Goal: Information Seeking & Learning: Learn about a topic

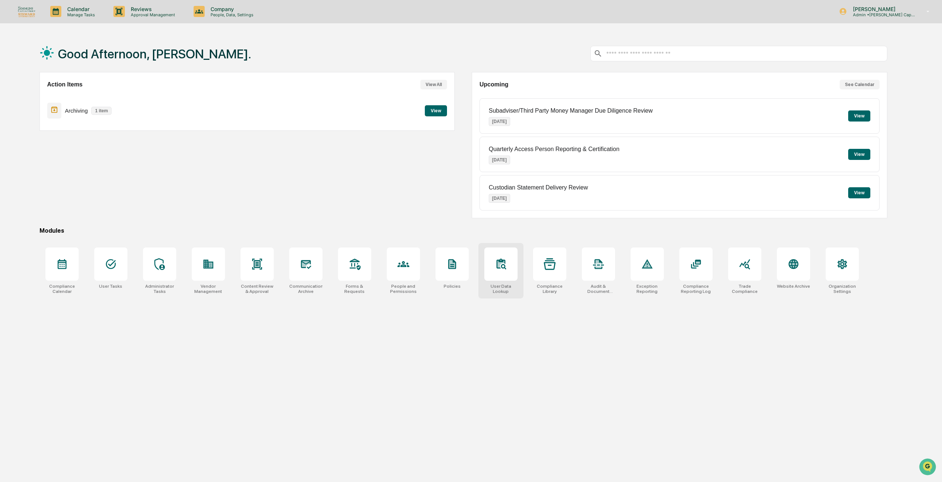
click at [503, 253] on div at bounding box center [500, 263] width 33 height 33
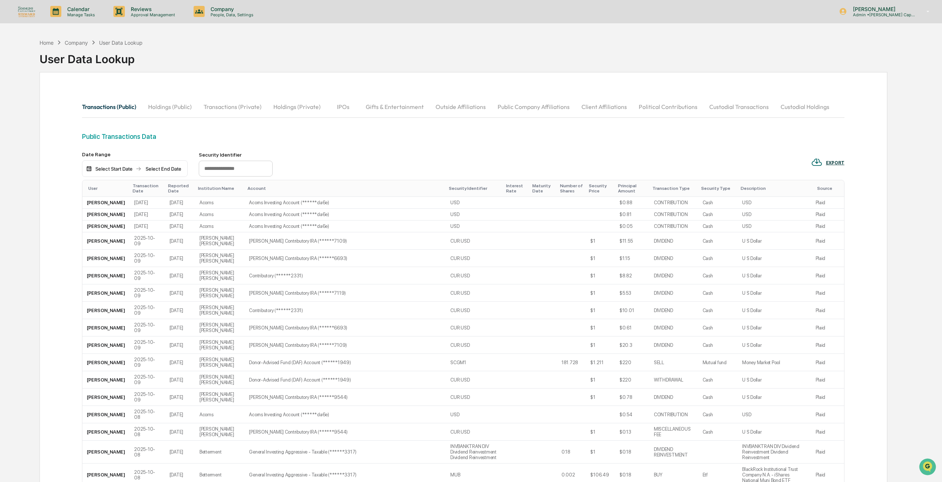
click at [183, 103] on button "Holdings (Public)" at bounding box center [169, 107] width 55 height 18
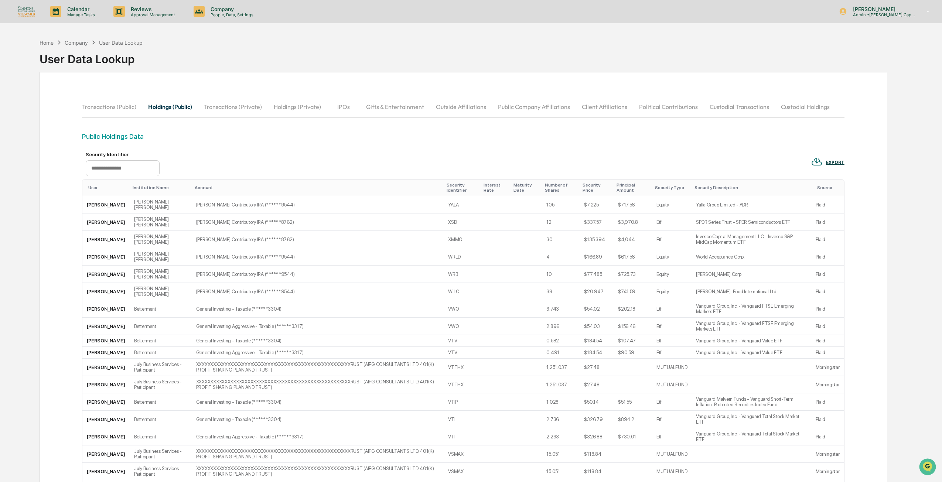
click at [230, 107] on button "Transactions (Private)" at bounding box center [233, 107] width 70 height 18
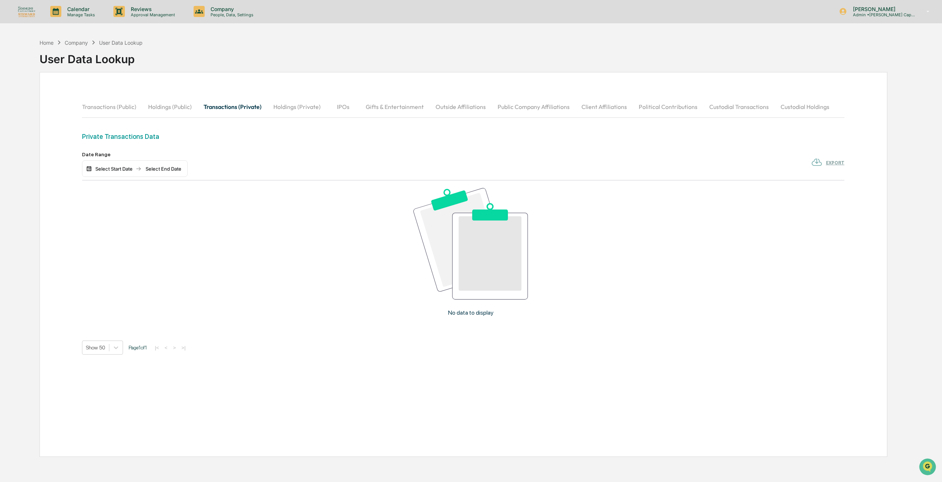
click at [284, 107] on button "Holdings (Private)" at bounding box center [296, 107] width 59 height 18
click at [342, 105] on button "IPOs" at bounding box center [343, 107] width 33 height 18
click at [387, 106] on button "Gifts & Entertainment" at bounding box center [395, 107] width 70 height 18
click at [446, 107] on button "Outside Affiliations" at bounding box center [461, 107] width 62 height 18
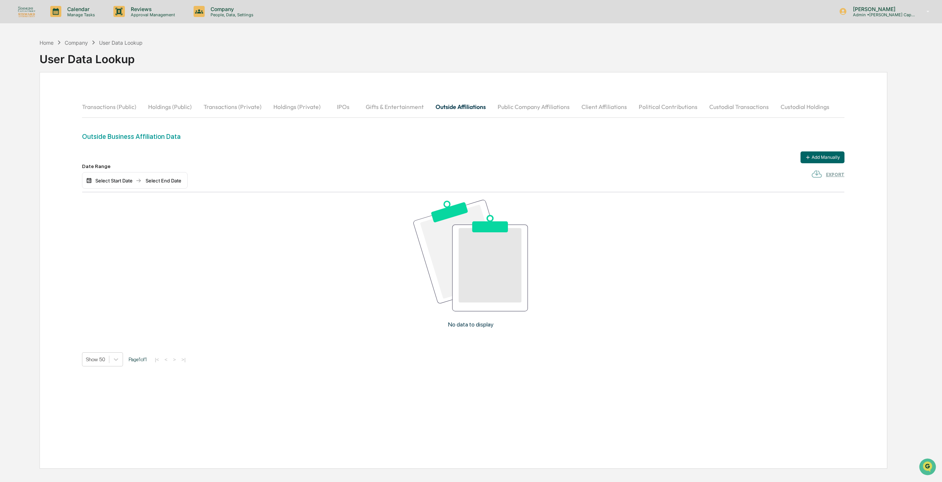
click at [522, 104] on button "Public Company Affiliations" at bounding box center [533, 107] width 84 height 18
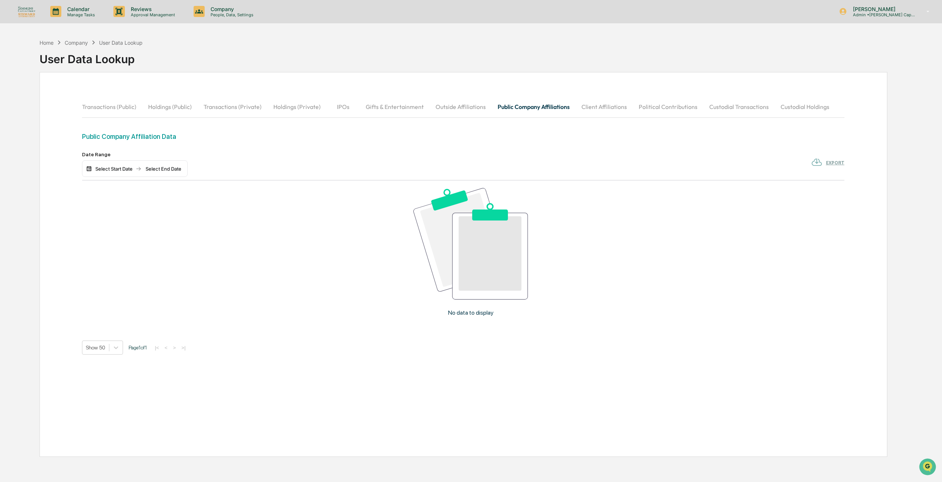
click at [609, 103] on button "Client Affiliations" at bounding box center [603, 107] width 57 height 18
click at [651, 105] on button "Political Contributions" at bounding box center [668, 107] width 71 height 18
click at [722, 104] on button "Custodial Transactions" at bounding box center [738, 107] width 71 height 18
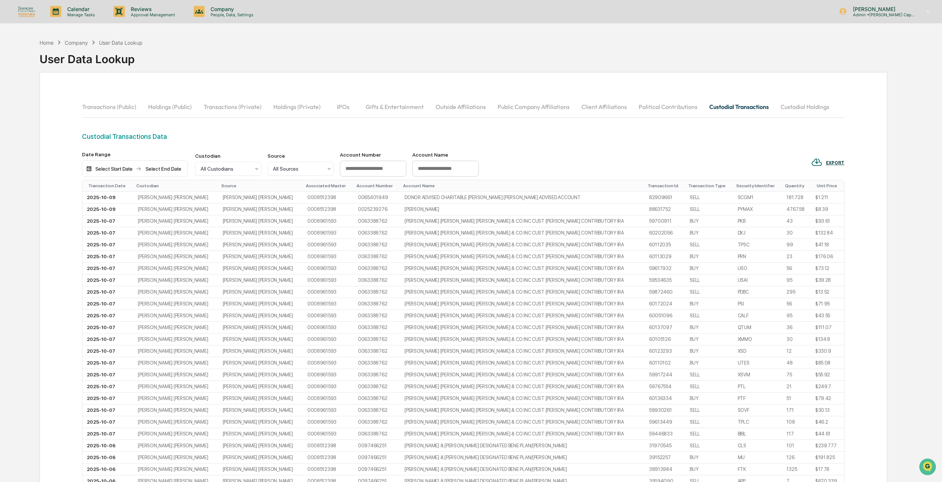
click at [796, 106] on button "Custodial Holdings" at bounding box center [804, 107] width 61 height 18
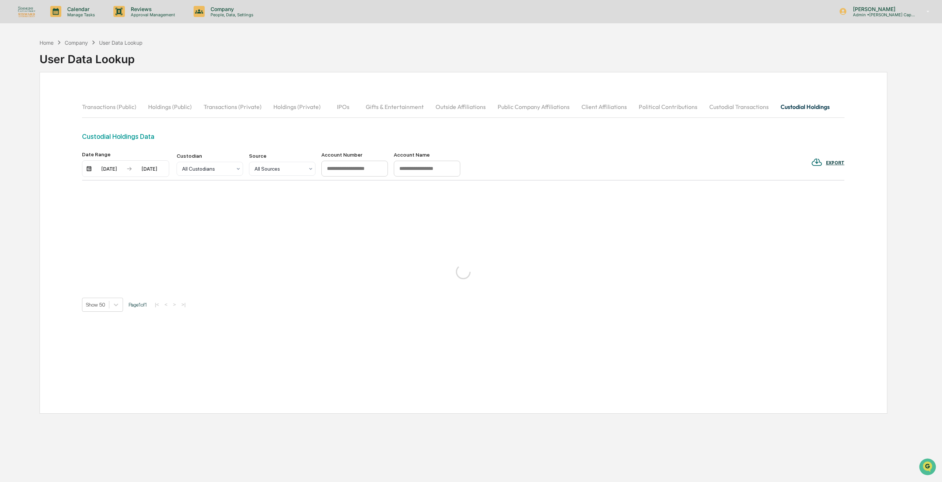
click at [114, 107] on button "Transactions (Public)" at bounding box center [112, 107] width 60 height 18
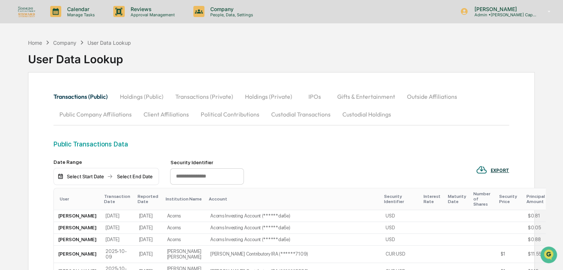
click at [312, 155] on div "Public Transactions Data" at bounding box center [282, 149] width 456 height 19
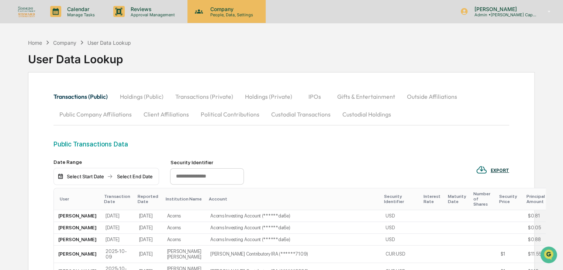
click at [231, 10] on p "Company" at bounding box center [231, 9] width 52 height 6
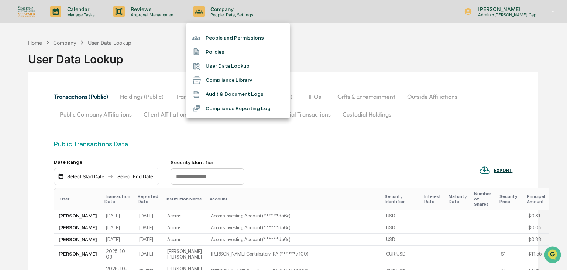
click at [226, 80] on li "Compliance Library" at bounding box center [237, 80] width 103 height 14
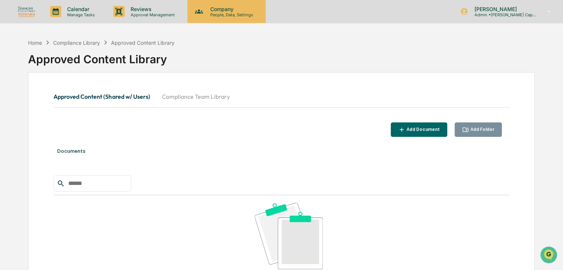
click at [236, 16] on p "People, Data, Settings" at bounding box center [231, 14] width 52 height 5
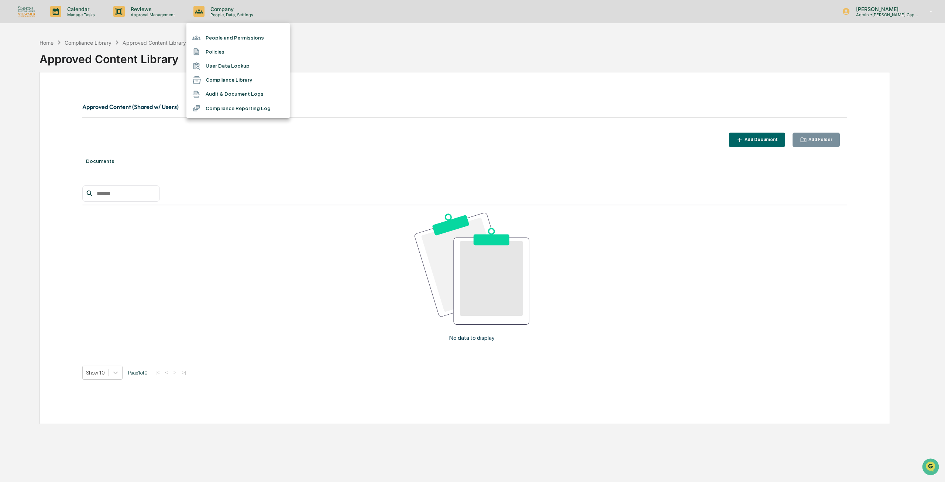
click at [147, 12] on div at bounding box center [472, 241] width 945 height 482
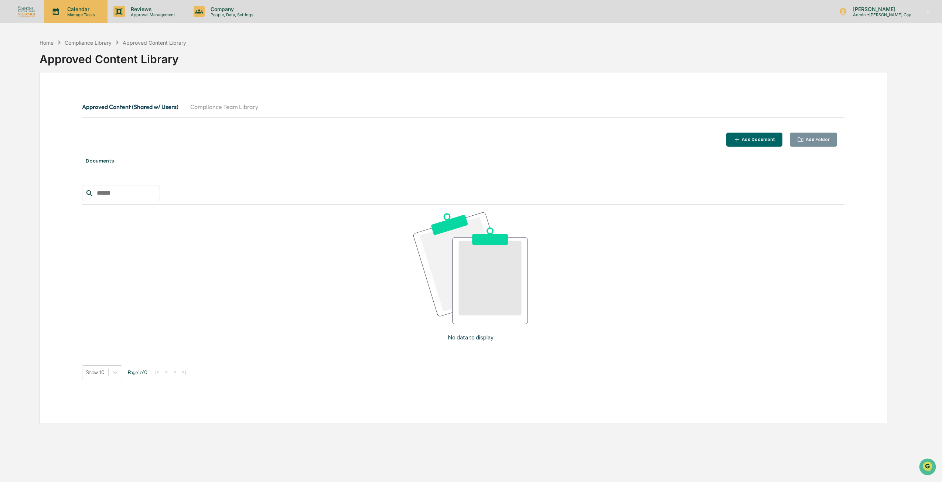
click at [90, 18] on div "Calendar Manage Tasks" at bounding box center [75, 11] width 63 height 23
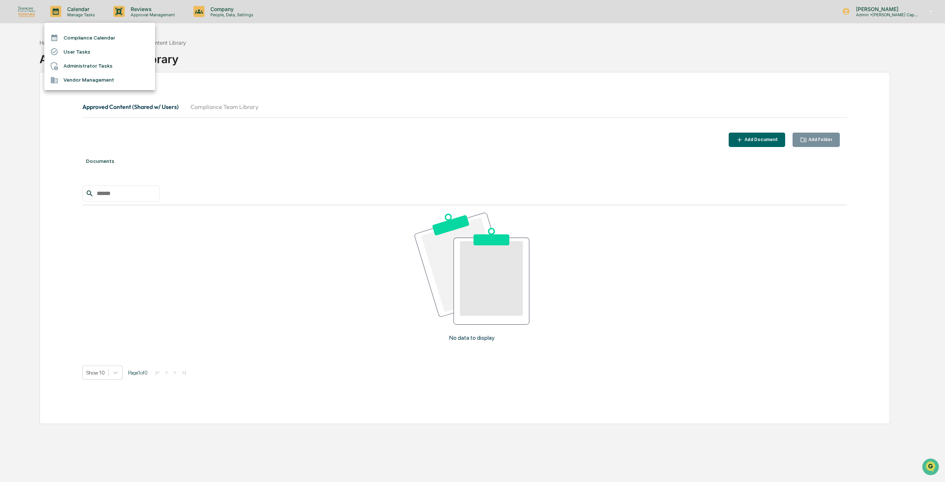
click at [901, 10] on div at bounding box center [472, 241] width 945 height 482
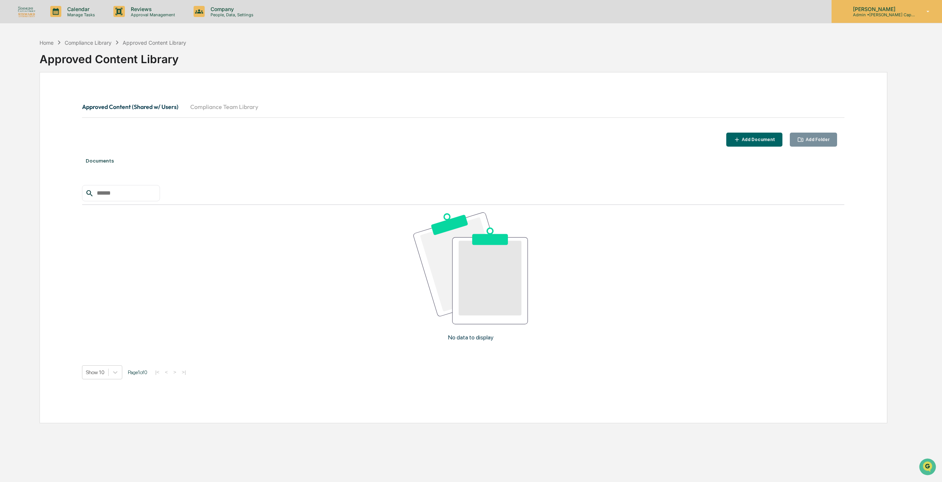
click at [893, 13] on p "Admin • [PERSON_NAME] Capital / [PERSON_NAME] Advisors" at bounding box center [881, 14] width 69 height 5
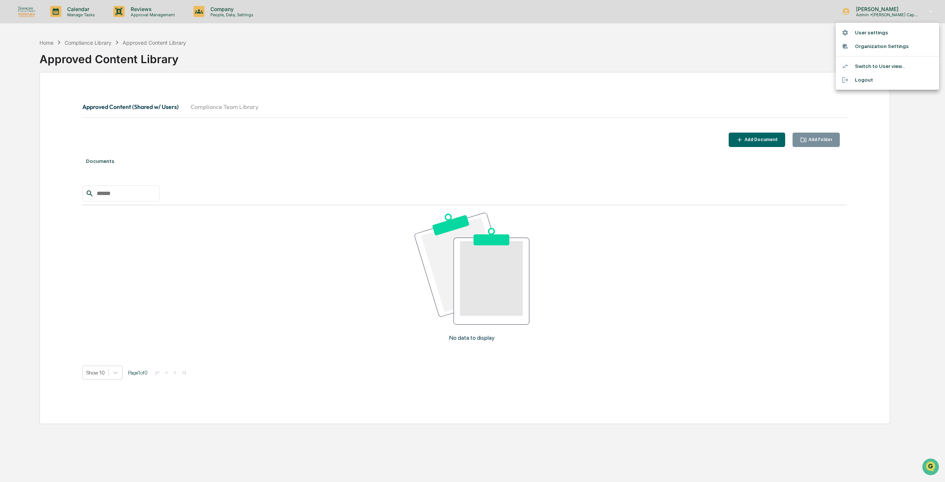
click at [336, 47] on div at bounding box center [472, 241] width 945 height 482
click at [207, 13] on p "People, Data, Settings" at bounding box center [231, 14] width 52 height 5
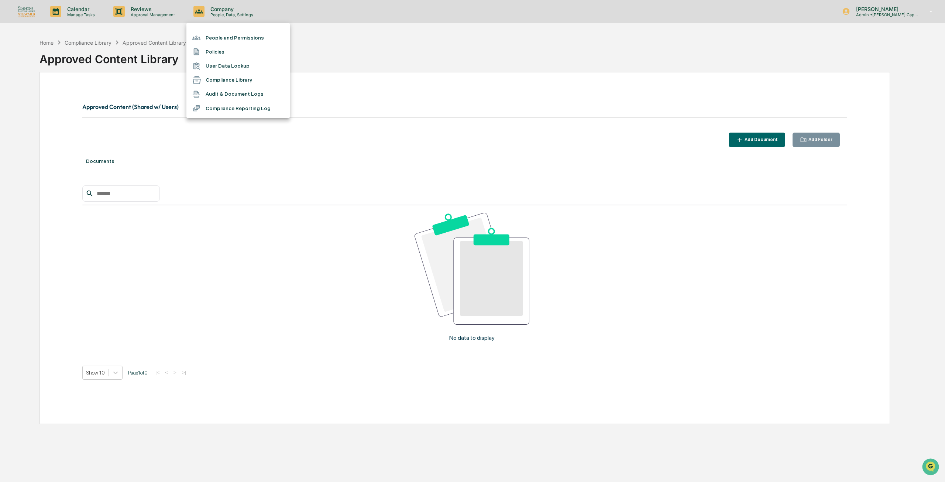
click at [139, 6] on div at bounding box center [472, 241] width 945 height 482
click at [141, 11] on p "Reviews" at bounding box center [152, 9] width 54 height 6
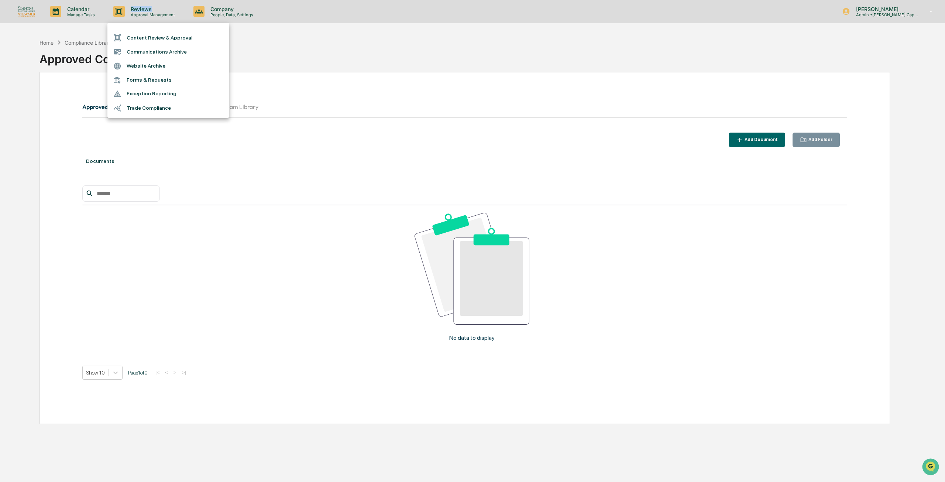
click at [147, 107] on li "Trade Compliance" at bounding box center [168, 108] width 122 height 14
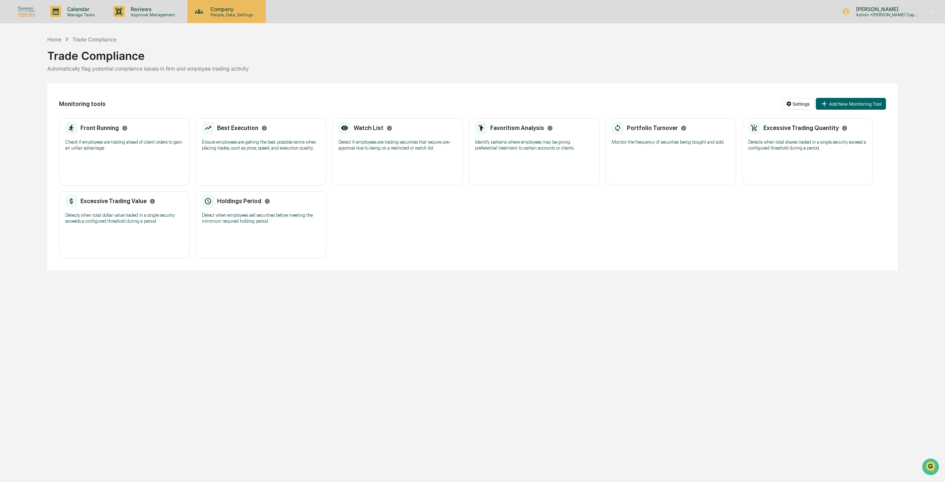
click at [230, 10] on p "Company" at bounding box center [231, 9] width 52 height 6
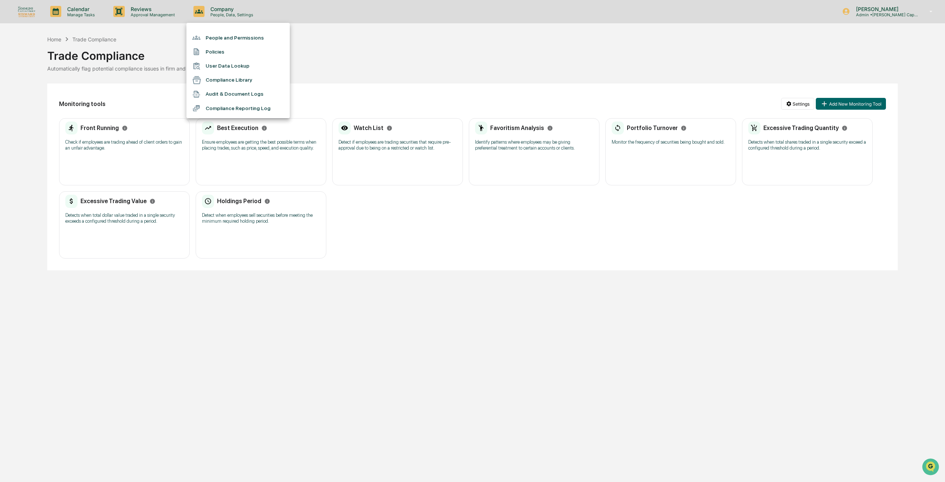
click at [224, 109] on li "Compliance Reporting Log" at bounding box center [237, 108] width 103 height 14
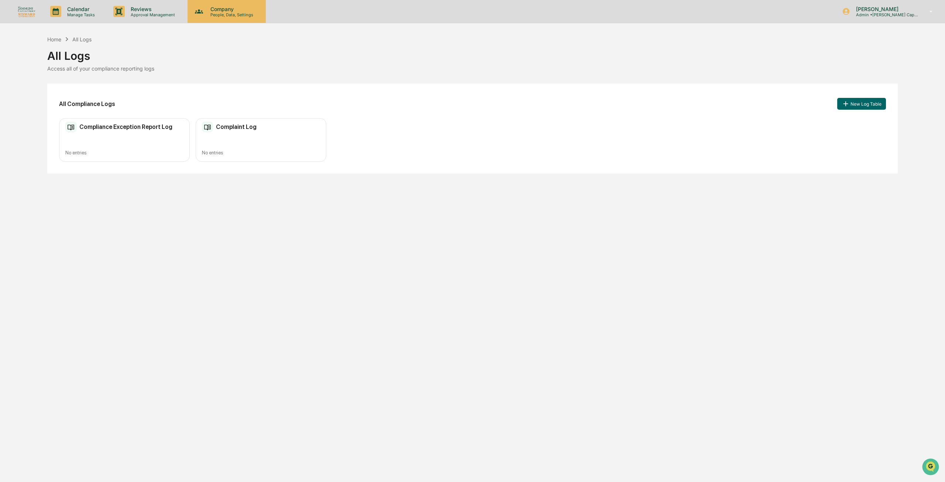
click at [237, 20] on div "Company People, Data, Settings" at bounding box center [227, 11] width 78 height 23
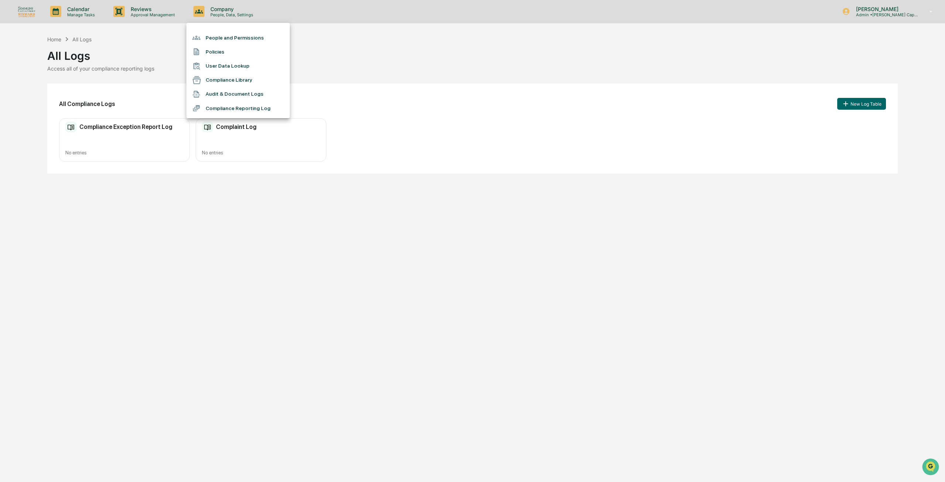
click at [235, 33] on li "People and Permissions" at bounding box center [237, 38] width 103 height 14
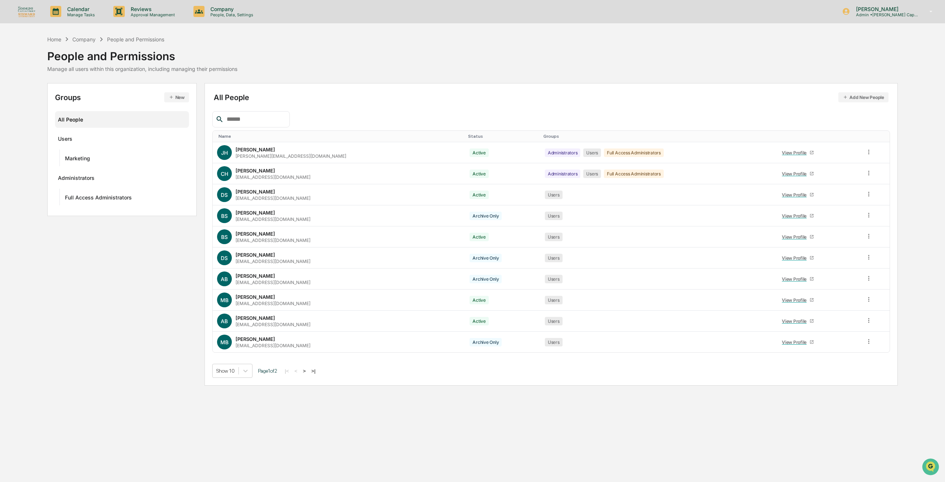
click at [90, 44] on div "People and Permissions" at bounding box center [142, 53] width 190 height 19
click at [91, 41] on div "Company" at bounding box center [83, 39] width 23 height 6
click at [234, 11] on p "Company" at bounding box center [231, 9] width 52 height 6
click at [229, 67] on li "User Data Lookup" at bounding box center [237, 66] width 103 height 14
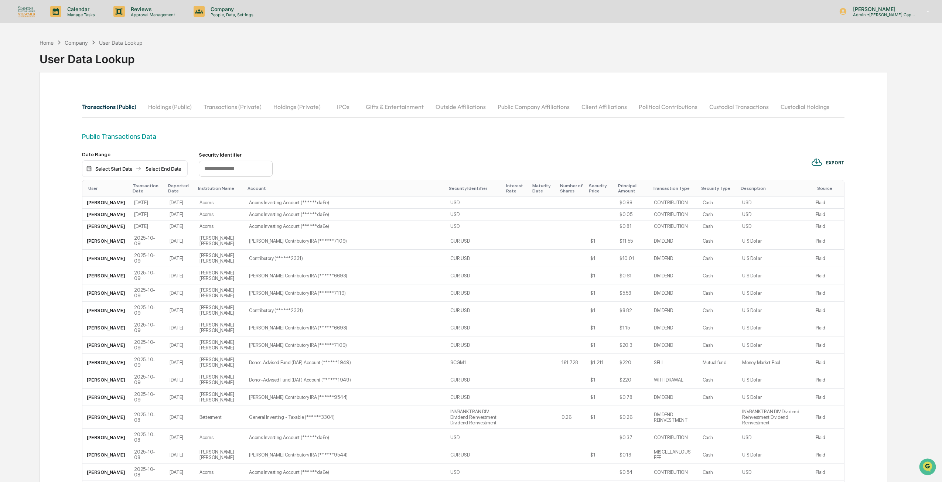
click at [213, 108] on button "Transactions (Private)" at bounding box center [233, 107] width 70 height 18
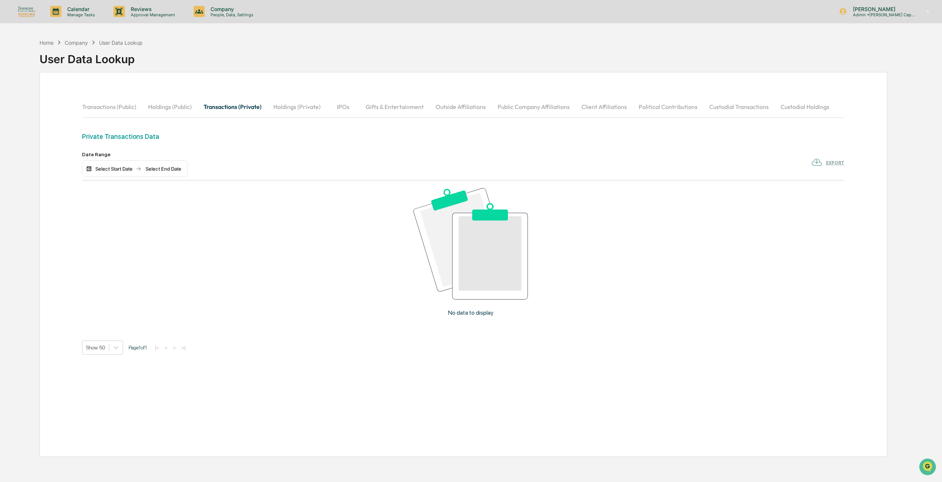
click at [179, 104] on button "Holdings (Public)" at bounding box center [169, 107] width 55 height 18
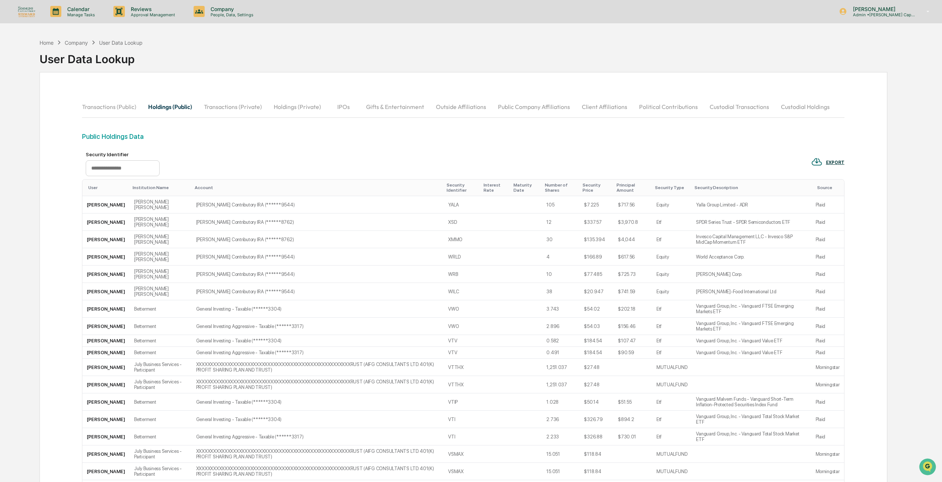
click at [305, 105] on button "Holdings (Private)" at bounding box center [297, 107] width 59 height 18
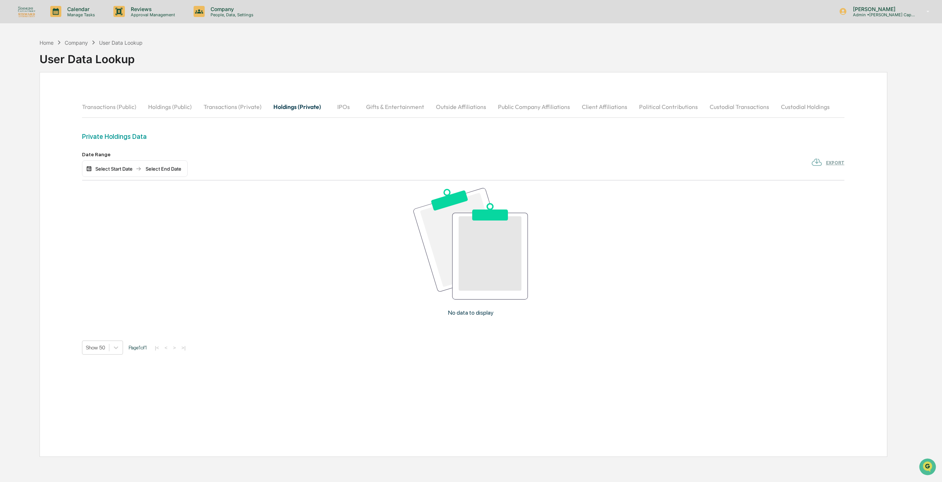
click at [165, 102] on button "Holdings (Public)" at bounding box center [169, 107] width 55 height 18
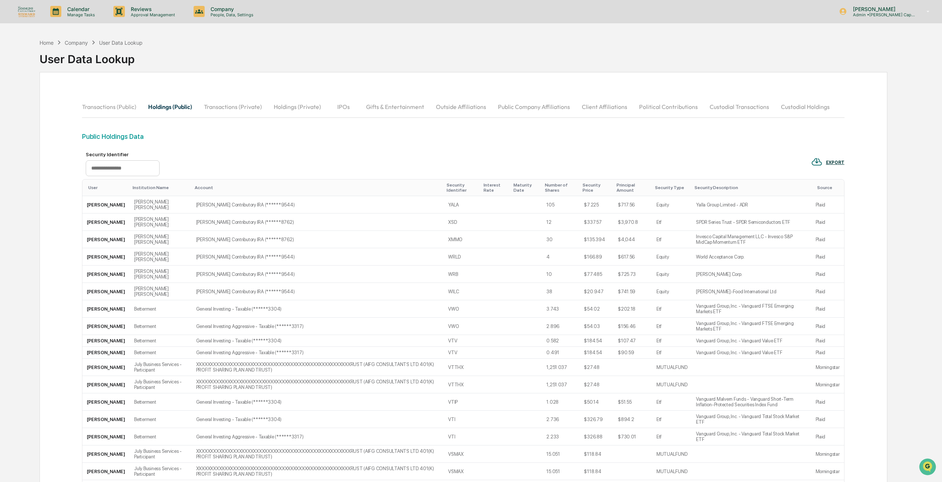
click at [351, 102] on button "IPOs" at bounding box center [343, 107] width 33 height 18
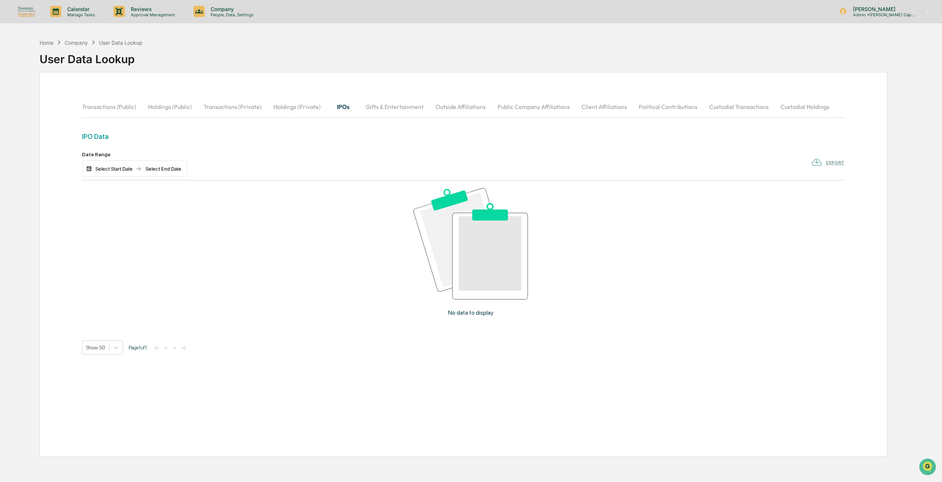
click at [400, 104] on button "Gifts & Entertainment" at bounding box center [395, 107] width 70 height 18
click at [471, 107] on button "Outside Affiliations" at bounding box center [461, 107] width 62 height 18
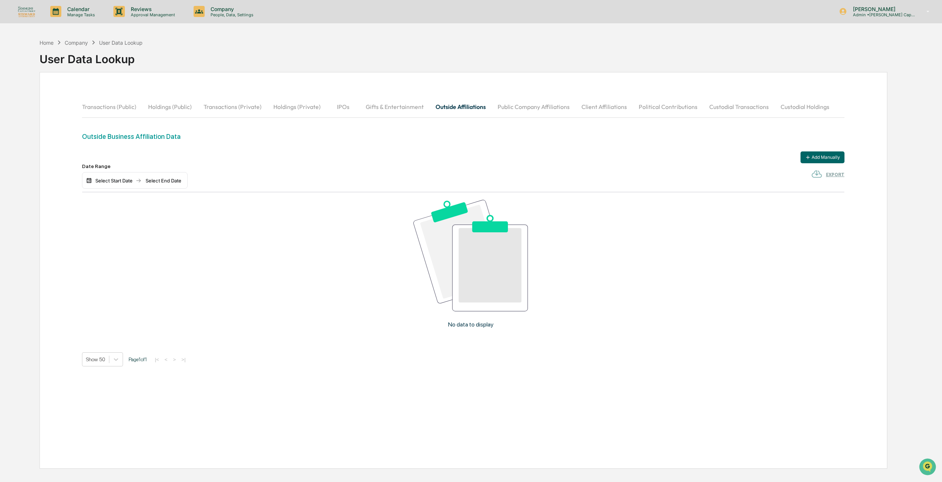
click at [720, 107] on button "Custodial Transactions" at bounding box center [738, 107] width 71 height 18
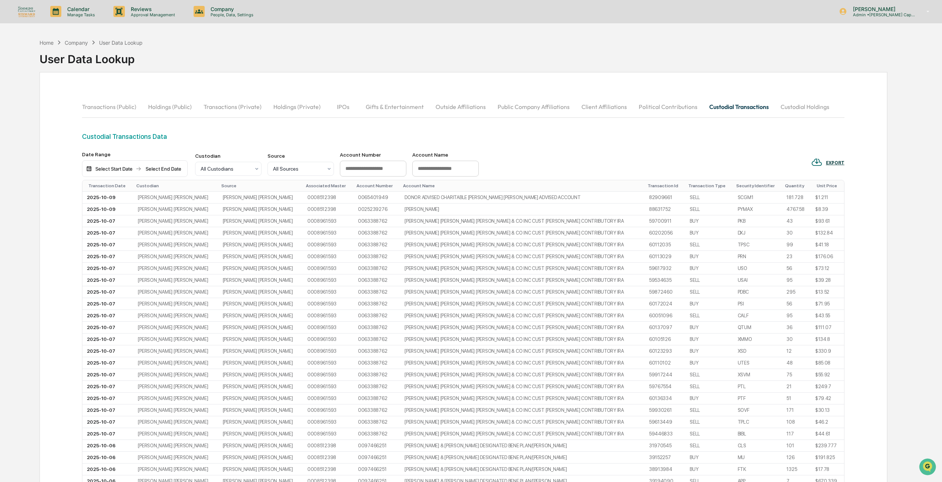
click at [776, 107] on button "Custodial Holdings" at bounding box center [804, 107] width 61 height 18
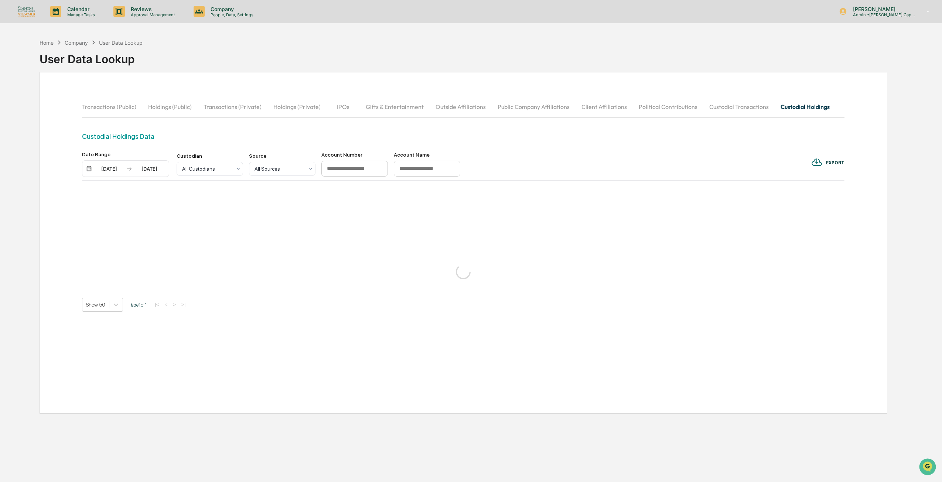
click at [638, 102] on button "Political Contributions" at bounding box center [668, 107] width 71 height 18
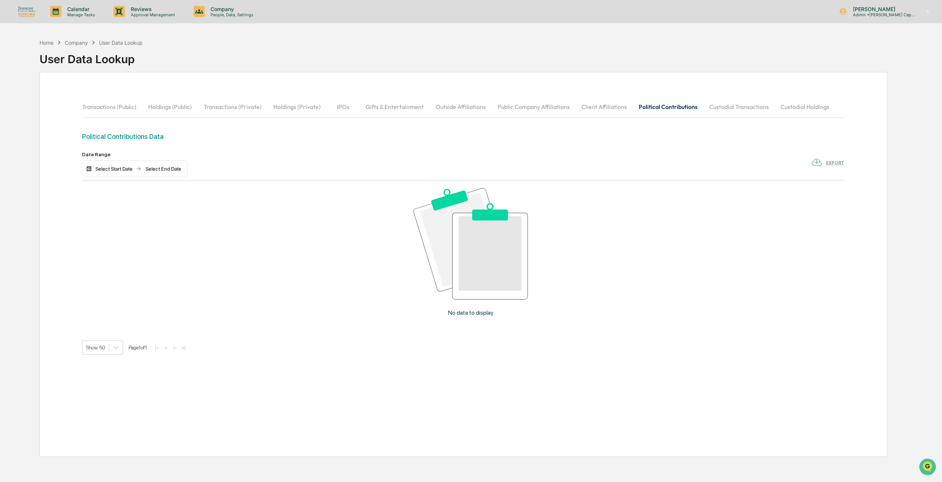
click at [784, 103] on button "Custodial Holdings" at bounding box center [804, 107] width 61 height 18
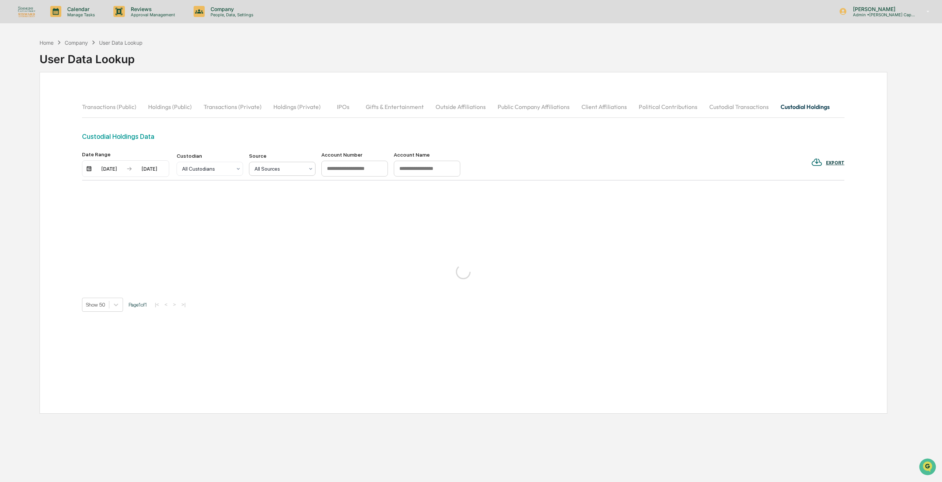
click at [282, 168] on div at bounding box center [278, 168] width 49 height 7
click at [212, 172] on div at bounding box center [206, 168] width 49 height 7
click at [238, 140] on div "Custodial Holdings Data" at bounding box center [463, 137] width 762 height 8
click at [403, 171] on input at bounding box center [427, 169] width 66 height 16
click at [360, 168] on input at bounding box center [354, 169] width 66 height 16
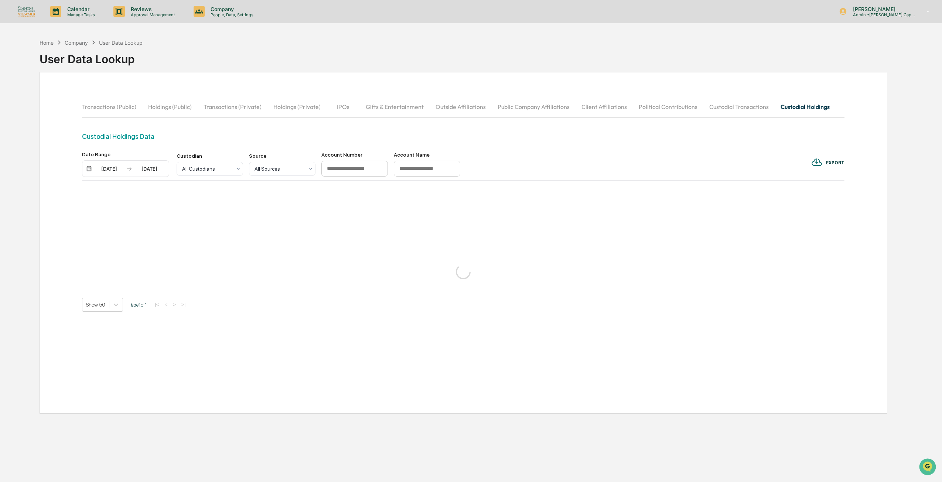
click at [242, 146] on div "Custodial Holdings Data" at bounding box center [463, 142] width 762 height 19
click at [219, 14] on p "People, Data, Settings" at bounding box center [231, 14] width 52 height 5
click at [157, 14] on div at bounding box center [472, 241] width 945 height 482
click at [150, 11] on p "Reviews" at bounding box center [152, 9] width 54 height 6
click at [220, 9] on div at bounding box center [472, 241] width 945 height 482
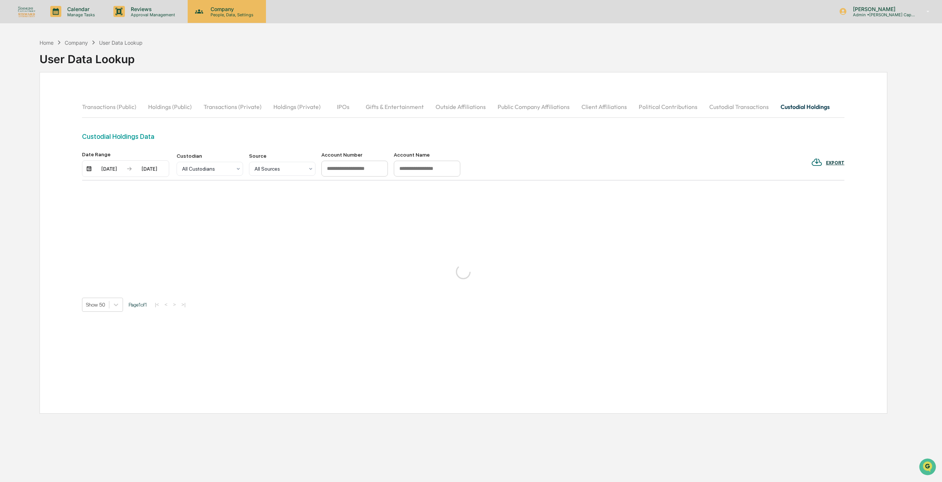
click at [223, 13] on p "People, Data, Settings" at bounding box center [231, 14] width 52 height 5
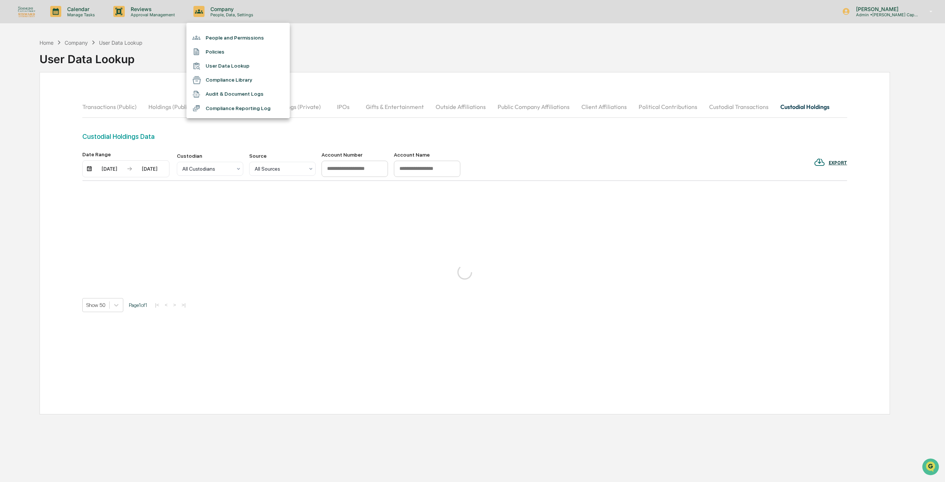
click at [292, 254] on div at bounding box center [472, 241] width 945 height 482
click at [113, 111] on button "Transactions (Public)" at bounding box center [112, 107] width 60 height 18
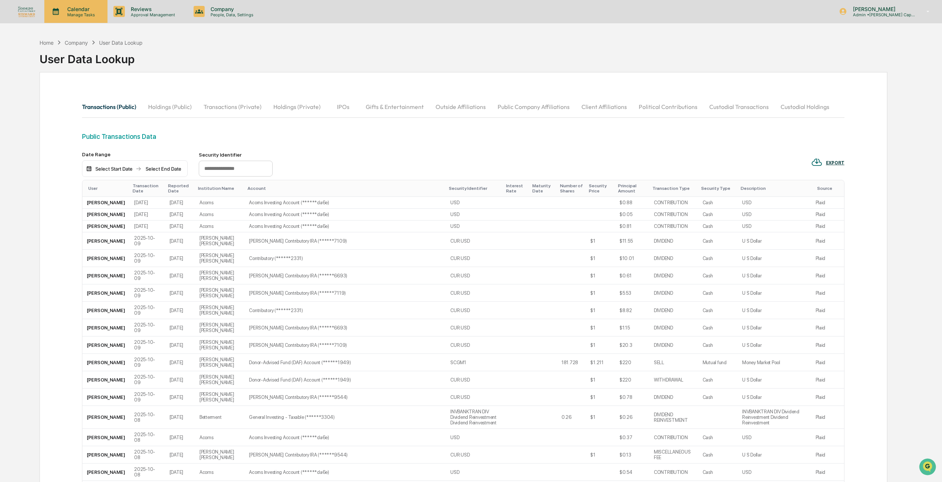
click at [90, 8] on p "Calendar" at bounding box center [79, 9] width 37 height 6
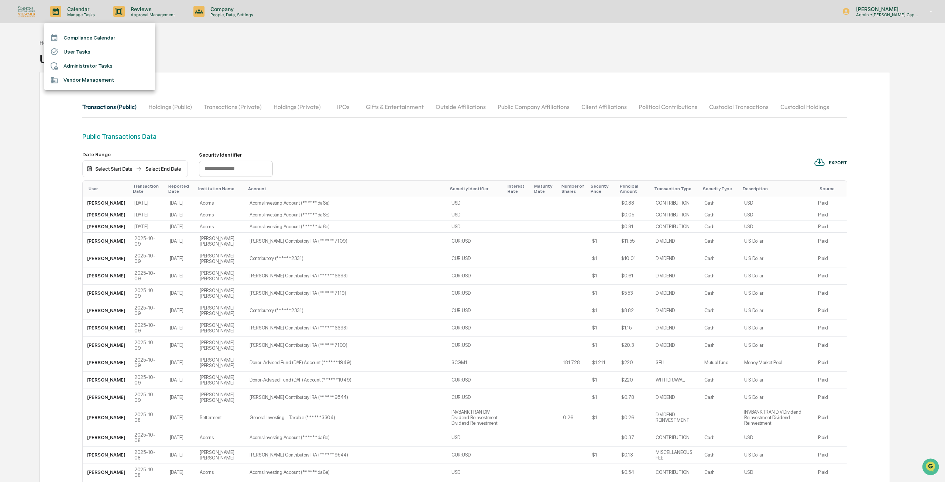
click at [206, 10] on div at bounding box center [472, 241] width 945 height 482
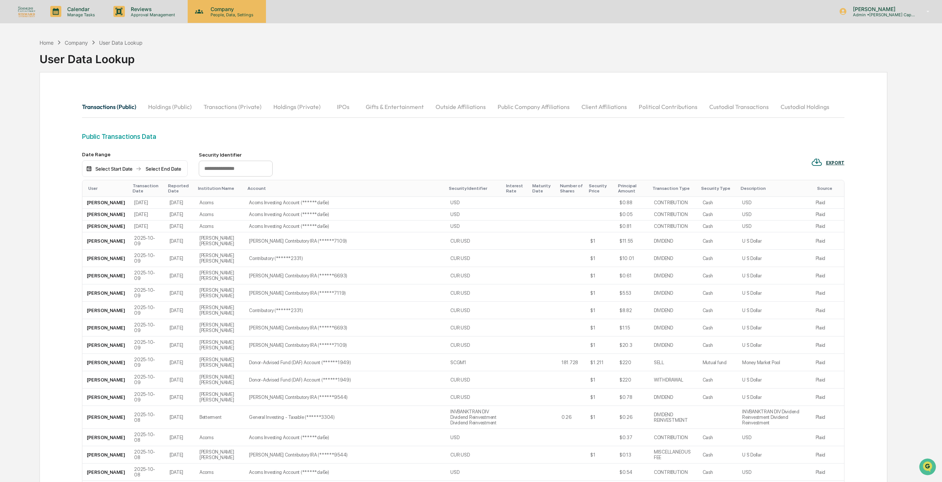
click at [217, 10] on p "Company" at bounding box center [231, 9] width 52 height 6
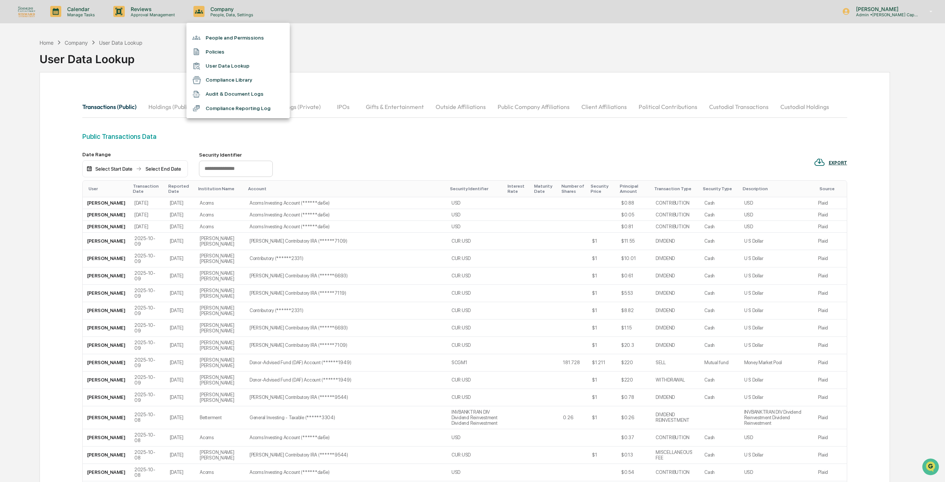
click at [146, 32] on div at bounding box center [472, 241] width 945 height 482
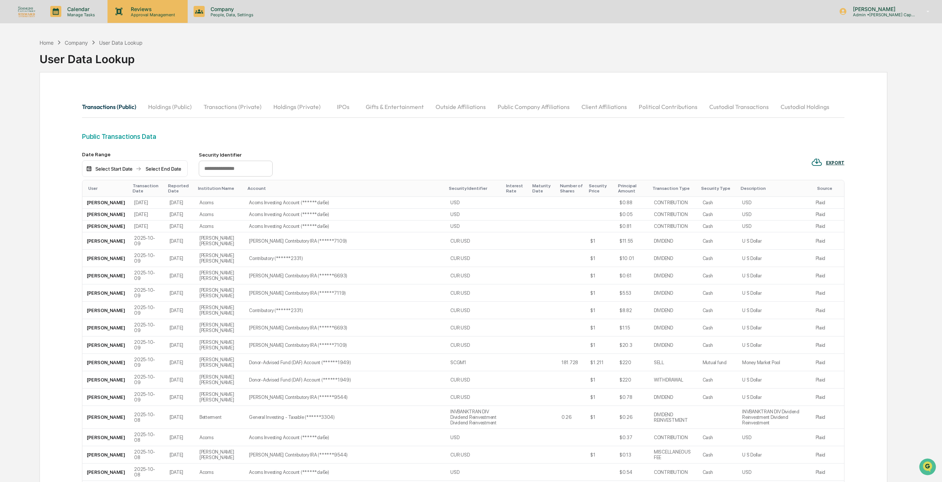
click at [117, 11] on icon at bounding box center [119, 11] width 7 height 7
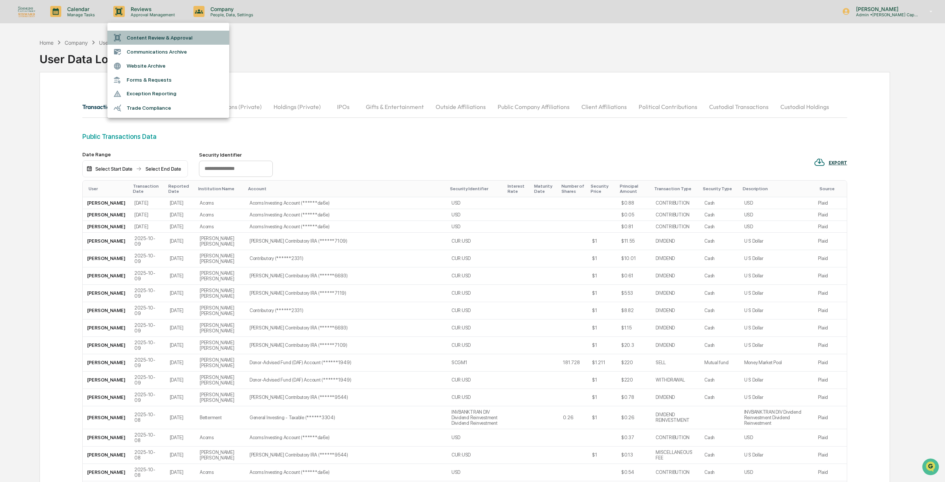
click at [170, 36] on li "Content Review & Approval" at bounding box center [168, 38] width 122 height 14
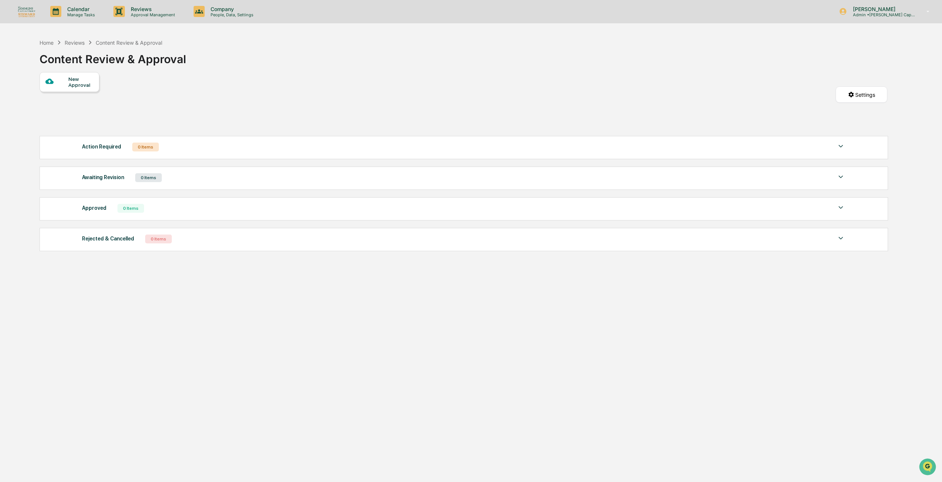
click at [103, 209] on div "Approved" at bounding box center [94, 208] width 24 height 10
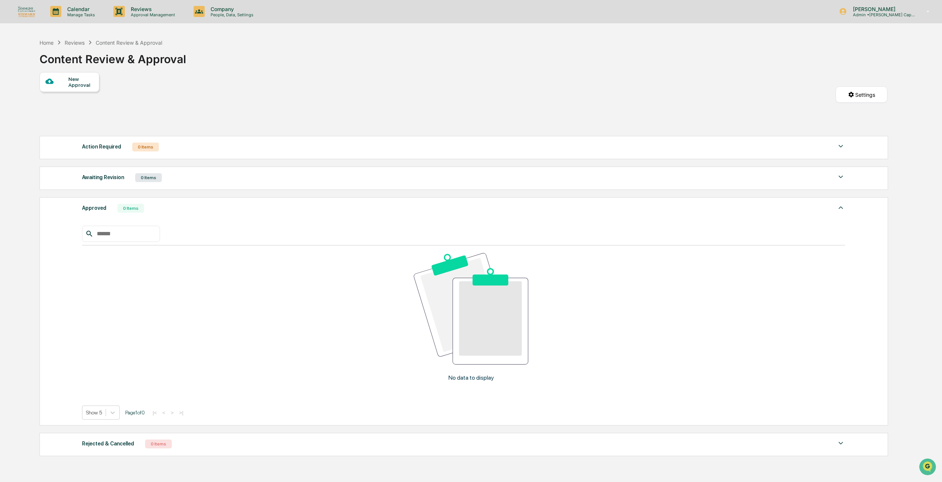
click at [103, 208] on div "Approved" at bounding box center [94, 208] width 24 height 10
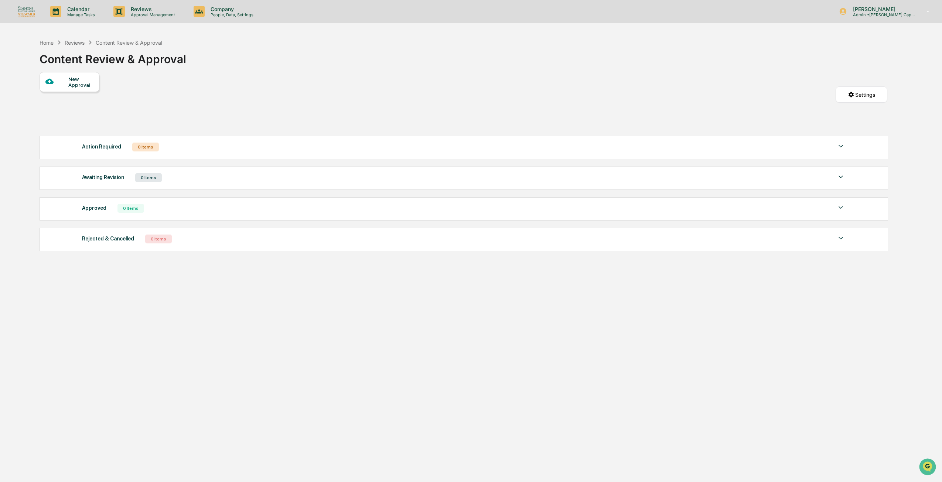
click at [107, 175] on div "Awaiting Revision" at bounding box center [103, 177] width 42 height 10
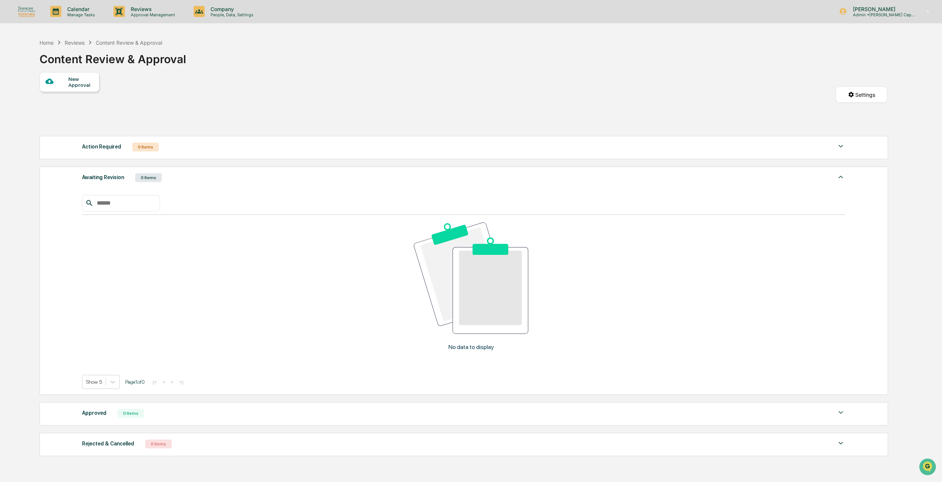
click at [107, 175] on div "Awaiting Revision" at bounding box center [103, 177] width 42 height 10
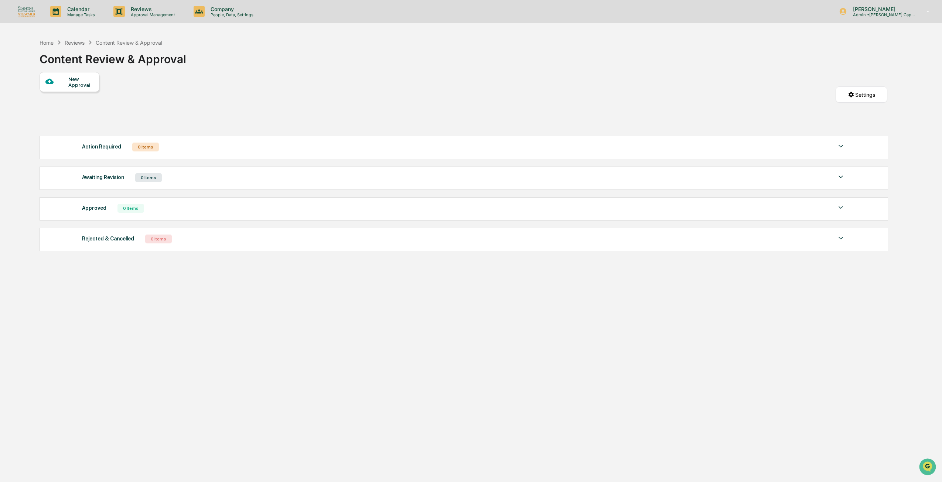
click at [117, 233] on div "Rejected & Cancelled 0 Items No data to display Show 5 Page 1 of 0 |< < > >|" at bounding box center [464, 239] width 848 height 23
click at [114, 239] on div "Rejected & Cancelled" at bounding box center [108, 239] width 52 height 10
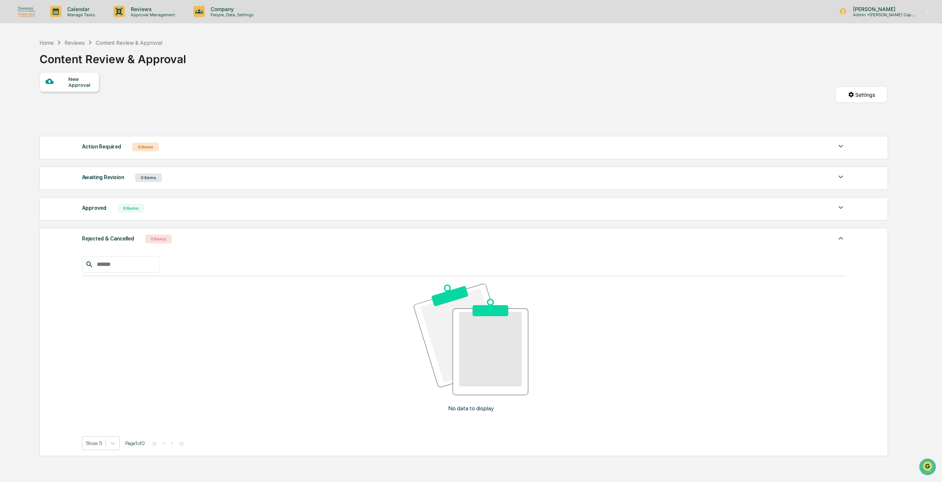
click at [107, 236] on div "Rejected & Cancelled" at bounding box center [108, 239] width 52 height 10
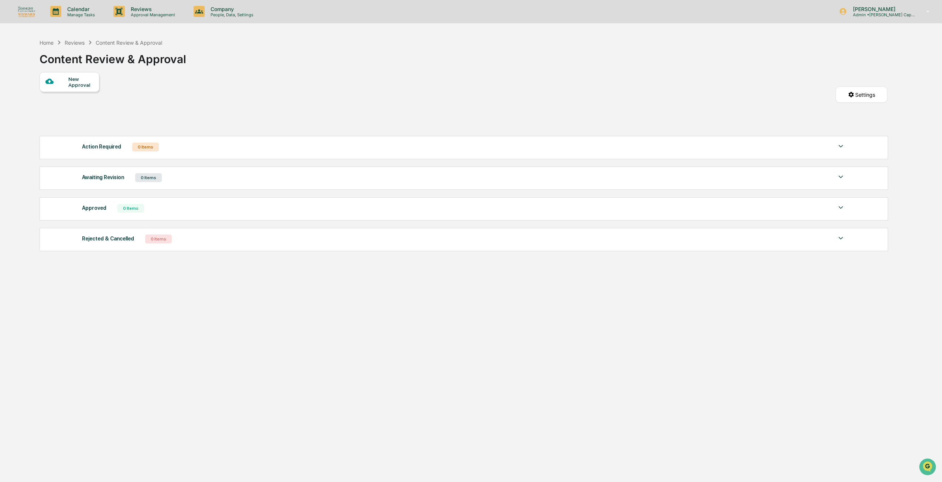
click at [101, 212] on div "Approved" at bounding box center [94, 208] width 24 height 10
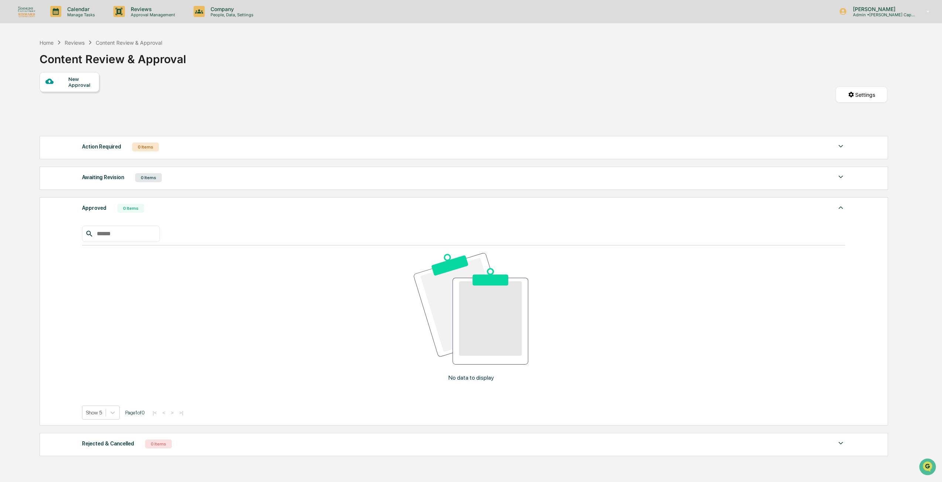
click at [98, 182] on div "Awaiting Revision" at bounding box center [103, 177] width 42 height 10
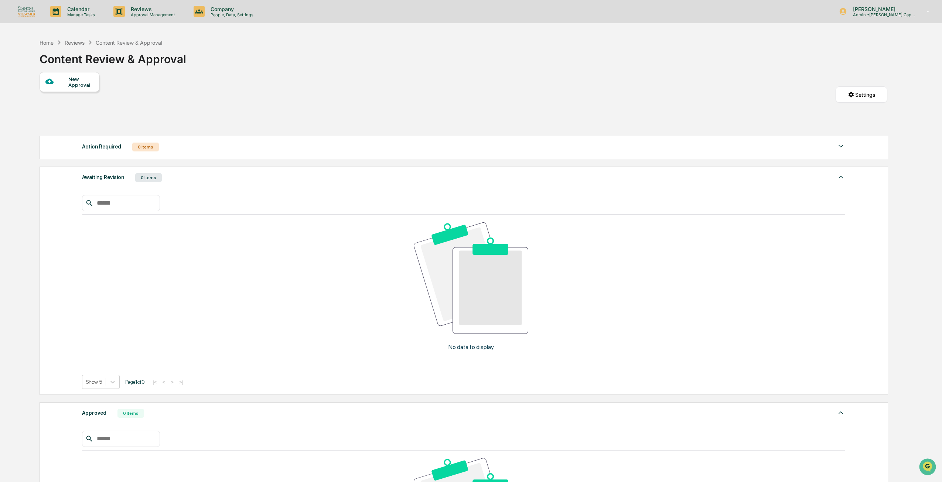
click at [100, 156] on div "Action Required 0 Items No data to display Show 5 Page 1 of 0 |< < > >|" at bounding box center [464, 147] width 848 height 23
click at [100, 151] on div "Action Required" at bounding box center [101, 147] width 39 height 10
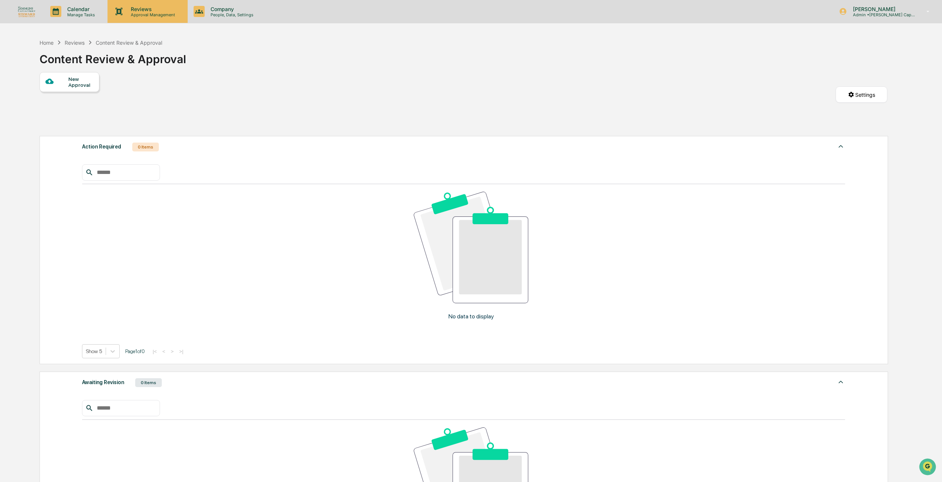
click at [155, 8] on p "Reviews" at bounding box center [152, 9] width 54 height 6
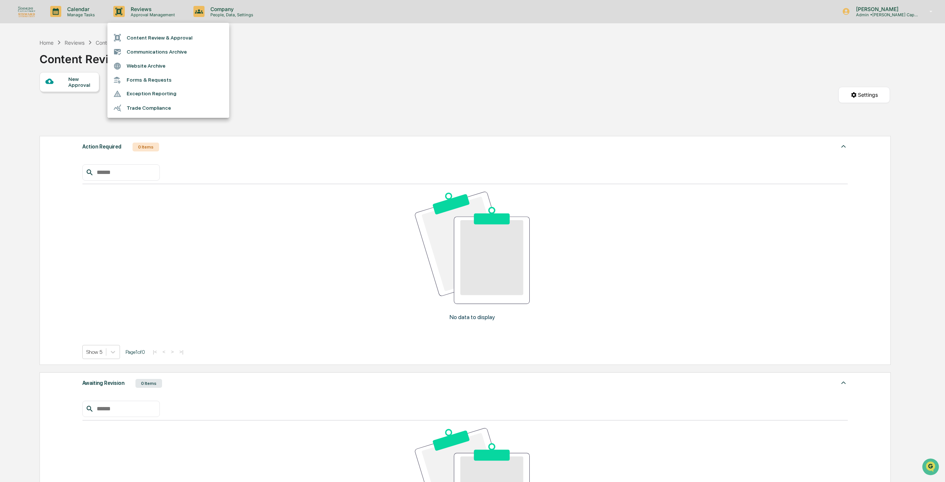
click at [215, 9] on div at bounding box center [472, 241] width 945 height 482
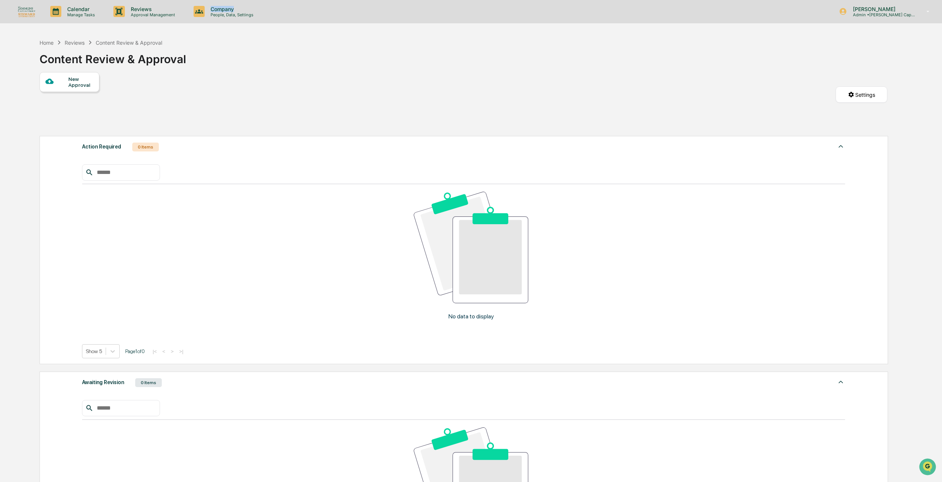
click at [215, 10] on p "Company" at bounding box center [231, 9] width 52 height 6
click at [78, 10] on div at bounding box center [472, 241] width 945 height 482
click at [75, 12] on p "Manage Tasks" at bounding box center [79, 14] width 37 height 5
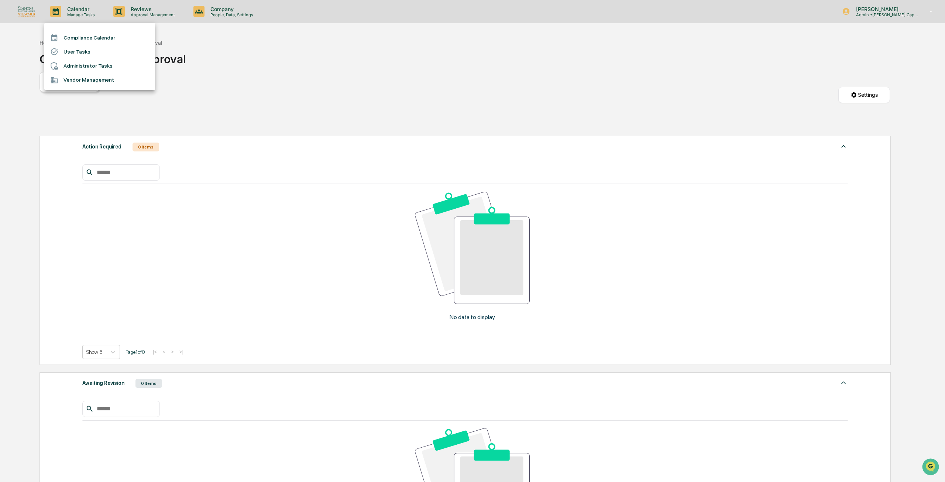
click at [212, 3] on div at bounding box center [472, 241] width 945 height 482
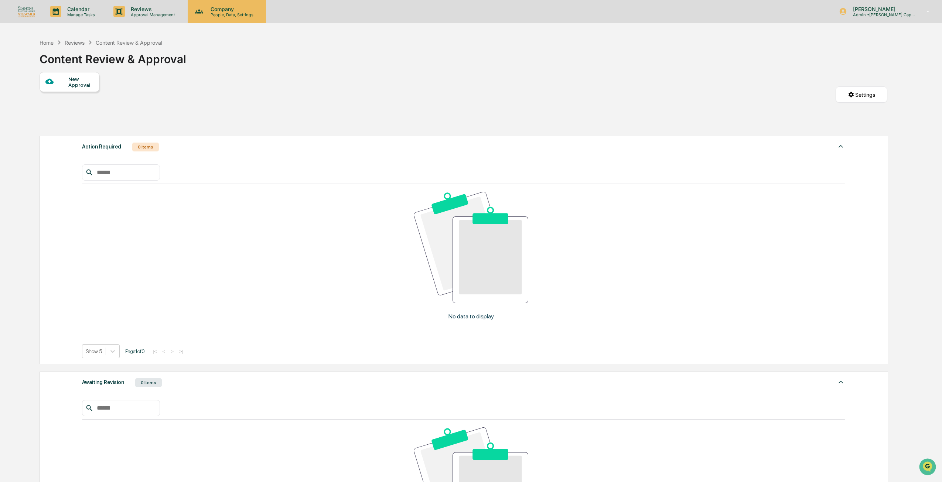
click at [208, 12] on p "People, Data, Settings" at bounding box center [231, 14] width 52 height 5
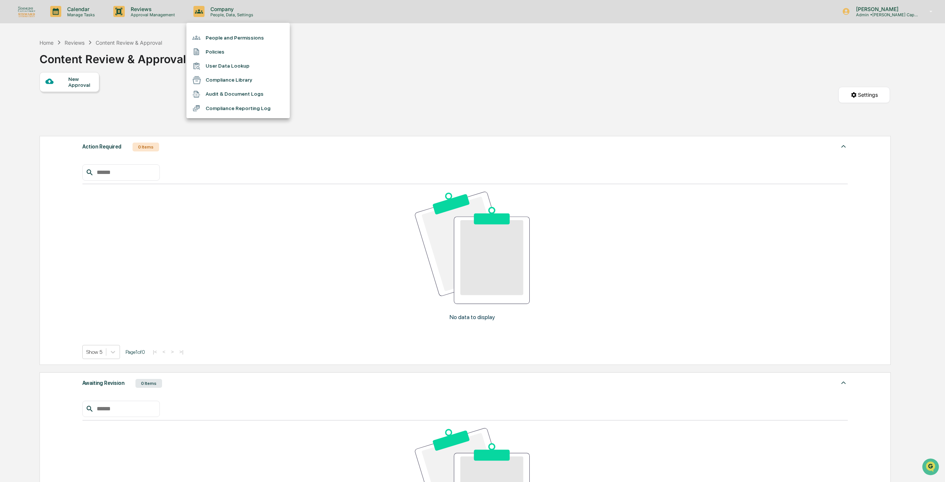
click at [211, 63] on li "User Data Lookup" at bounding box center [237, 66] width 103 height 14
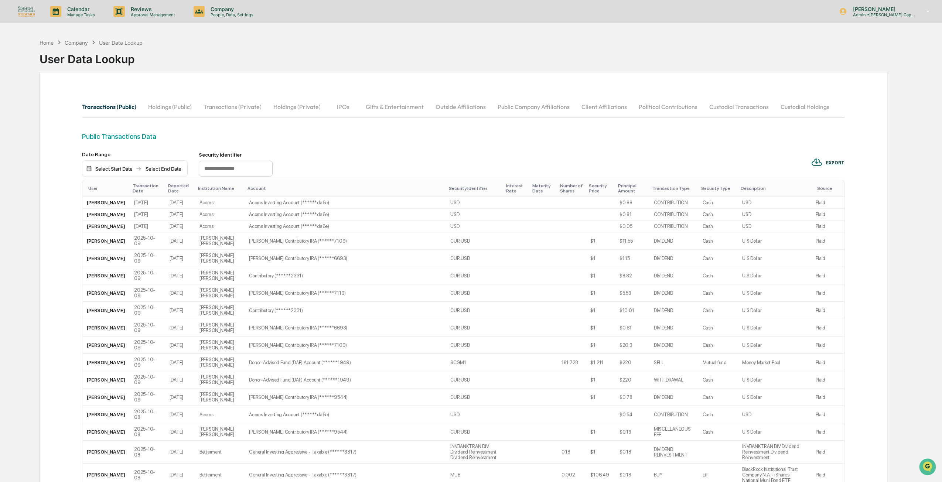
click at [178, 104] on button "Holdings (Public)" at bounding box center [169, 107] width 55 height 18
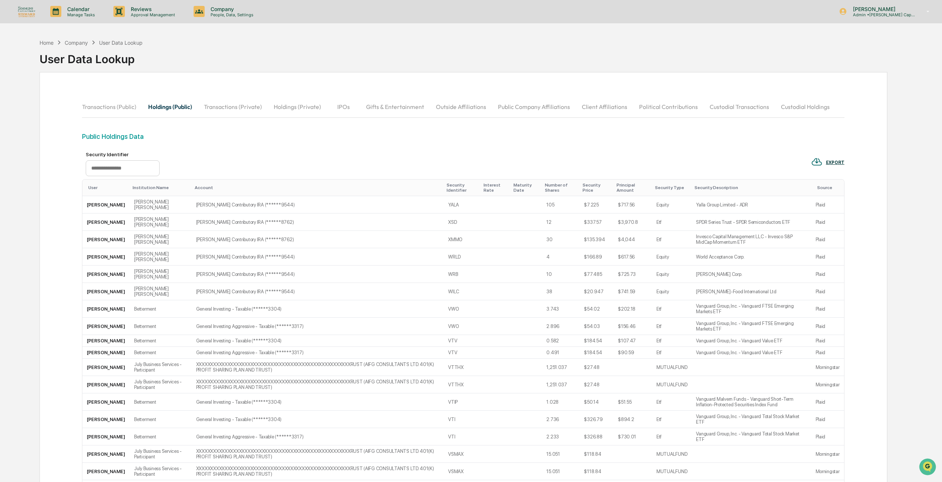
click at [247, 113] on button "Transactions (Private)" at bounding box center [233, 107] width 70 height 18
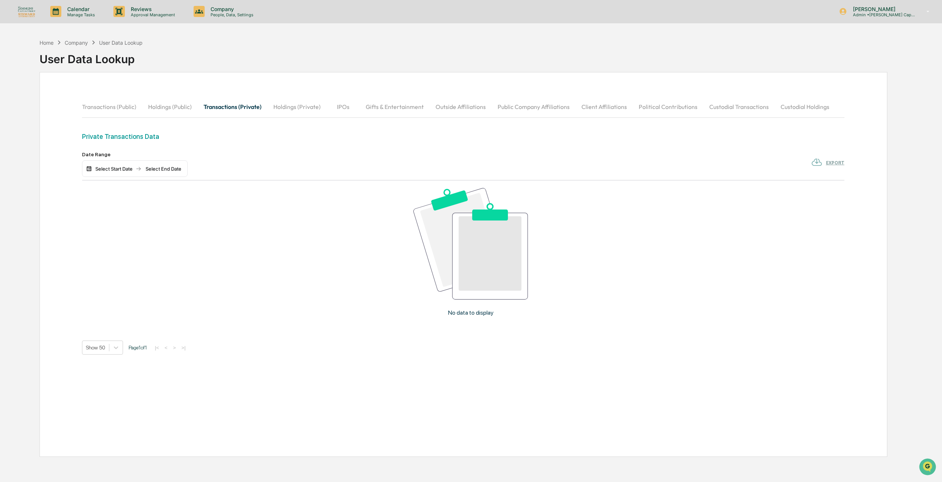
click at [318, 112] on button "Holdings (Private)" at bounding box center [296, 107] width 59 height 18
click at [125, 106] on button "Transactions (Public)" at bounding box center [112, 107] width 60 height 18
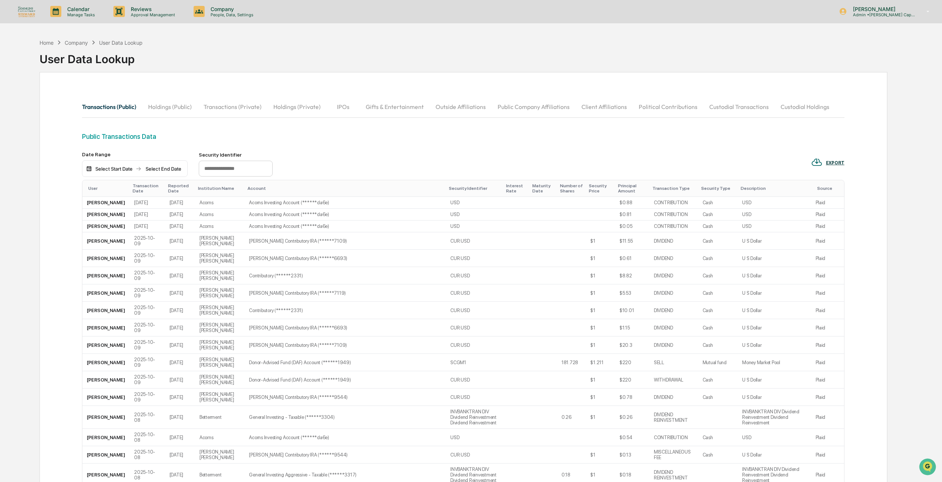
click at [254, 170] on input "text" at bounding box center [236, 169] width 74 height 16
click at [229, 144] on div "Public Transactions Data" at bounding box center [463, 142] width 762 height 19
click at [516, 107] on button "Public Company Affiliations" at bounding box center [533, 107] width 84 height 18
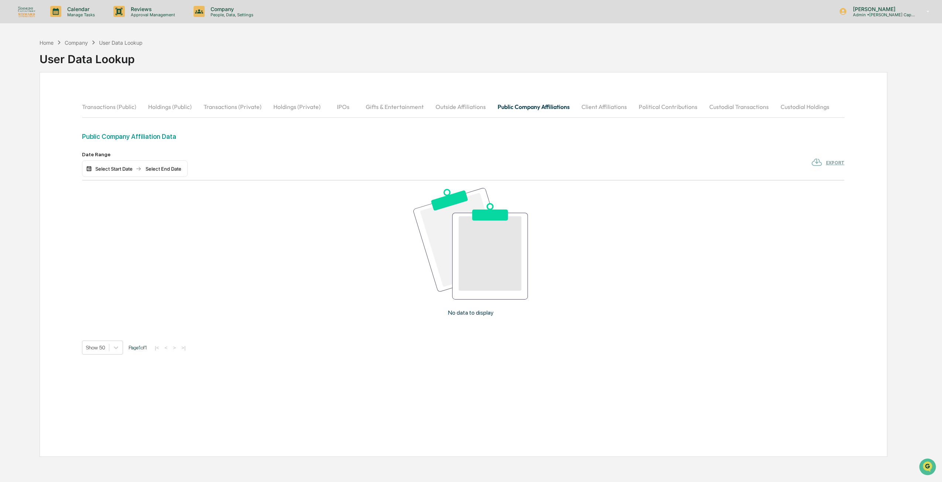
click at [568, 105] on button "Public Company Affiliations" at bounding box center [533, 107] width 84 height 18
click at [592, 104] on button "Client Affiliations" at bounding box center [603, 107] width 57 height 18
click at [360, 104] on button "Gifts & Entertainment" at bounding box center [395, 107] width 70 height 18
click at [349, 106] on button "IPOs" at bounding box center [342, 107] width 33 height 18
click at [295, 106] on button "Holdings (Private)" at bounding box center [296, 107] width 59 height 18
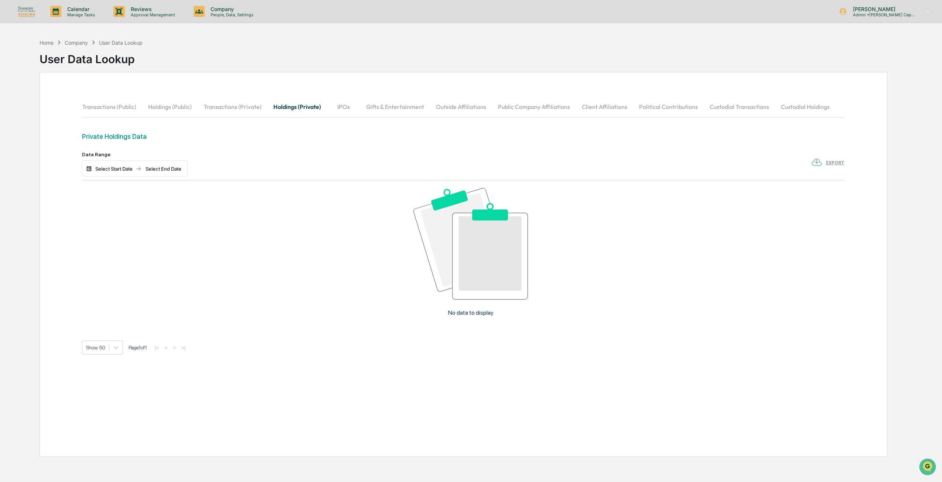
click at [129, 138] on div "Private Holdings Data" at bounding box center [463, 137] width 762 height 8
click at [119, 136] on div "Private Holdings Data" at bounding box center [463, 137] width 762 height 8
click at [118, 135] on div "Private Holdings Data" at bounding box center [463, 137] width 762 height 8
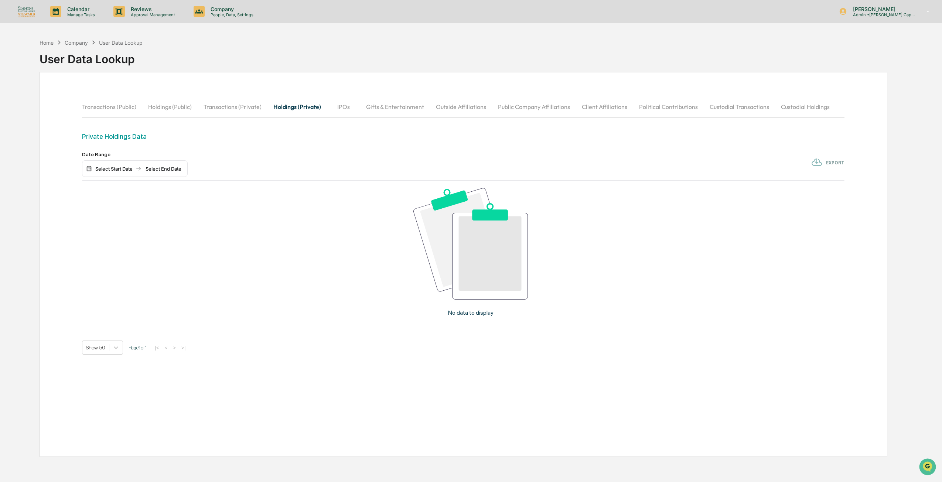
click at [116, 134] on div "Private Holdings Data" at bounding box center [463, 137] width 762 height 8
click at [198, 9] on icon at bounding box center [198, 11] width 11 height 11
click at [150, 10] on div at bounding box center [472, 241] width 945 height 482
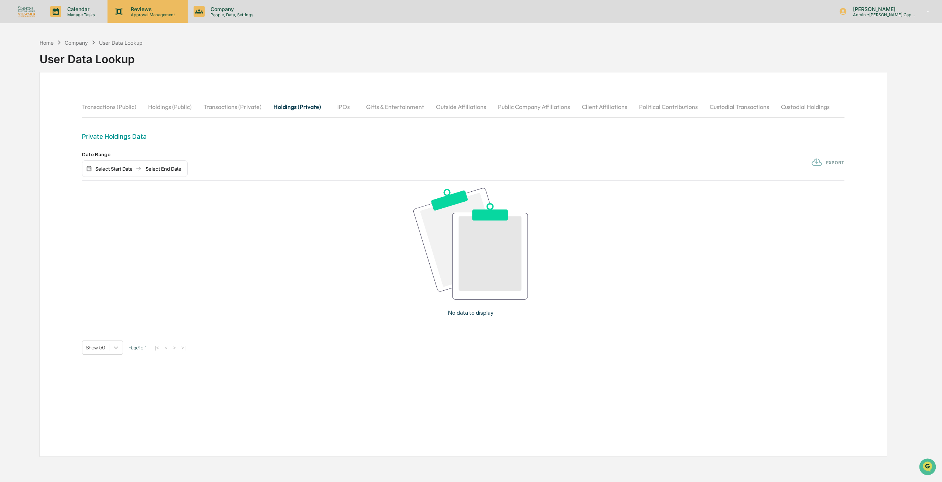
click at [130, 10] on p "Reviews" at bounding box center [152, 9] width 54 height 6
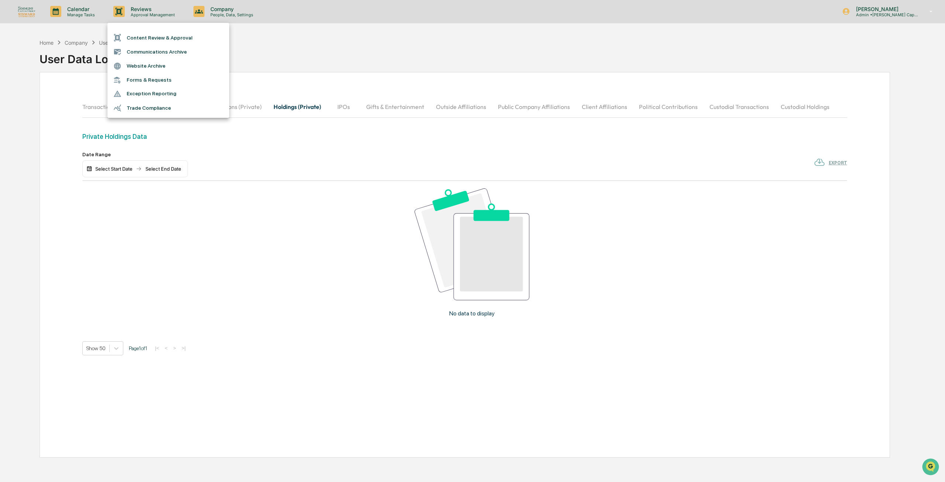
click at [152, 107] on li "Trade Compliance" at bounding box center [168, 108] width 122 height 14
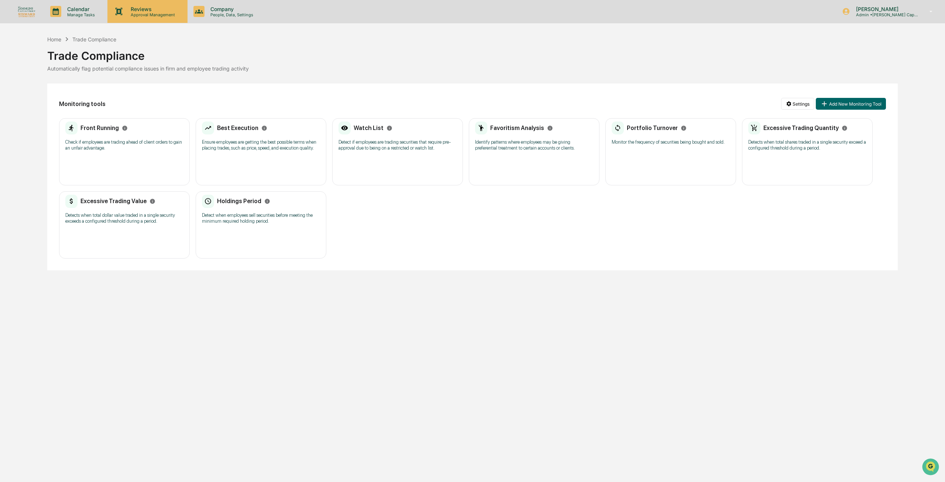
click at [137, 19] on div "Reviews Approval Management" at bounding box center [147, 11] width 80 height 23
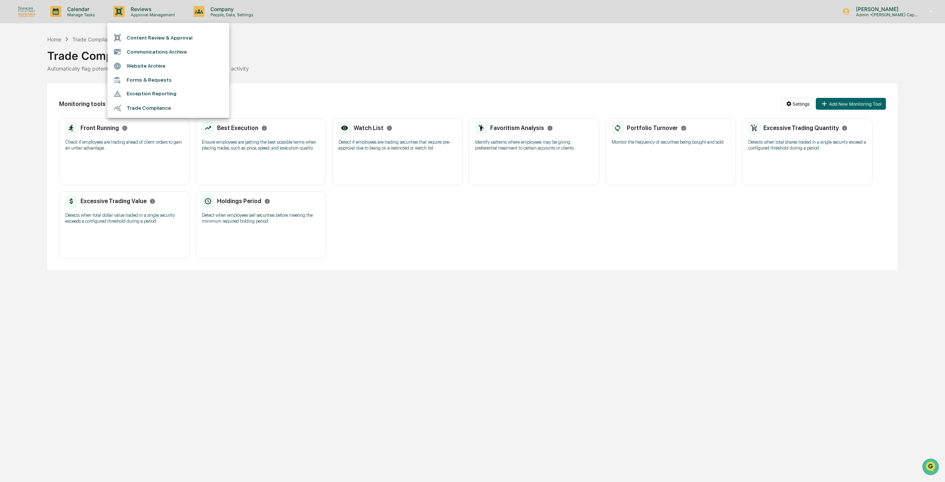
click at [141, 49] on li "Communications Archive" at bounding box center [168, 52] width 122 height 14
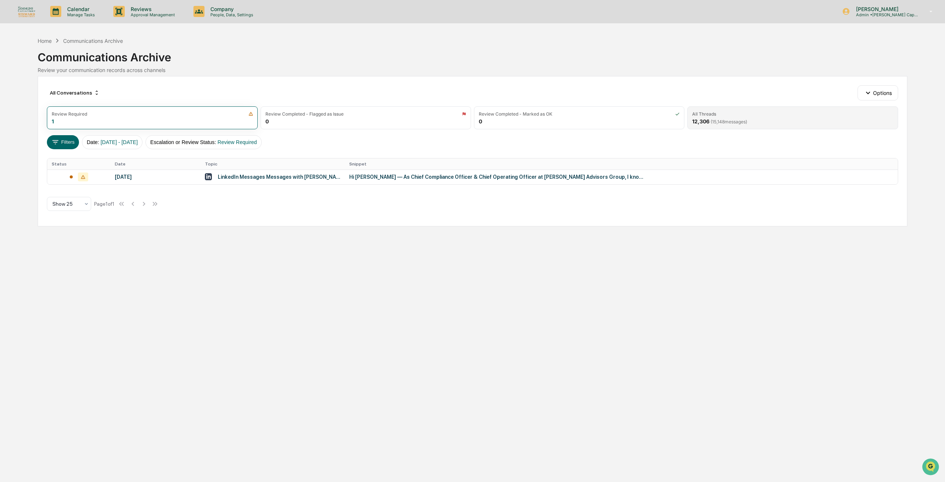
click at [708, 114] on div "All Threads" at bounding box center [704, 114] width 24 height 6
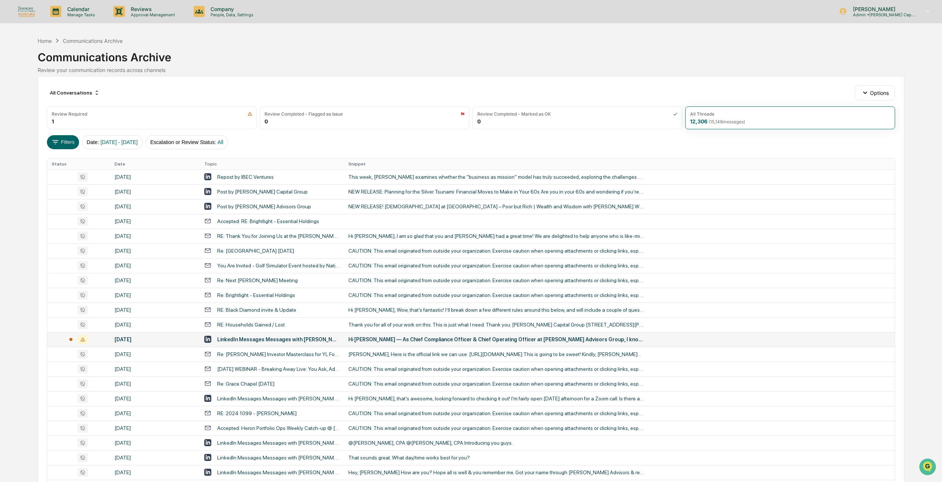
click at [124, 343] on td "[DATE]" at bounding box center [155, 339] width 90 height 15
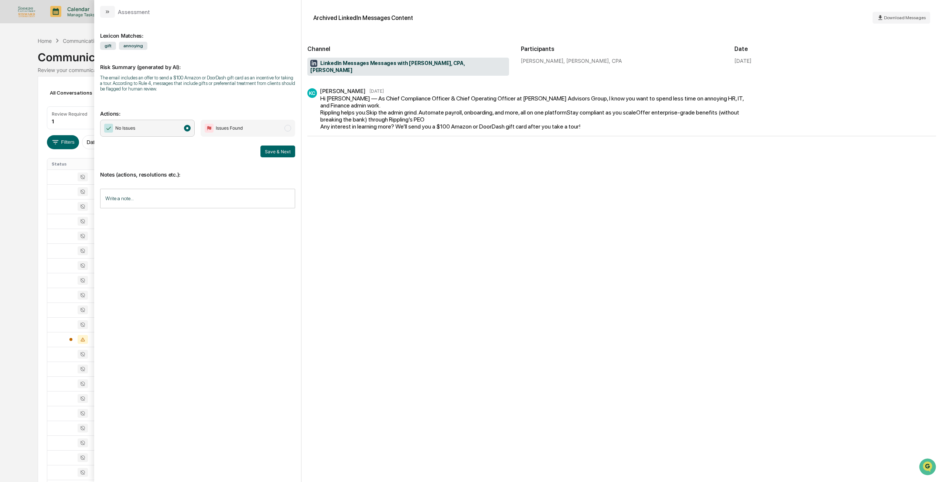
click at [107, 4] on div "Assessment" at bounding box center [197, 9] width 207 height 18
click at [107, 10] on icon "modal" at bounding box center [108, 12] width 6 height 6
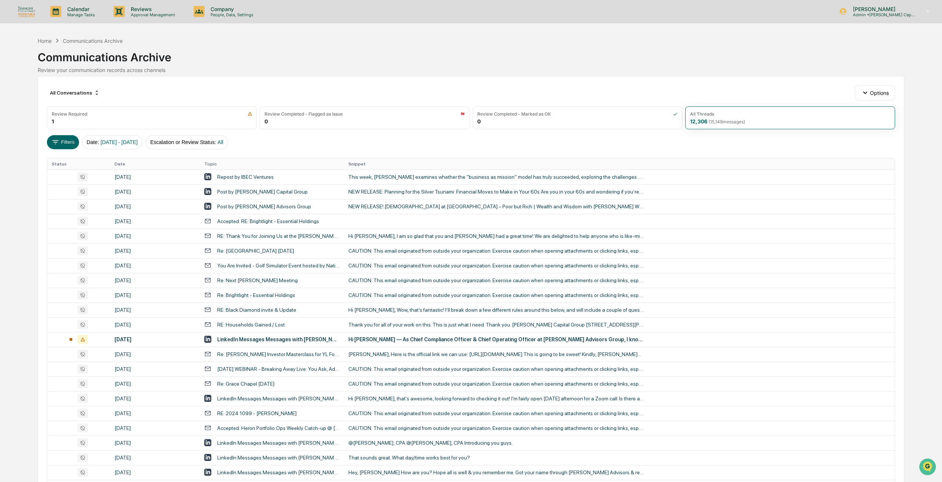
click at [167, 87] on div "All Conversations Options" at bounding box center [471, 92] width 848 height 15
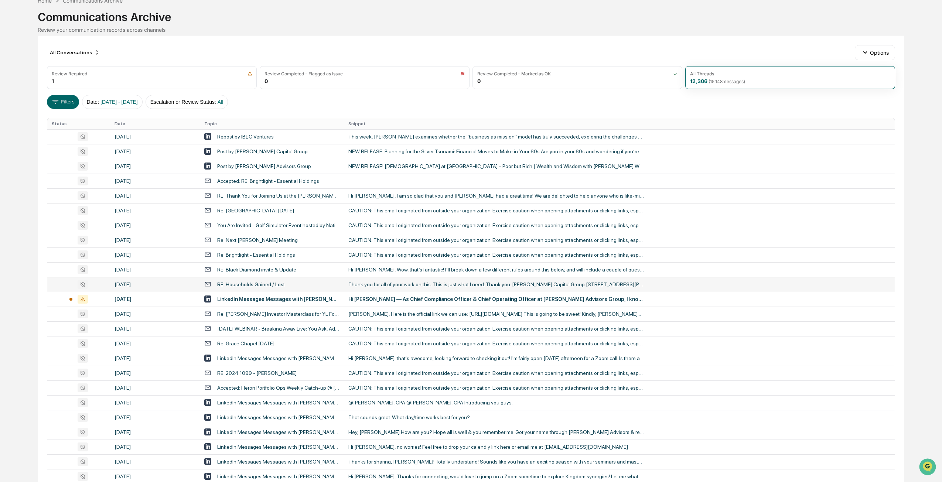
scroll to position [99, 0]
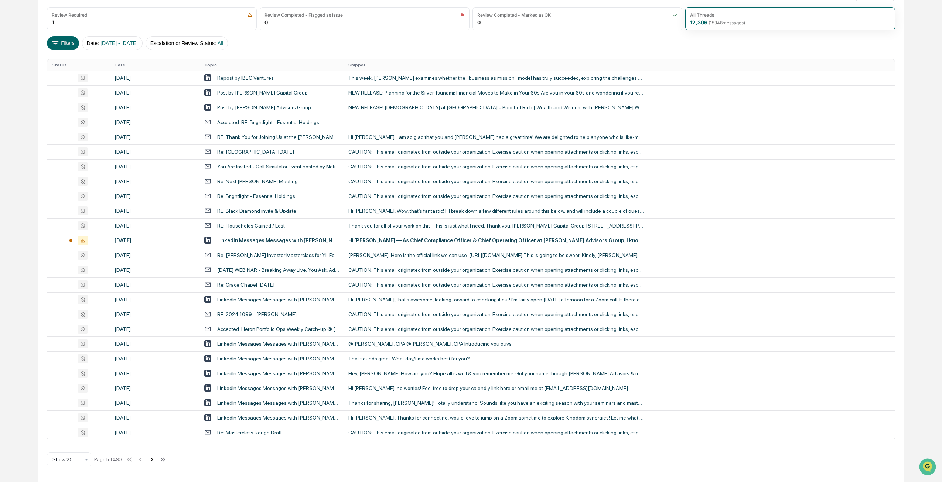
click at [152, 457] on icon at bounding box center [152, 459] width 8 height 8
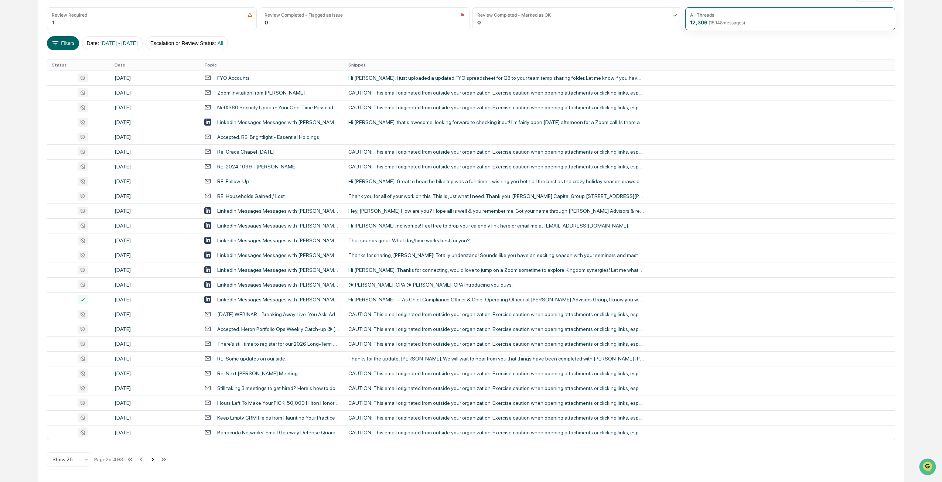
click at [152, 457] on icon at bounding box center [152, 459] width 8 height 8
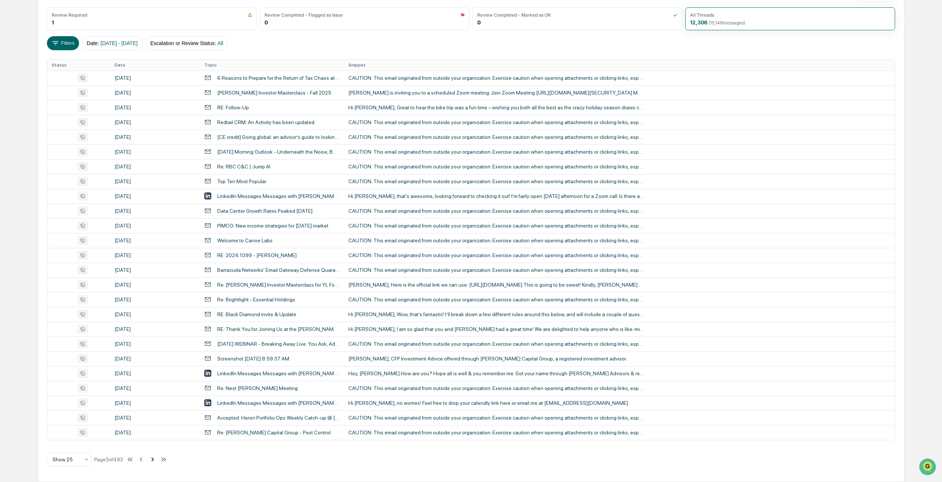
click at [152, 457] on icon at bounding box center [152, 459] width 8 height 8
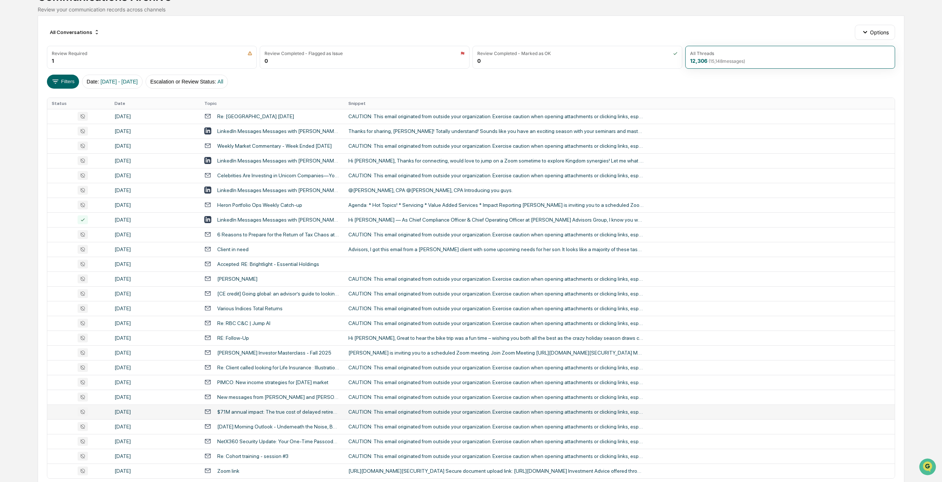
scroll to position [0, 0]
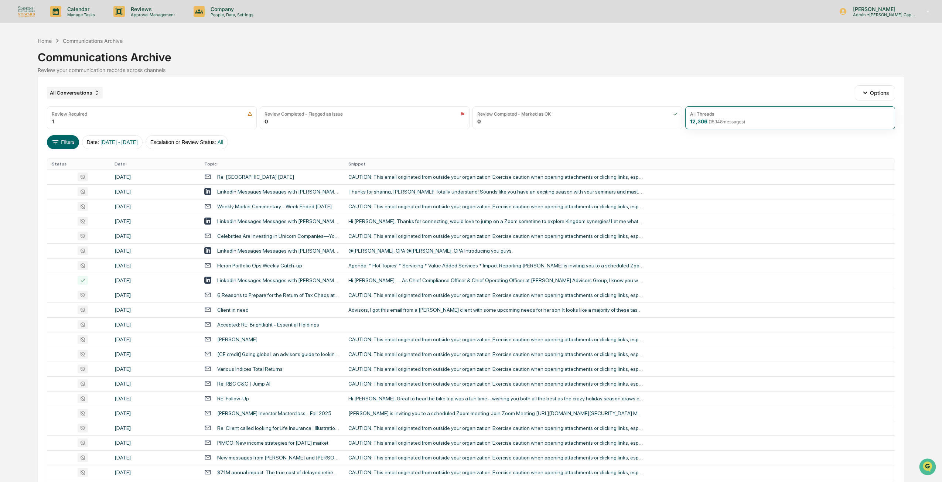
click at [74, 97] on div "All Conversations" at bounding box center [75, 93] width 56 height 12
click at [76, 95] on div "All Conversations" at bounding box center [75, 93] width 56 height 12
click at [873, 92] on button "Options" at bounding box center [874, 92] width 40 height 15
click at [859, 156] on div "View Activity Logs" at bounding box center [876, 157] width 86 height 12
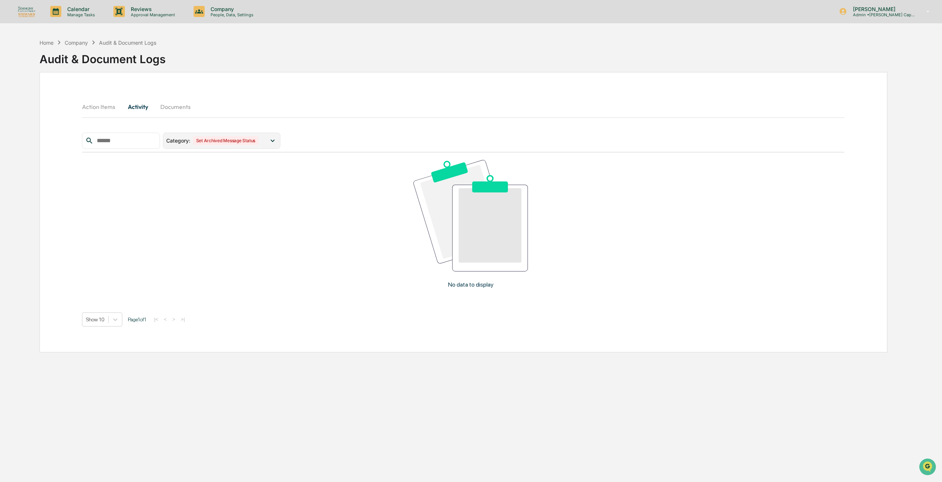
click at [269, 139] on div "Category : Set Archived Message Status" at bounding box center [217, 140] width 103 height 8
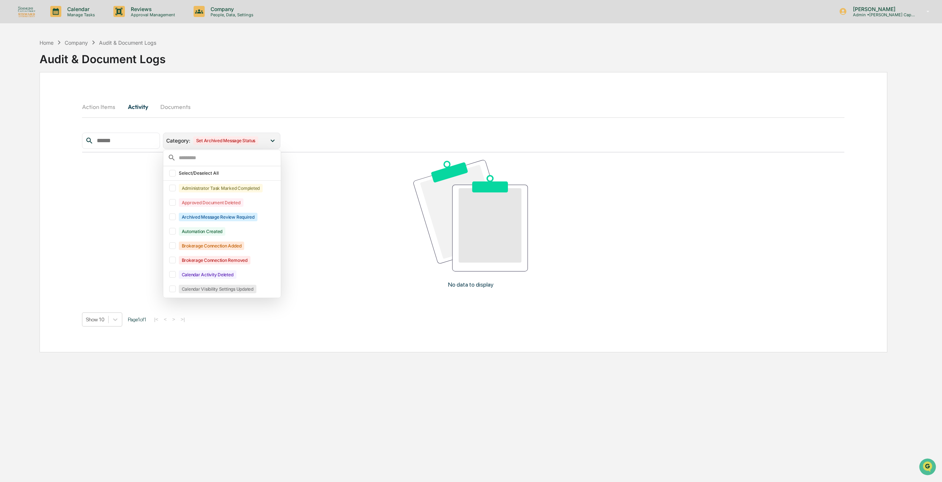
scroll to position [16, 0]
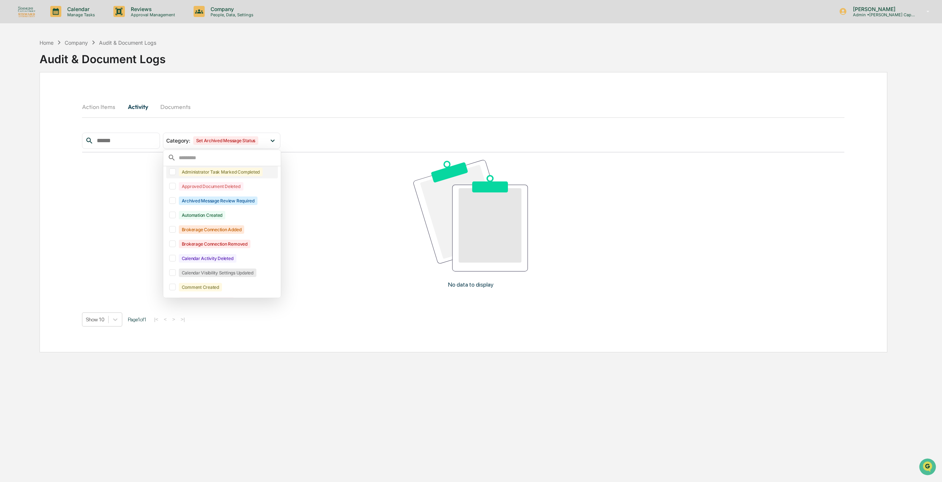
click at [176, 170] on div at bounding box center [172, 171] width 7 height 7
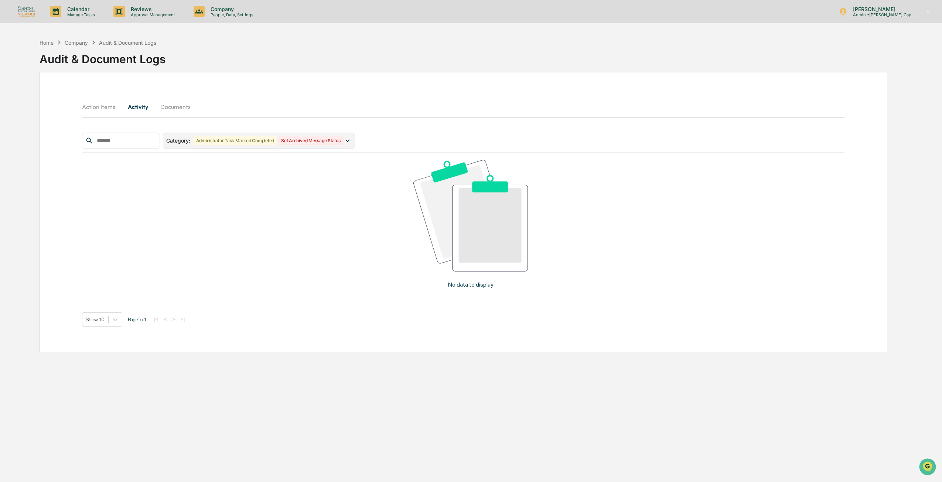
click at [277, 140] on div "Administrator Task Marked Completed" at bounding box center [235, 140] width 84 height 8
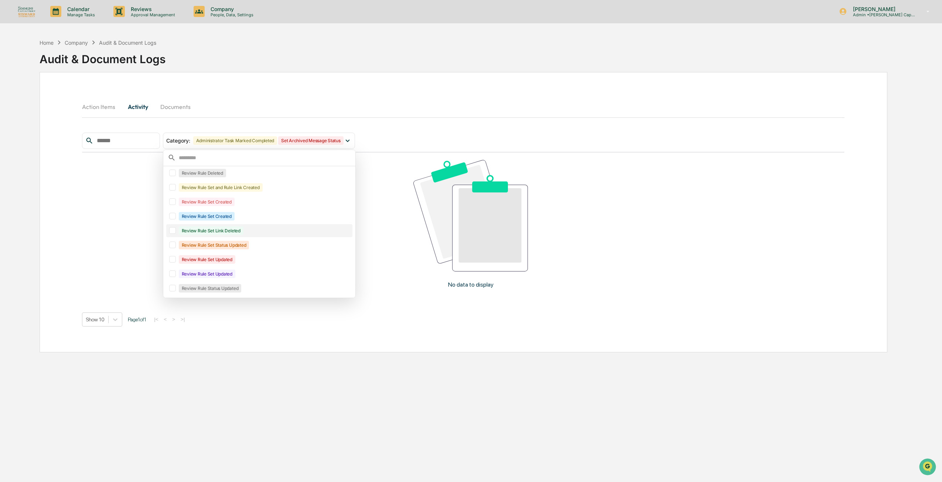
scroll to position [570, 0]
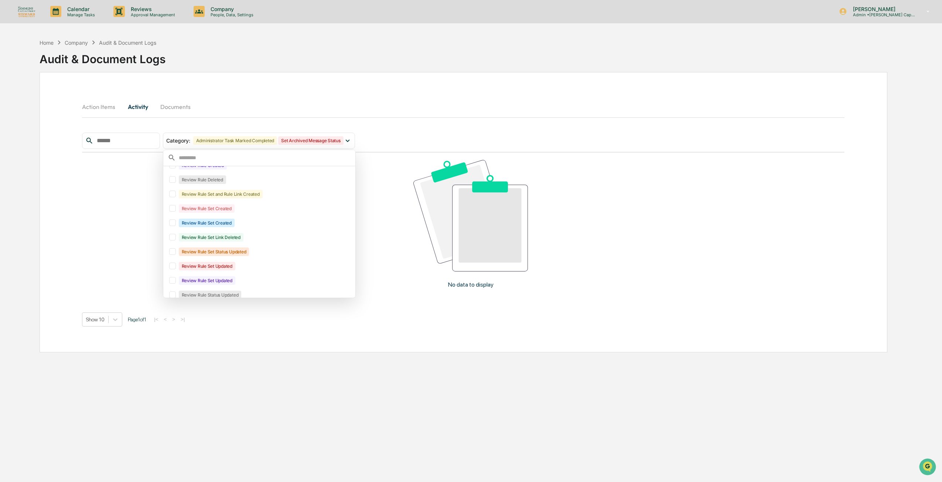
click at [168, 199] on div "No data to display" at bounding box center [470, 227] width 777 height 149
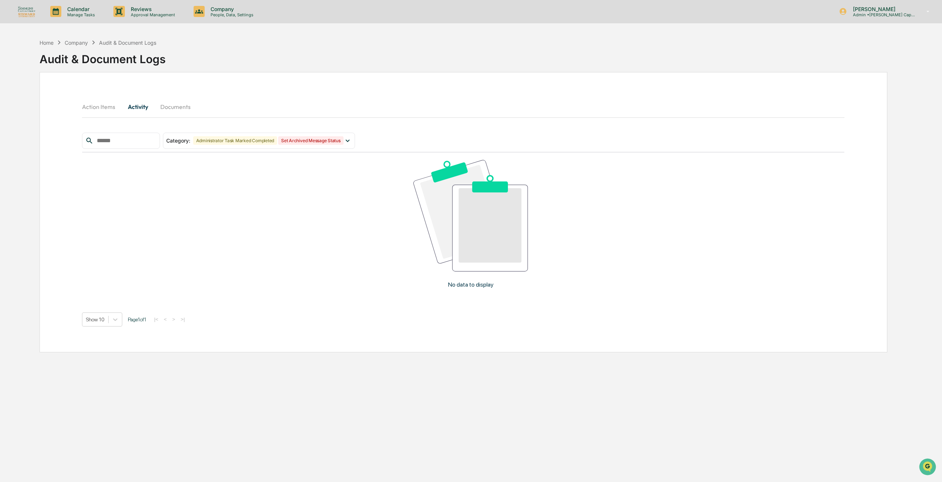
click at [174, 114] on button "Documents" at bounding box center [175, 107] width 42 height 18
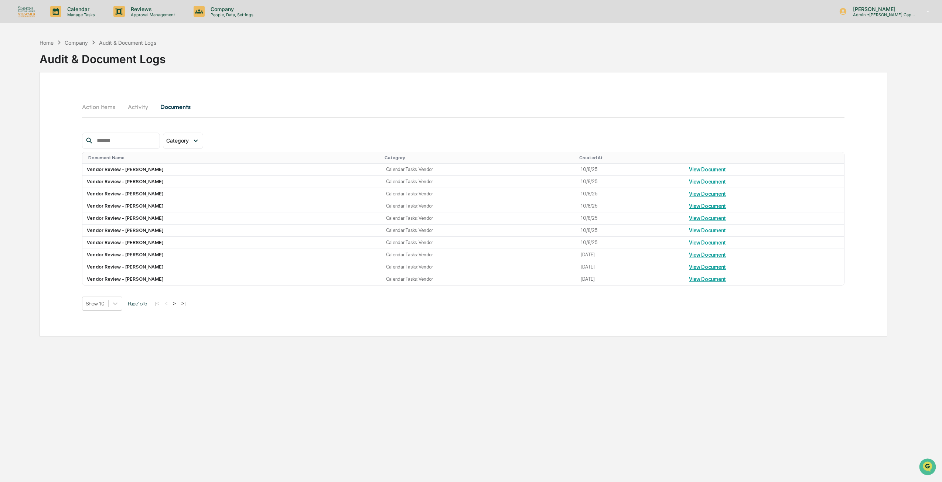
click at [104, 108] on button "Action Items" at bounding box center [101, 107] width 39 height 18
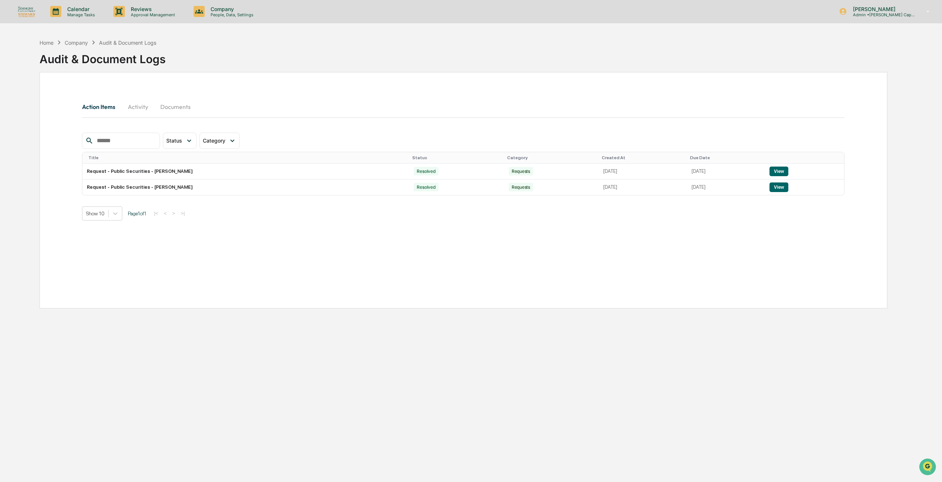
click at [131, 110] on button "Activity" at bounding box center [137, 107] width 33 height 18
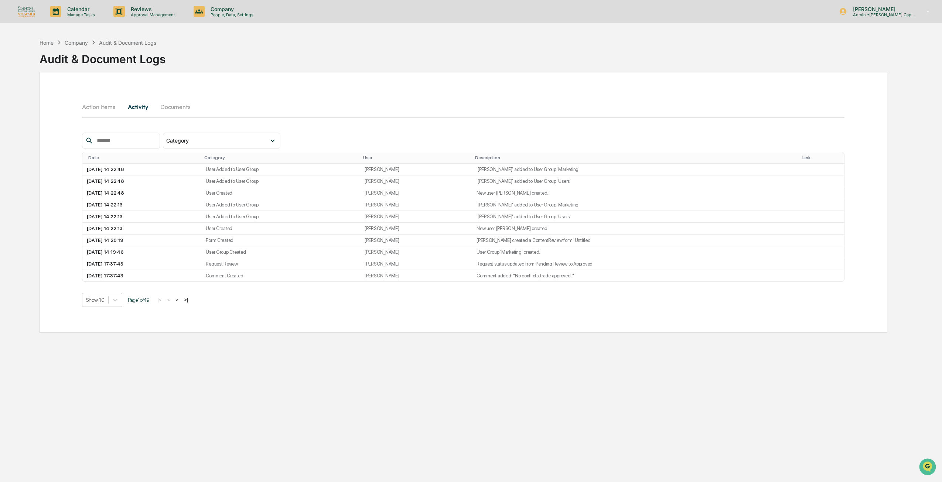
click at [179, 106] on button "Documents" at bounding box center [175, 107] width 42 height 18
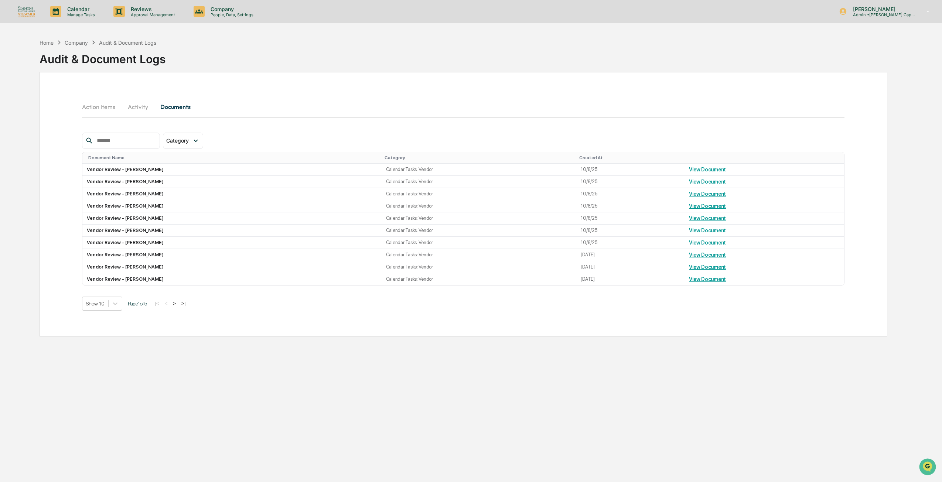
click at [112, 104] on button "Action Items" at bounding box center [101, 107] width 39 height 18
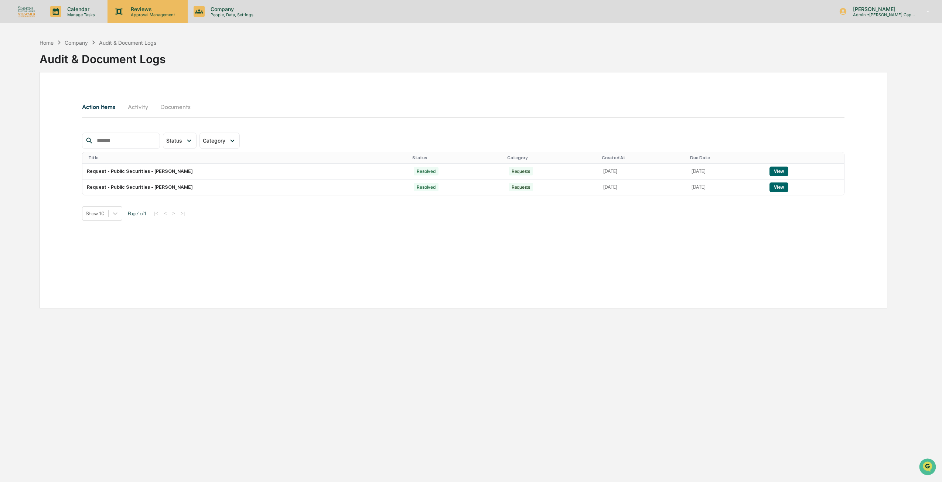
click at [157, 20] on div "Reviews Approval Management" at bounding box center [147, 11] width 80 height 23
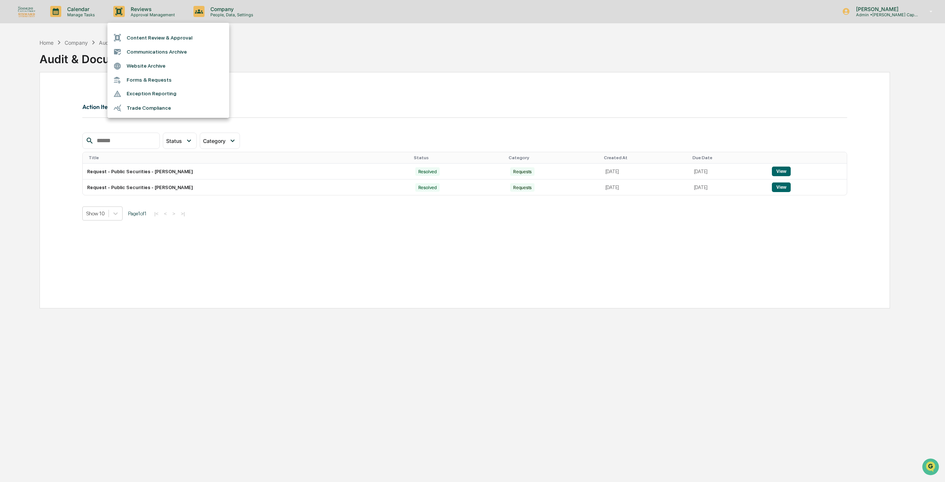
click at [153, 51] on li "Communications Archive" at bounding box center [168, 52] width 122 height 14
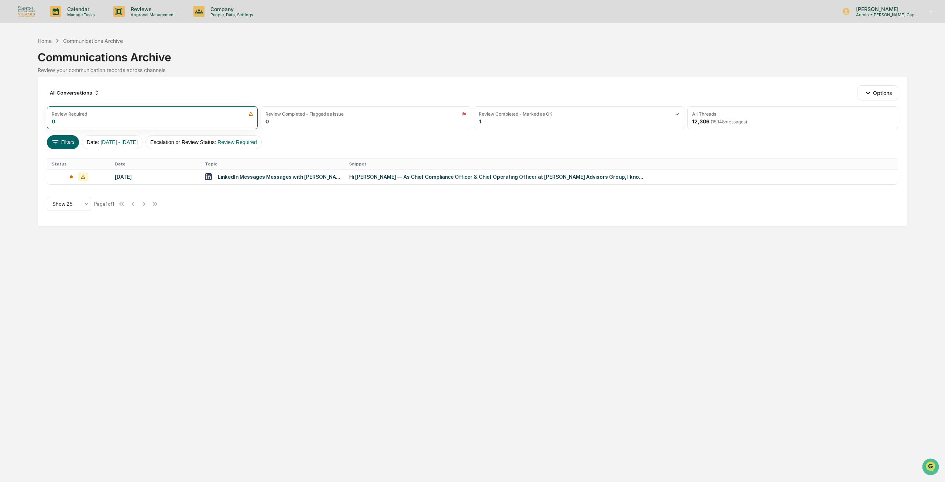
click at [305, 96] on div "All Conversations Options" at bounding box center [472, 92] width 851 height 15
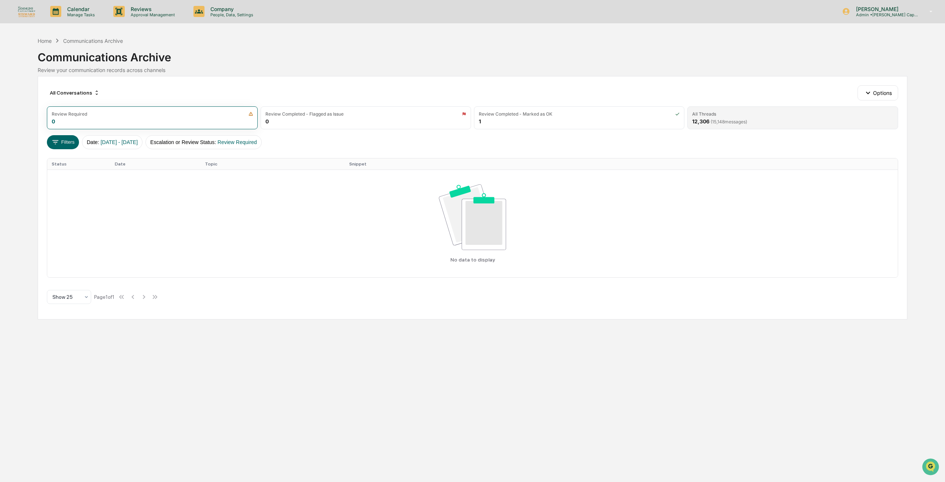
click at [757, 112] on div "All Threads" at bounding box center [792, 114] width 201 height 6
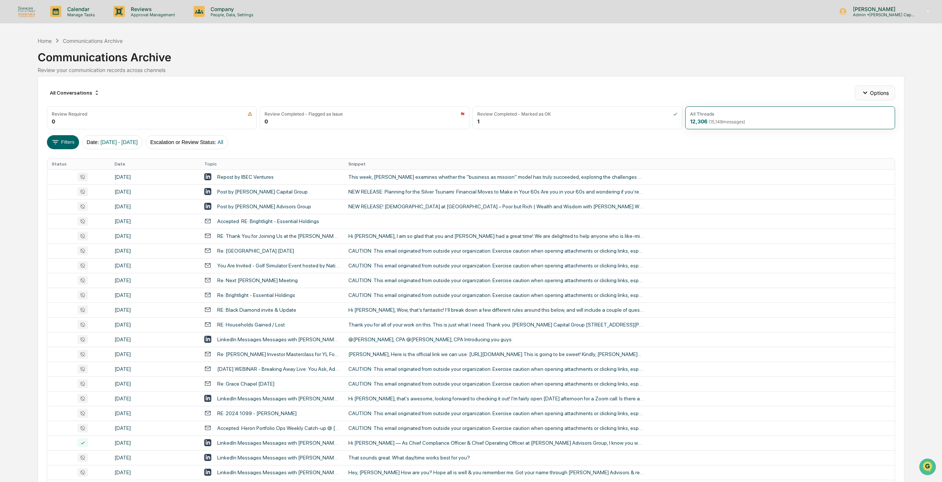
click at [870, 92] on button "Options" at bounding box center [874, 92] width 40 height 15
click at [64, 140] on button "Filters" at bounding box center [63, 142] width 32 height 14
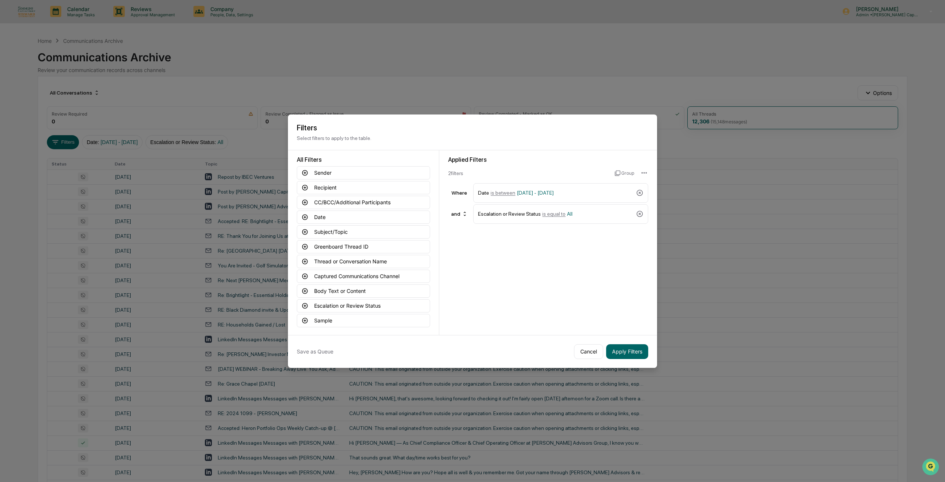
click at [289, 283] on div "All Filters Sender Recipient CC/BCC/Additional Participants Date Subject/Topic …" at bounding box center [363, 242] width 151 height 185
click at [552, 276] on div "Applied Filters 2 filter s Group Where Date is between [DATE] - [DATE] and Esca…" at bounding box center [548, 242] width 218 height 185
click at [582, 351] on button "Cancel" at bounding box center [588, 351] width 29 height 15
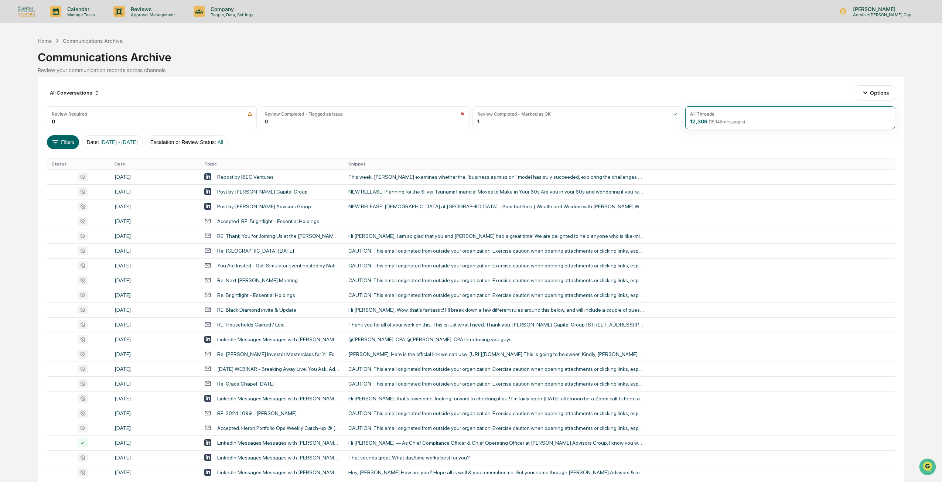
click at [363, 147] on div "Filters Date : [DATE] - [DATE] Escalation or Review Status : All" at bounding box center [471, 142] width 848 height 14
click at [266, 224] on div "Accepted: RE: Brightlight - Essential Holdings" at bounding box center [271, 220] width 135 height 7
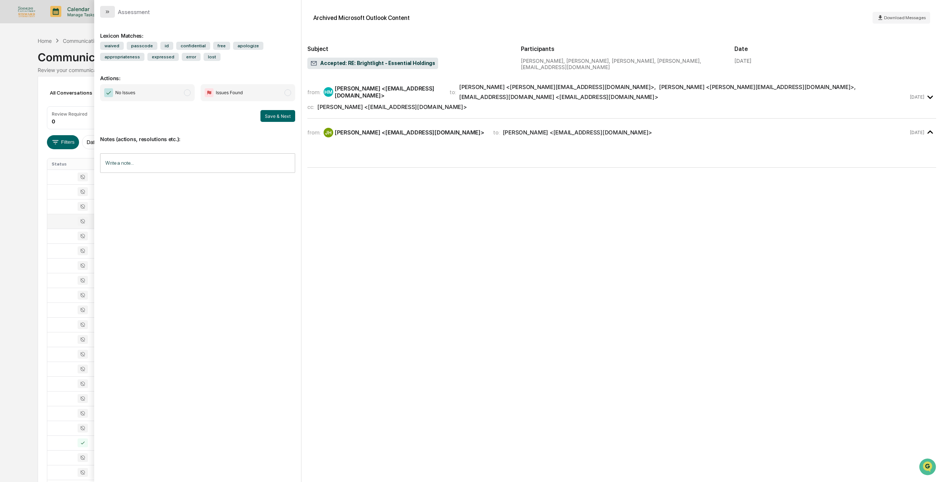
click at [103, 16] on button "modal" at bounding box center [107, 12] width 15 height 12
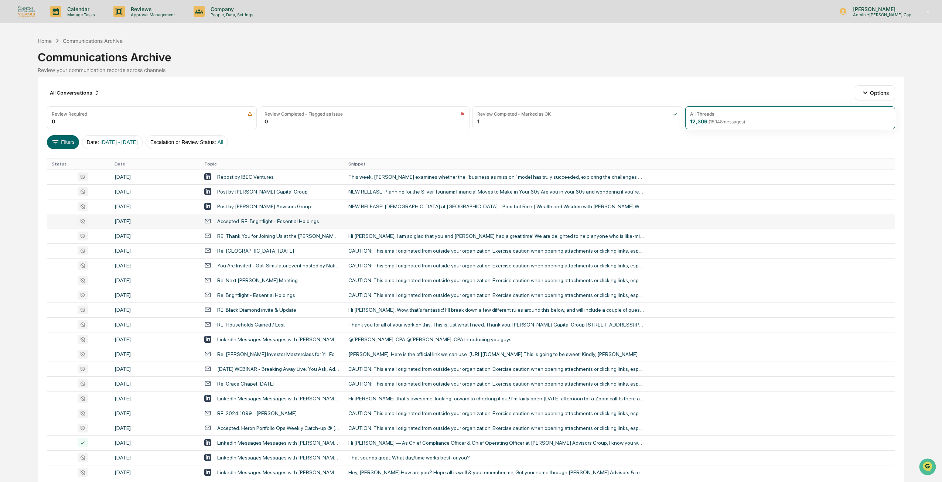
click at [29, 48] on div "Calendar Manage Tasks Reviews Approval Management Company People, Data, Setting…" at bounding box center [471, 290] width 942 height 581
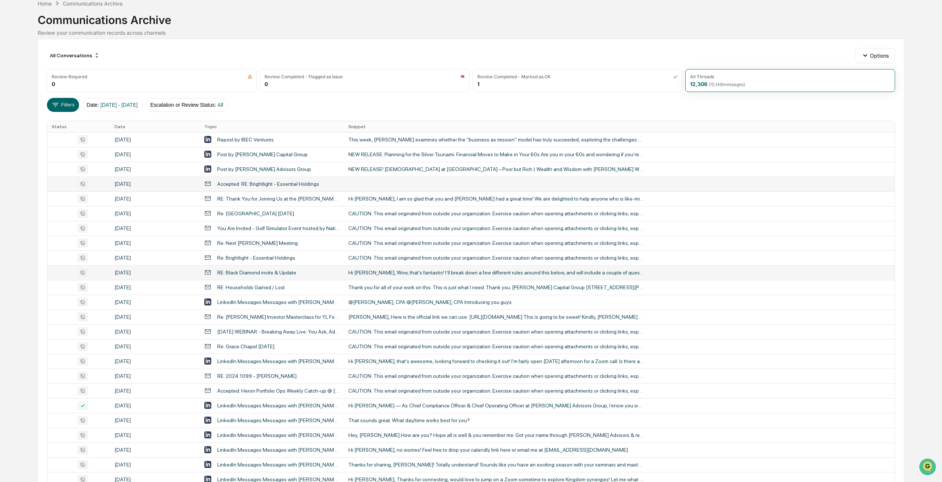
scroll to position [99, 0]
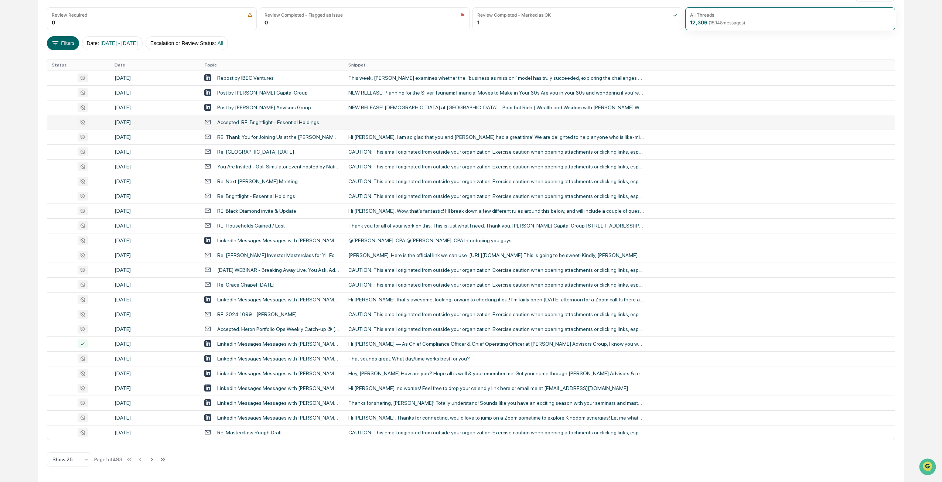
click at [414, 44] on div "Filters Date : [DATE] - [DATE] Escalation or Review Status : All" at bounding box center [471, 43] width 848 height 14
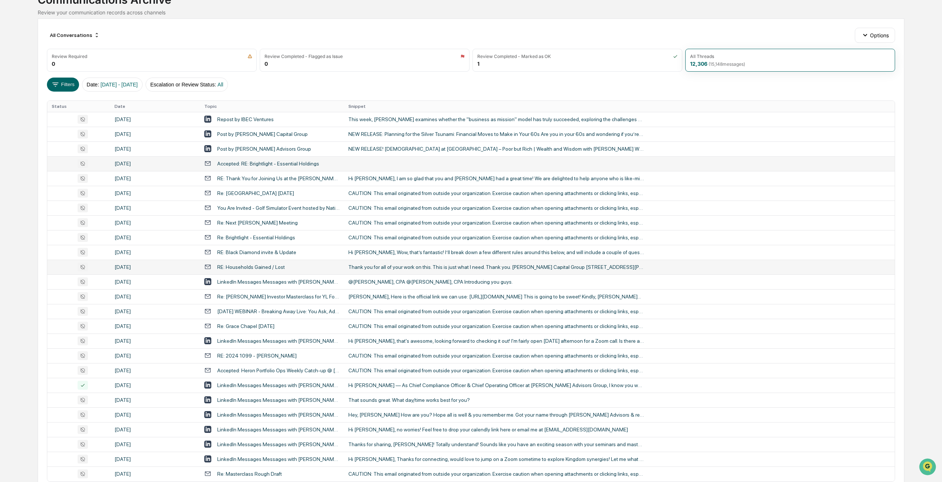
scroll to position [0, 0]
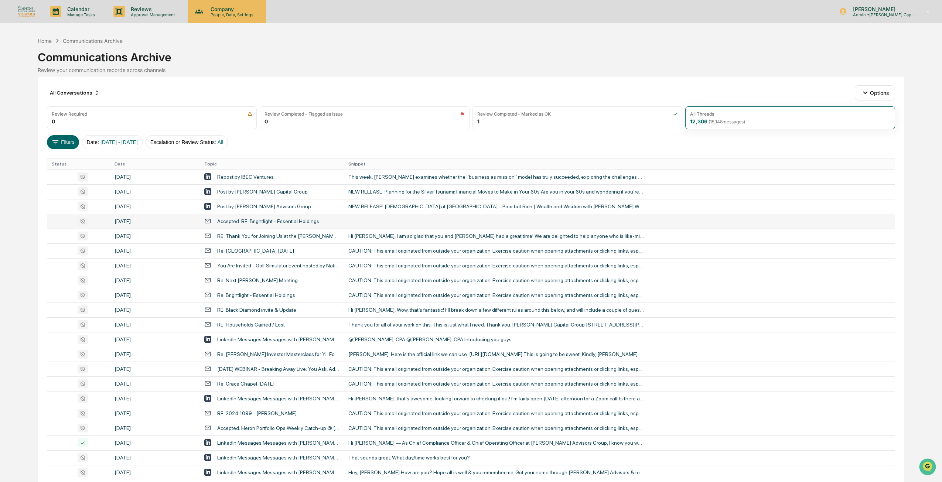
click at [217, 14] on p "People, Data, Settings" at bounding box center [231, 14] width 52 height 5
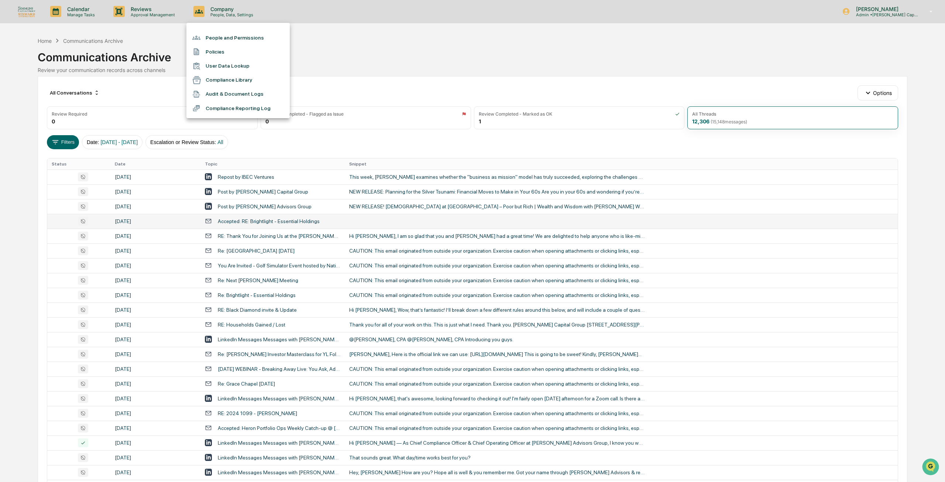
click at [218, 38] on li "People and Permissions" at bounding box center [237, 38] width 103 height 14
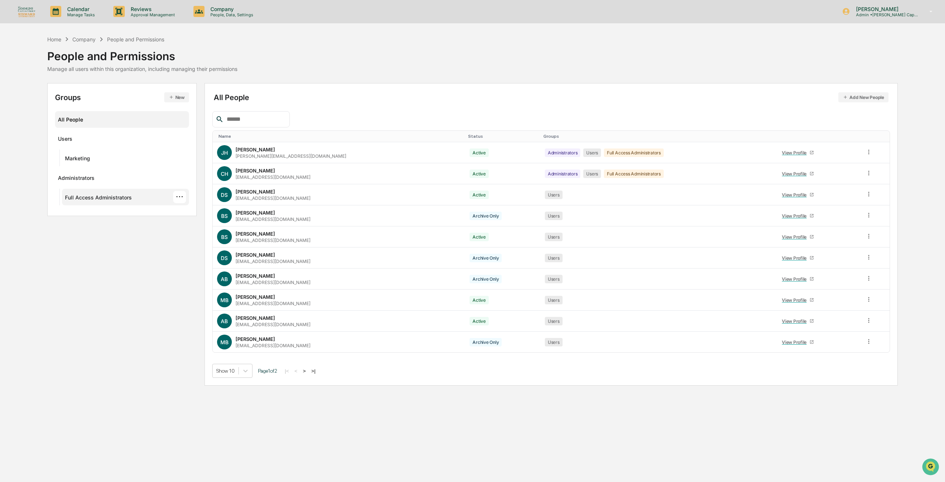
click at [97, 194] on div "Full Access Administrators" at bounding box center [98, 198] width 67 height 9
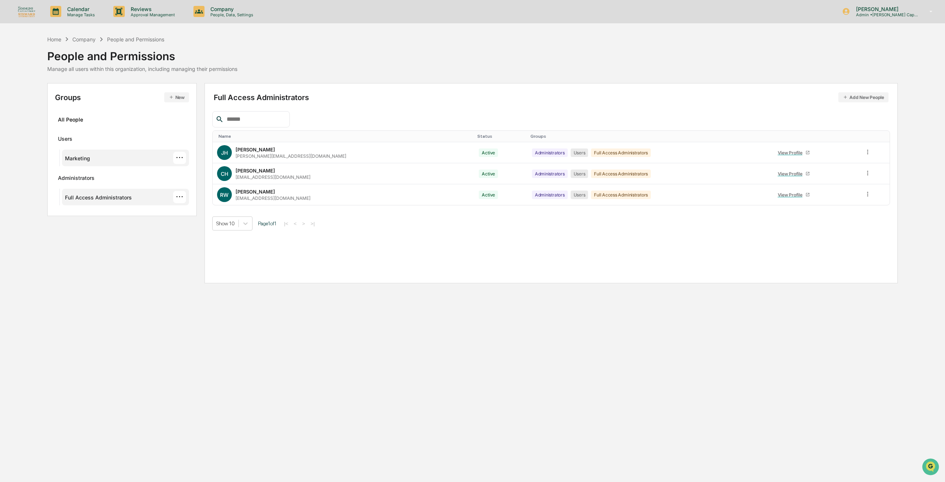
click at [88, 159] on div "Marketing" at bounding box center [77, 159] width 25 height 9
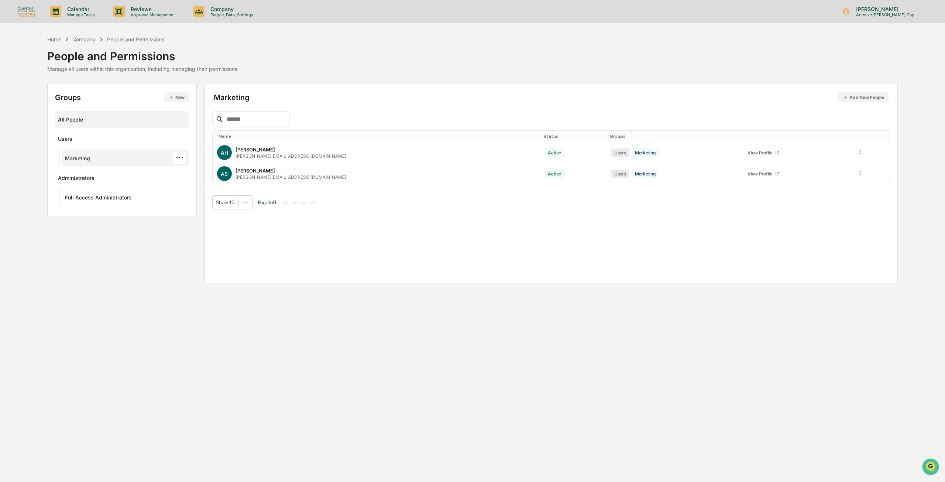
click at [89, 121] on div "All People" at bounding box center [122, 119] width 128 height 12
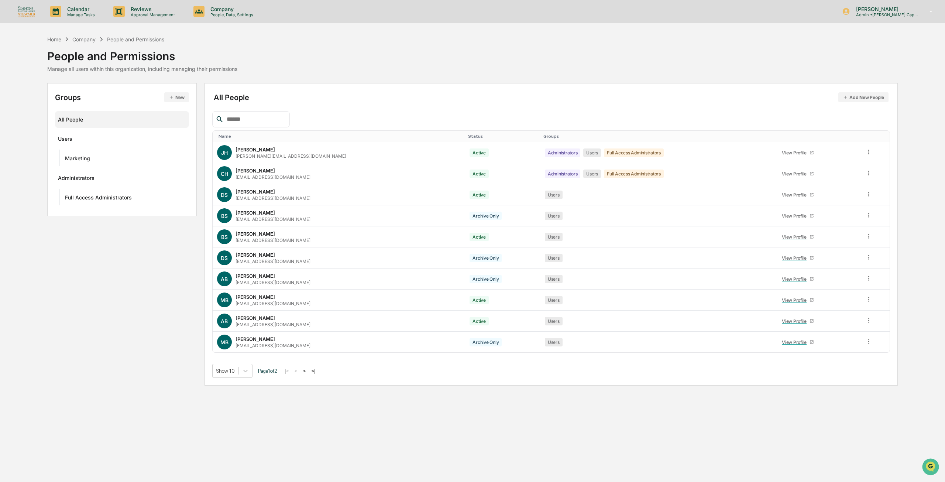
click at [308, 370] on button ">" at bounding box center [304, 371] width 7 height 6
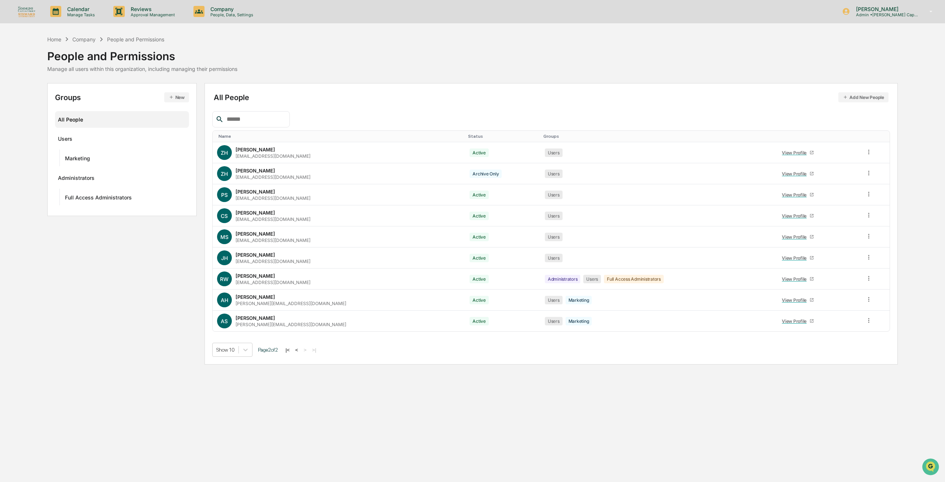
click at [297, 349] on button "<" at bounding box center [296, 350] width 7 height 6
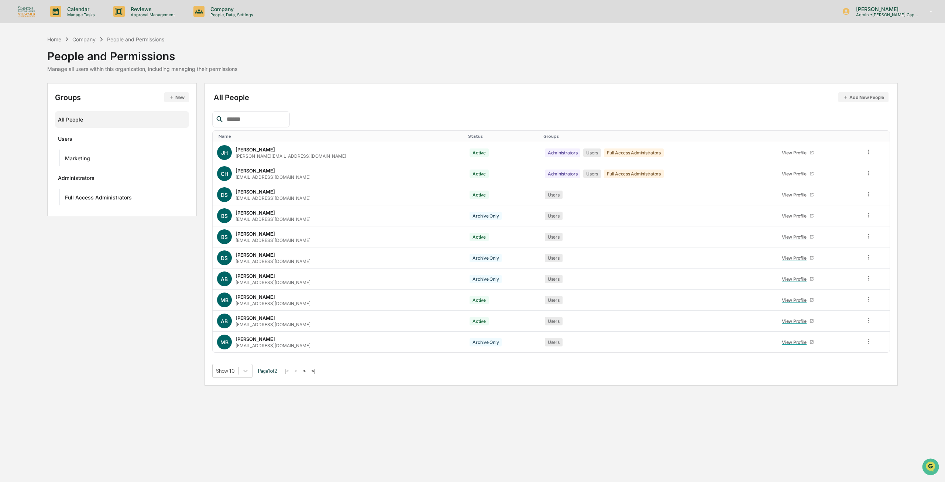
click at [173, 314] on div "Groups New All People Users Marketing Administrators Full Access Administrators…" at bounding box center [472, 234] width 851 height 302
click at [76, 7] on p "Calendar" at bounding box center [79, 9] width 37 height 6
click at [249, 45] on div at bounding box center [472, 241] width 945 height 482
click at [265, 117] on input "text" at bounding box center [255, 119] width 63 height 10
click at [254, 101] on div "All People Add New People" at bounding box center [551, 97] width 675 height 10
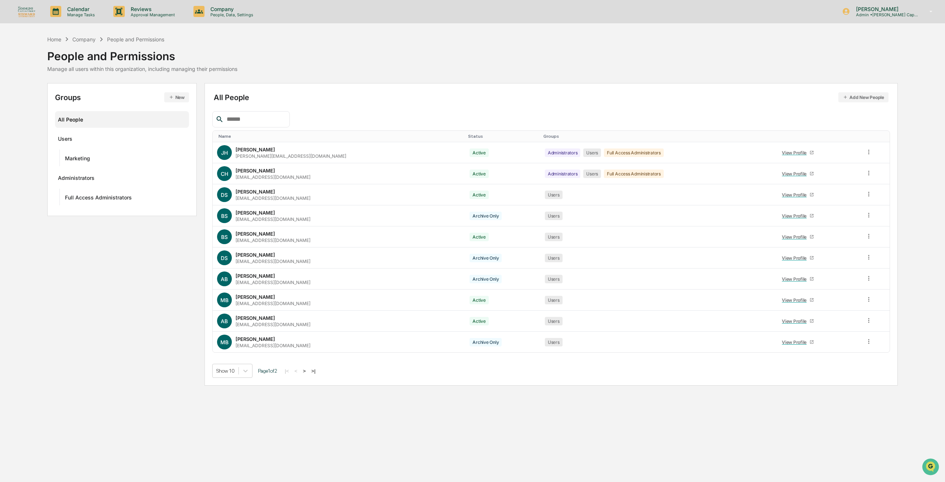
click at [245, 97] on div "All People Add New People" at bounding box center [551, 97] width 675 height 10
click at [246, 96] on div "All People Add New People" at bounding box center [551, 97] width 675 height 10
click at [244, 96] on div "All People Add New People" at bounding box center [551, 97] width 675 height 10
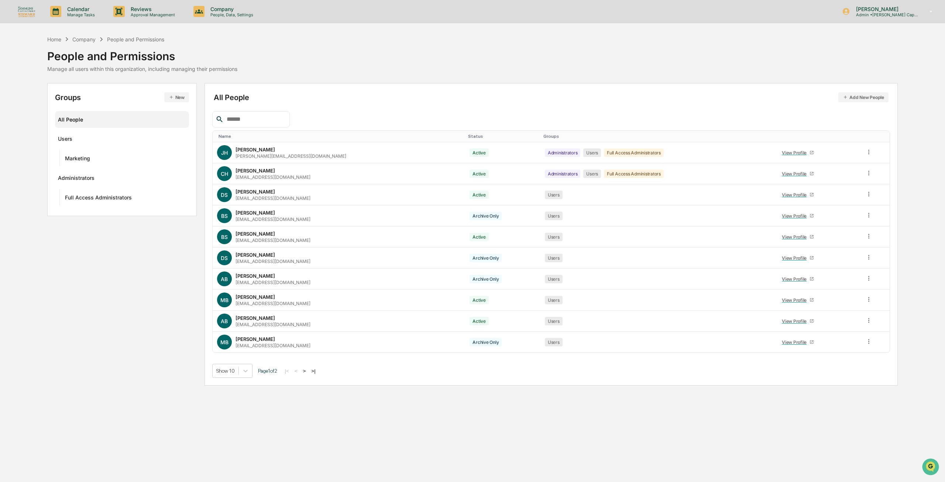
click at [243, 96] on div "All People Add New People" at bounding box center [551, 97] width 675 height 10
click at [249, 100] on div "All People Add New People" at bounding box center [551, 97] width 675 height 10
click at [215, 15] on p "People, Data, Settings" at bounding box center [231, 14] width 52 height 5
click at [327, 63] on div at bounding box center [472, 241] width 945 height 482
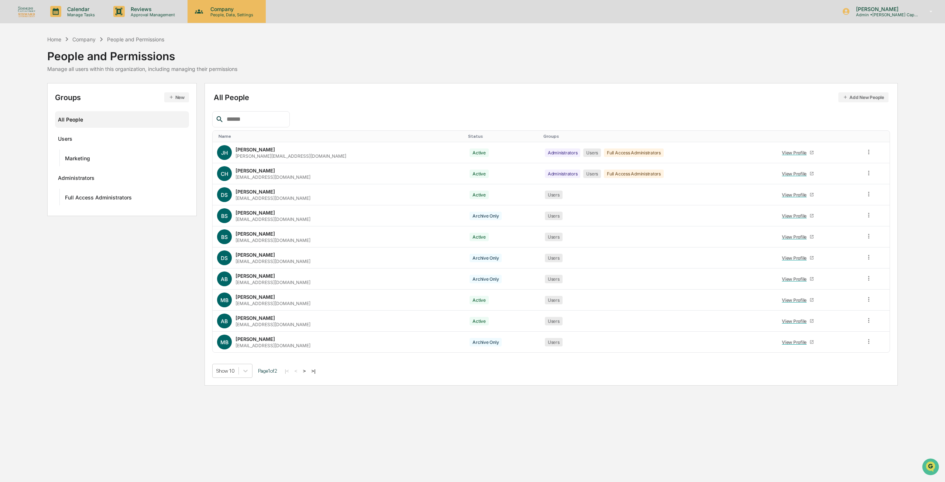
click at [210, 10] on p "Company" at bounding box center [231, 9] width 52 height 6
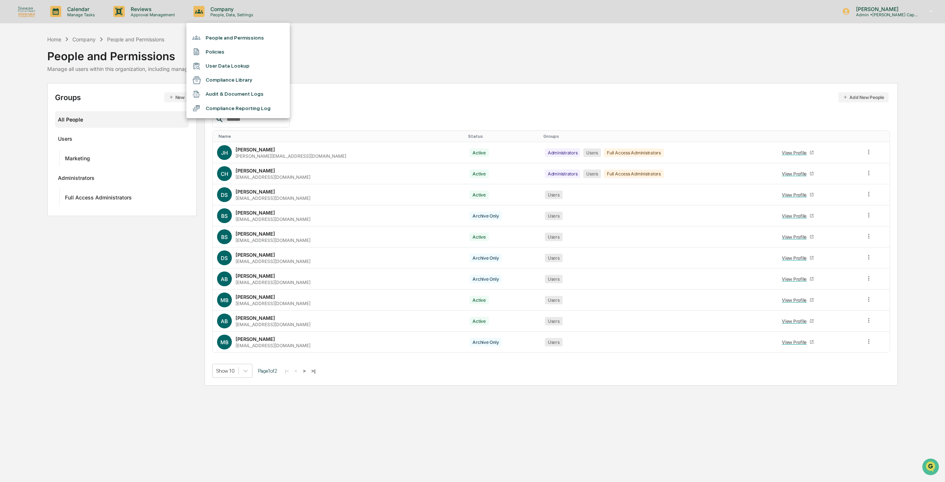
click at [150, 10] on div at bounding box center [472, 241] width 945 height 482
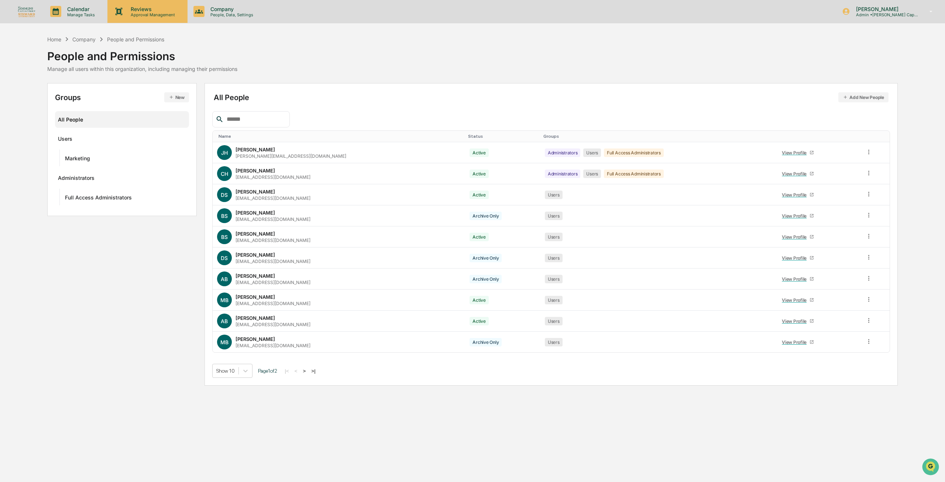
click at [146, 10] on p "Reviews" at bounding box center [152, 9] width 54 height 6
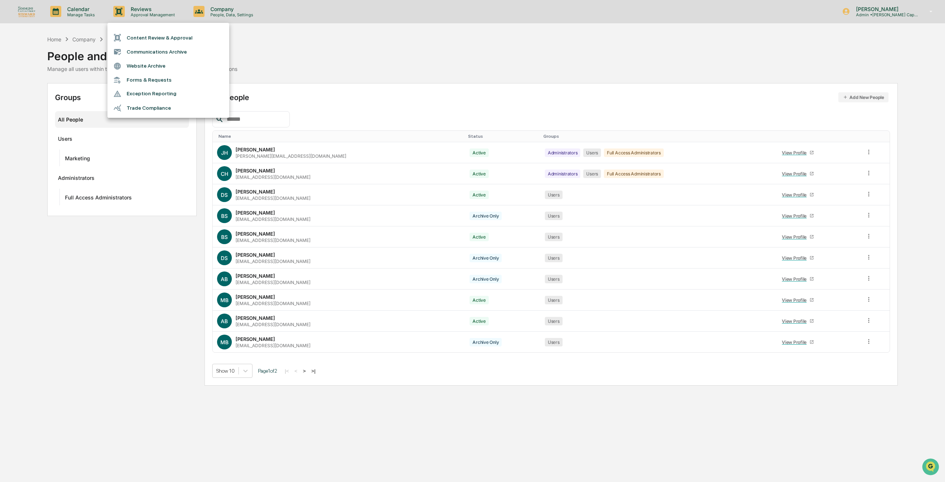
click at [213, 6] on div at bounding box center [472, 241] width 945 height 482
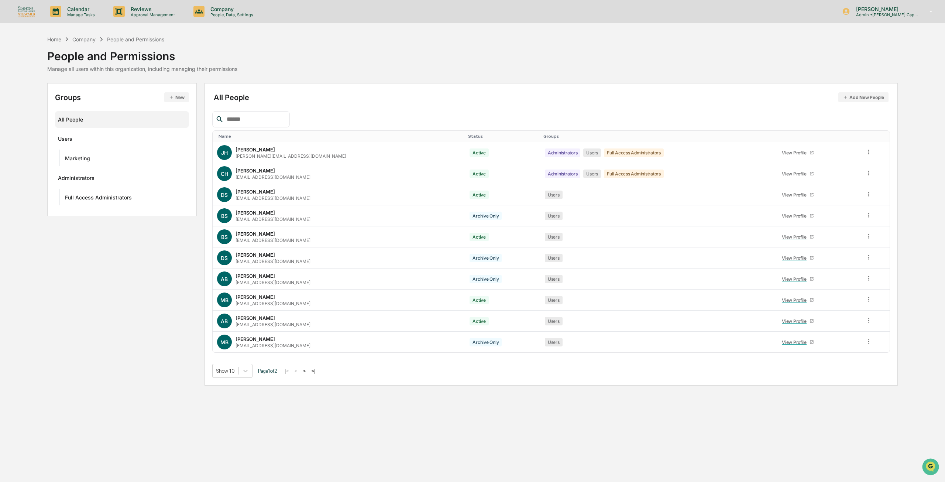
click at [209, 12] on p "People, Data, Settings" at bounding box center [231, 14] width 52 height 5
click at [121, 35] on div at bounding box center [472, 241] width 945 height 482
click at [222, 3] on div "Company People, Data, Settings" at bounding box center [227, 11] width 78 height 23
click at [212, 110] on li "Compliance Reporting Log" at bounding box center [237, 108] width 103 height 14
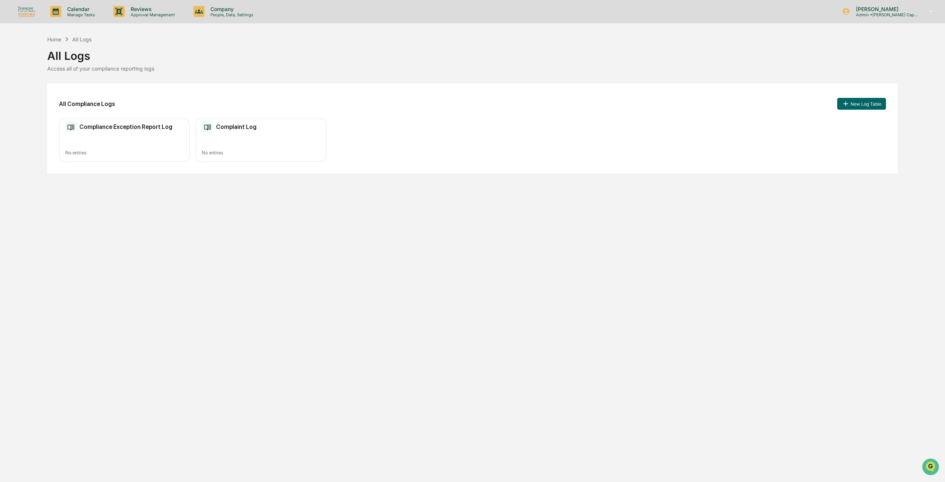
click at [220, 74] on div "Home All Logs All Logs Access all of your compliance reporting logs All Complia…" at bounding box center [472, 104] width 851 height 138
click at [222, 17] on div "Company People, Data, Settings" at bounding box center [227, 11] width 78 height 23
click at [166, 12] on div at bounding box center [472, 241] width 945 height 482
click at [163, 12] on p "Approval Management" at bounding box center [152, 14] width 54 height 5
click at [152, 111] on li "Trade Compliance" at bounding box center [168, 108] width 122 height 14
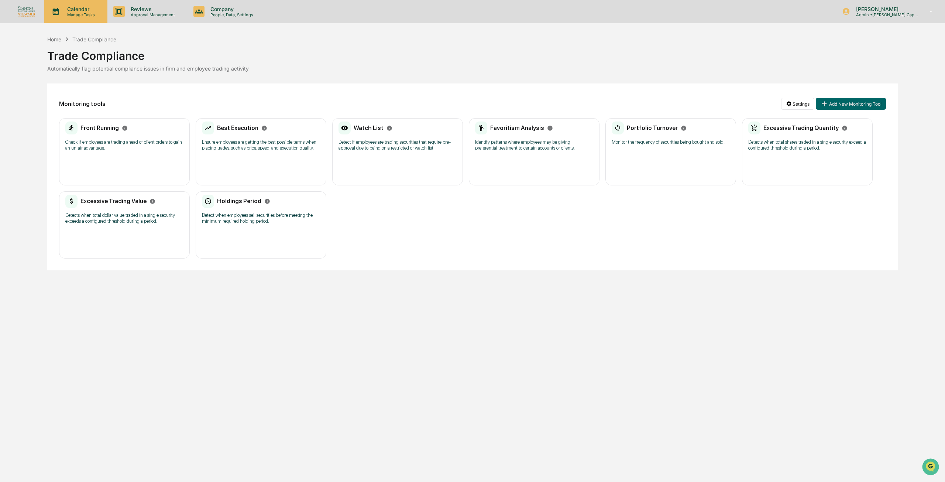
click at [84, 10] on p "Calendar" at bounding box center [79, 9] width 37 height 6
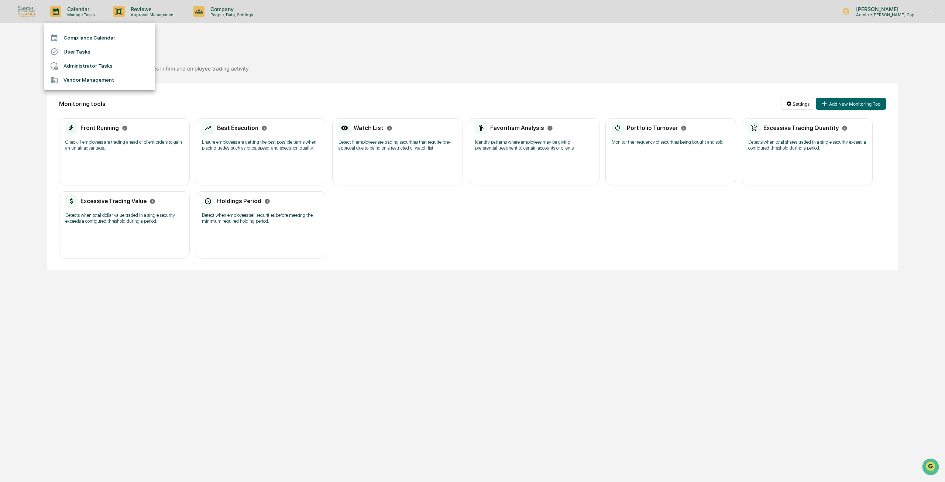
click at [221, 7] on div at bounding box center [472, 241] width 945 height 482
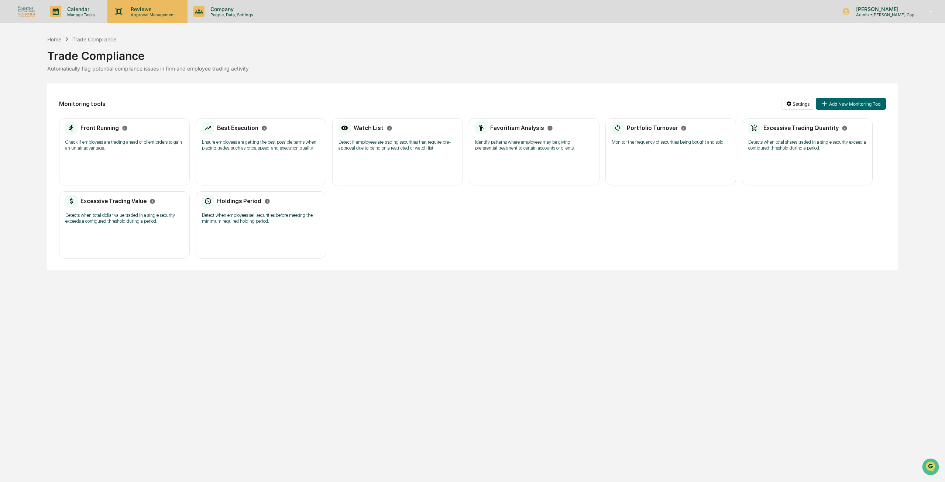
click at [158, 10] on p "Reviews" at bounding box center [152, 9] width 54 height 6
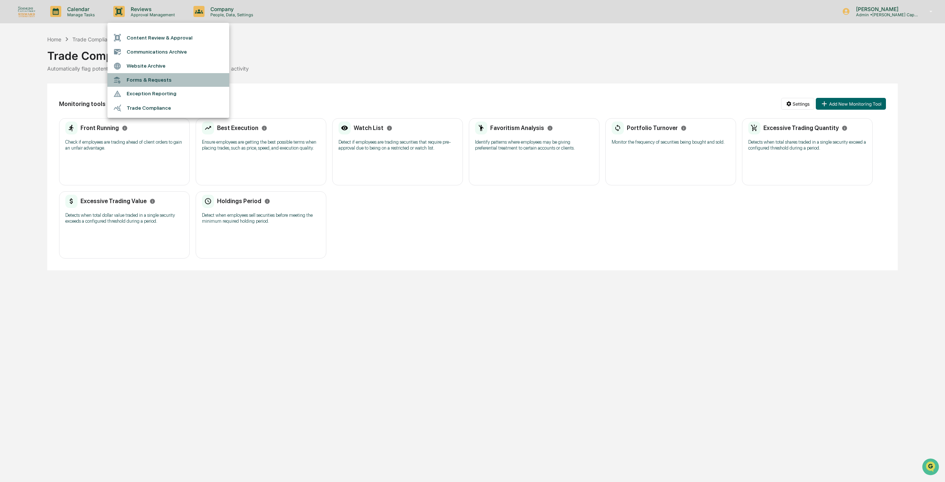
click at [147, 79] on li "Forms & Requests" at bounding box center [168, 80] width 122 height 14
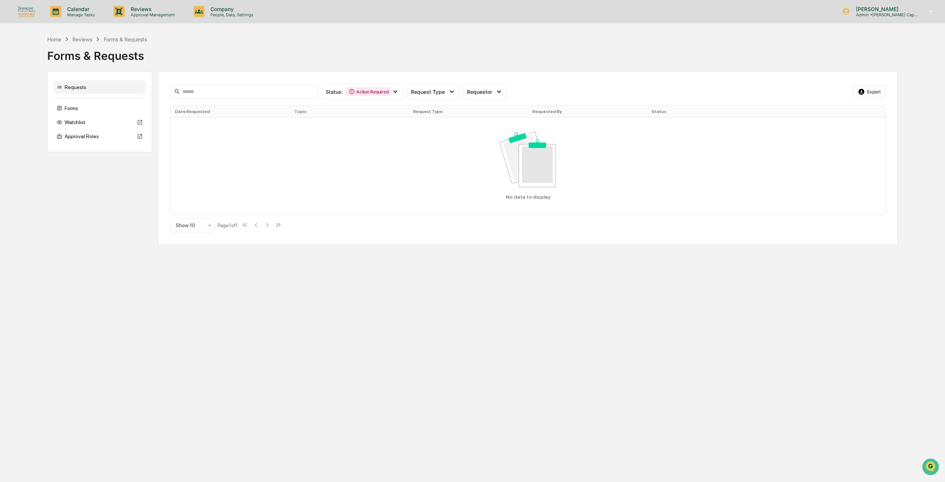
click at [262, 45] on div "Forms & Requests" at bounding box center [472, 52] width 851 height 19
click at [377, 90] on div "Action Required" at bounding box center [368, 91] width 45 height 9
click at [332, 121] on div at bounding box center [332, 124] width 7 height 7
click at [375, 88] on div "Action Required" at bounding box center [368, 91] width 45 height 9
click at [332, 109] on div at bounding box center [332, 109] width 7 height 7
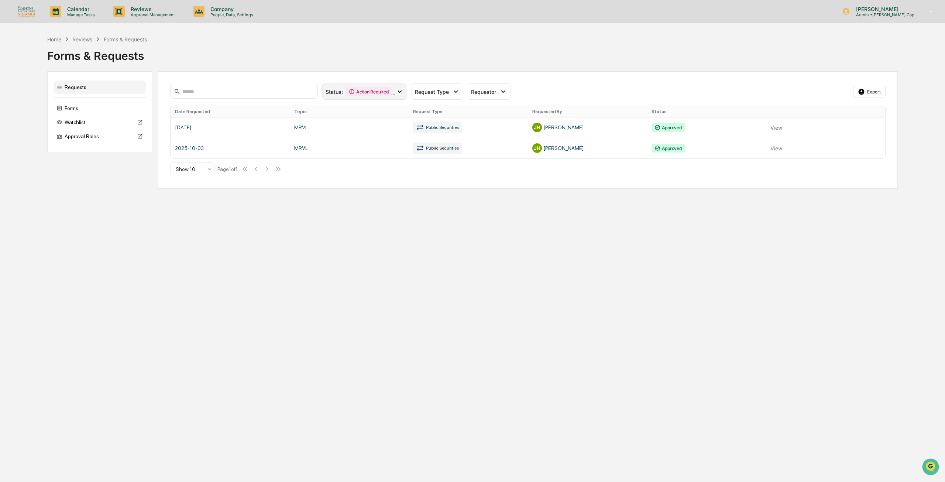
click at [360, 88] on div "Action Required" at bounding box center [368, 91] width 45 height 9
click at [332, 112] on icon at bounding box center [332, 109] width 8 height 5
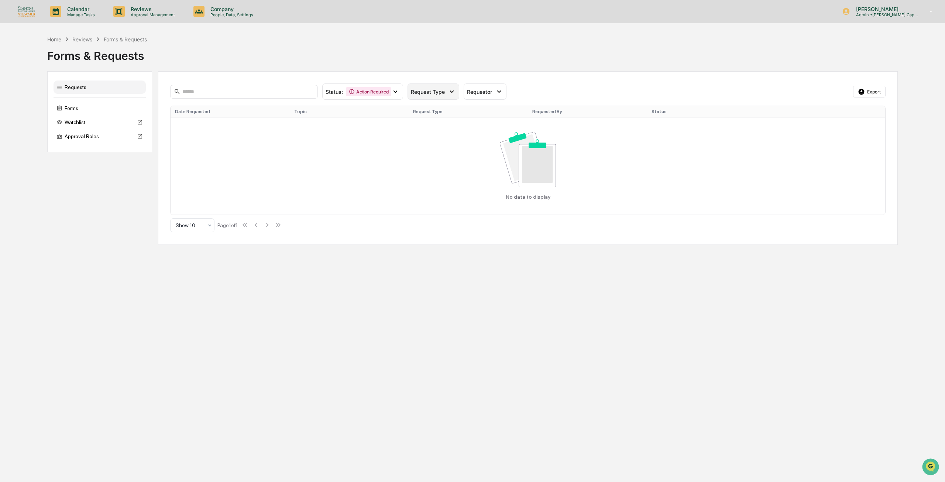
click at [417, 91] on span "Request Type" at bounding box center [428, 92] width 34 height 6
click at [317, 61] on div "Forms & Requests" at bounding box center [472, 52] width 851 height 19
click at [431, 85] on div "Request Type" at bounding box center [434, 91] width 52 height 16
click at [367, 51] on div "Forms & Requests" at bounding box center [472, 52] width 851 height 19
click at [76, 107] on div "Forms" at bounding box center [100, 108] width 92 height 13
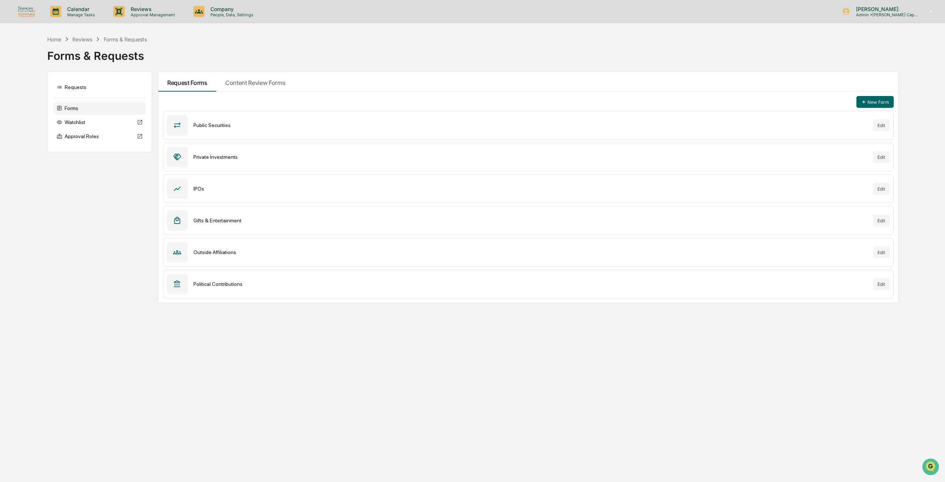
drag, startPoint x: 405, startPoint y: 336, endPoint x: 400, endPoint y: 326, distance: 10.8
click at [405, 336] on div "Calendar Manage Tasks Reviews Approval Management Company People, Data, Setting…" at bounding box center [472, 241] width 945 height 482
click at [137, 21] on div "Reviews Approval Management" at bounding box center [147, 11] width 80 height 23
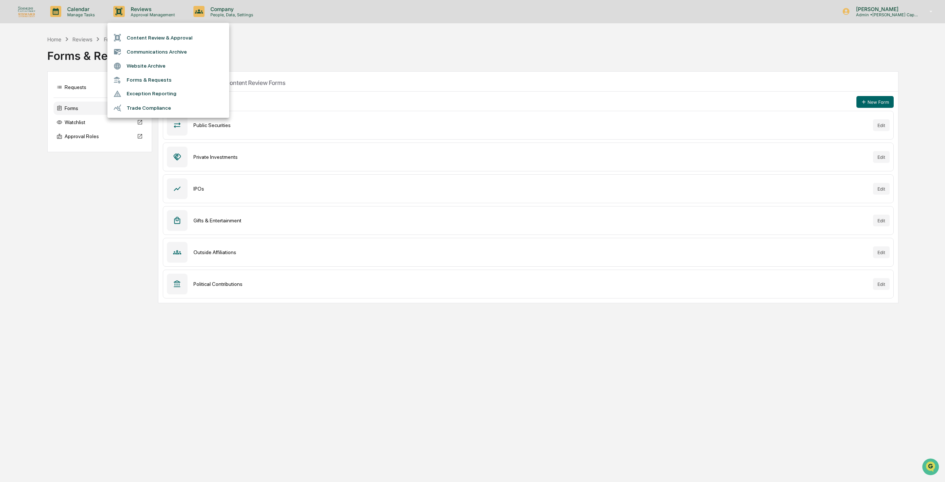
click at [216, 12] on div at bounding box center [472, 241] width 945 height 482
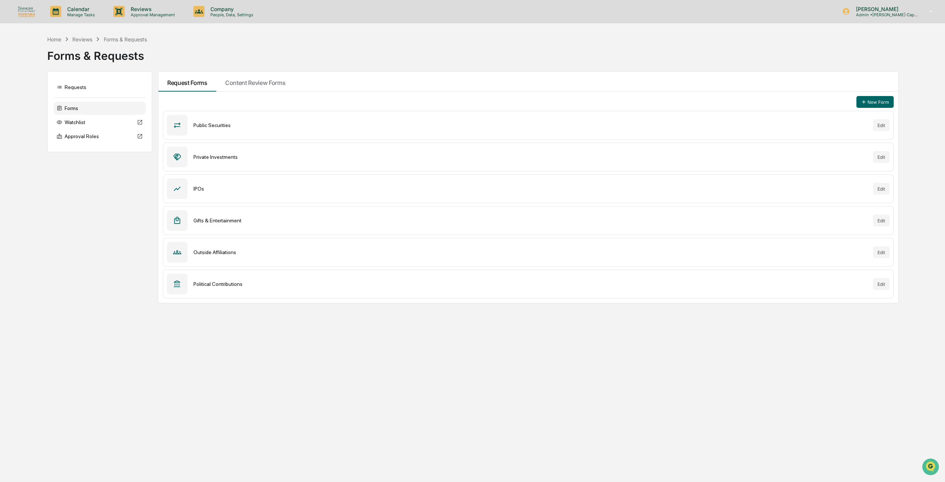
click at [216, 13] on p "People, Data, Settings" at bounding box center [231, 14] width 52 height 5
click at [225, 80] on li "Compliance Library" at bounding box center [237, 80] width 103 height 14
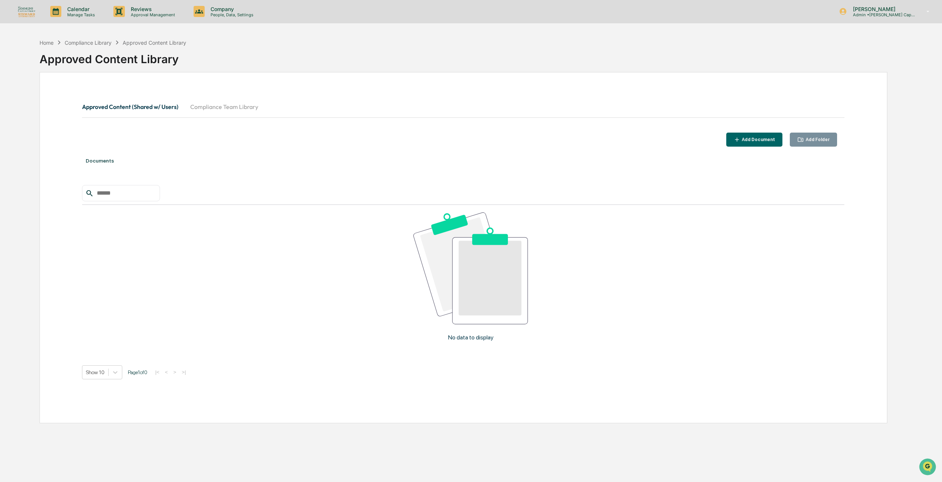
click at [110, 173] on div "Documents No data to display Show 10 Page 1 of 0 |< < > >|" at bounding box center [463, 273] width 762 height 247
click at [105, 161] on div "Documents" at bounding box center [463, 160] width 762 height 21
click at [185, 183] on div "Documents No data to display Show 10 Page 1 of 0 |< < > >|" at bounding box center [463, 273] width 762 height 247
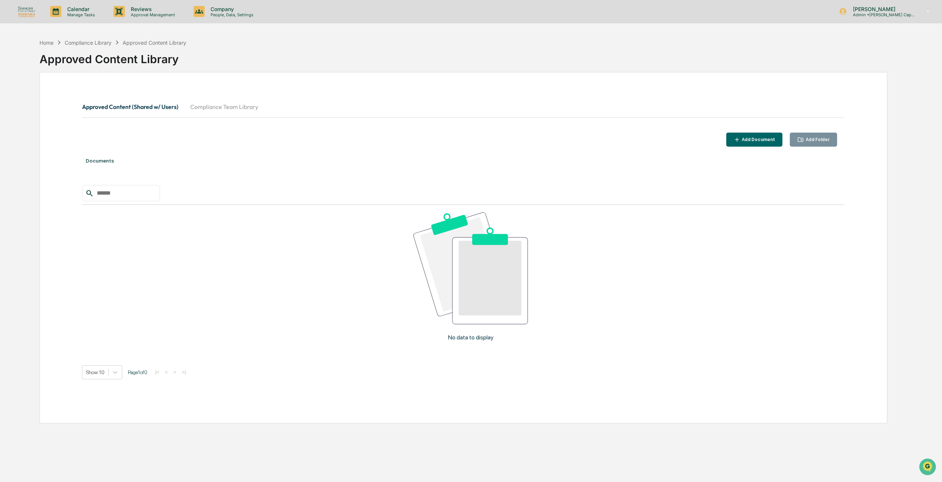
click at [171, 174] on div "Documents No data to display Show 10 Page 1 of 0 |< < > >|" at bounding box center [463, 273] width 762 height 247
click at [131, 168] on div "Documents" at bounding box center [463, 160] width 762 height 21
click at [106, 161] on div "Documents" at bounding box center [463, 160] width 762 height 21
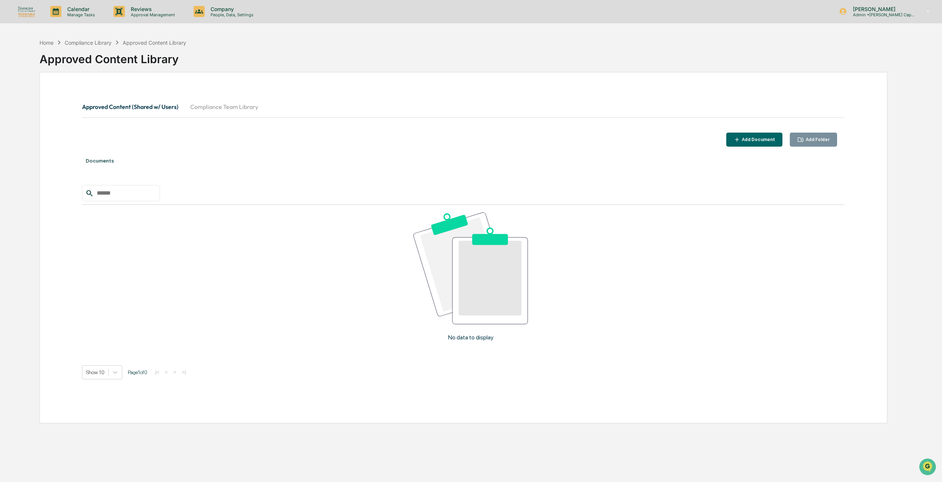
click at [136, 171] on div "Documents" at bounding box center [463, 160] width 762 height 21
click at [203, 102] on button "Compliance Team Library" at bounding box center [224, 107] width 80 height 18
click at [138, 107] on button "Approved Content (Shared w/ Users)" at bounding box center [133, 107] width 102 height 18
click at [109, 162] on div "Documents" at bounding box center [463, 160] width 762 height 21
click at [78, 10] on p "Calendar" at bounding box center [79, 9] width 37 height 6
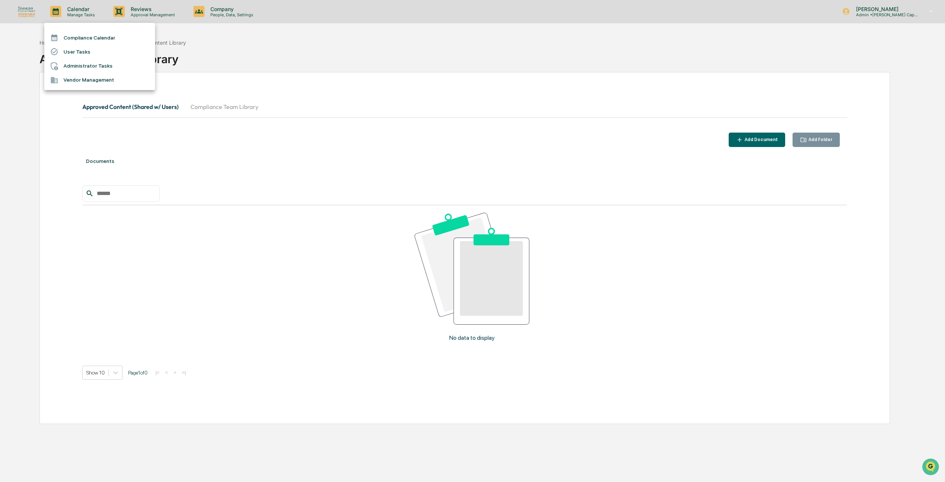
click at [221, 14] on div at bounding box center [472, 241] width 945 height 482
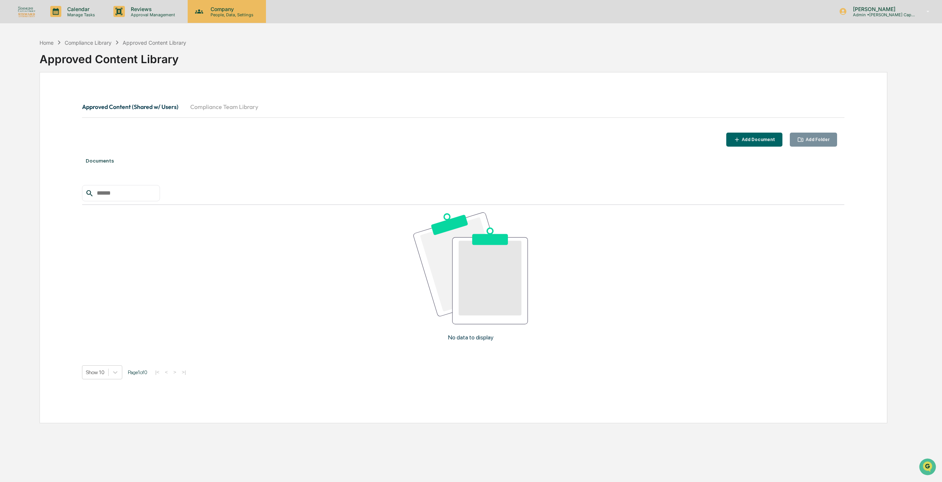
click at [220, 12] on p "People, Data, Settings" at bounding box center [231, 14] width 52 height 5
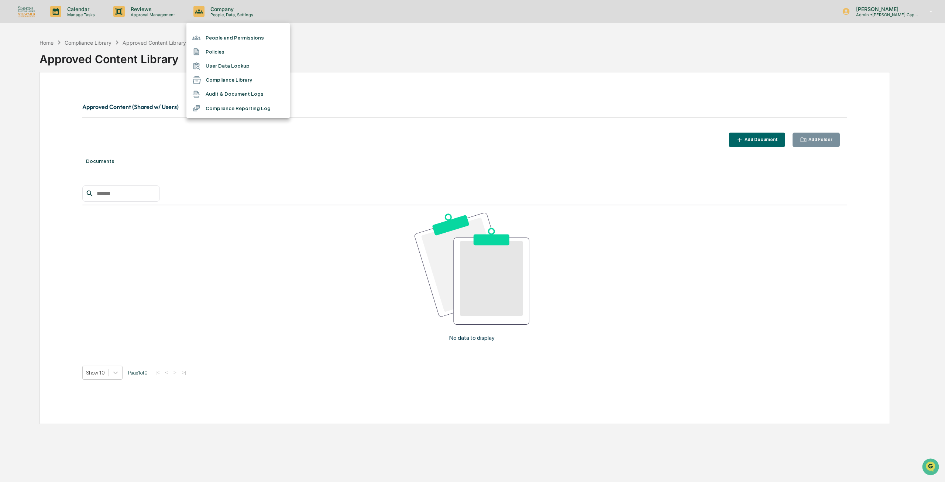
click at [105, 77] on div at bounding box center [472, 241] width 945 height 482
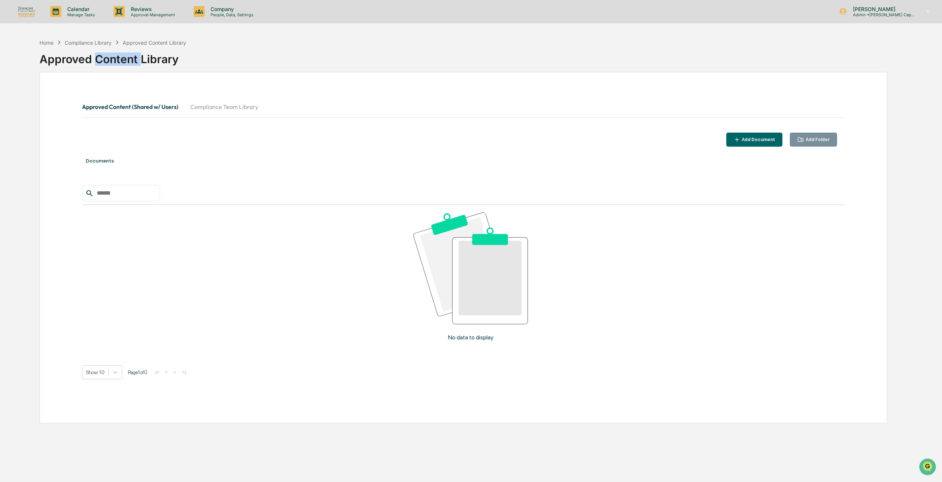
click at [100, 61] on div "Approved Content Library" at bounding box center [463, 56] width 847 height 19
click at [71, 62] on div "Approved Content Library" at bounding box center [463, 56] width 847 height 19
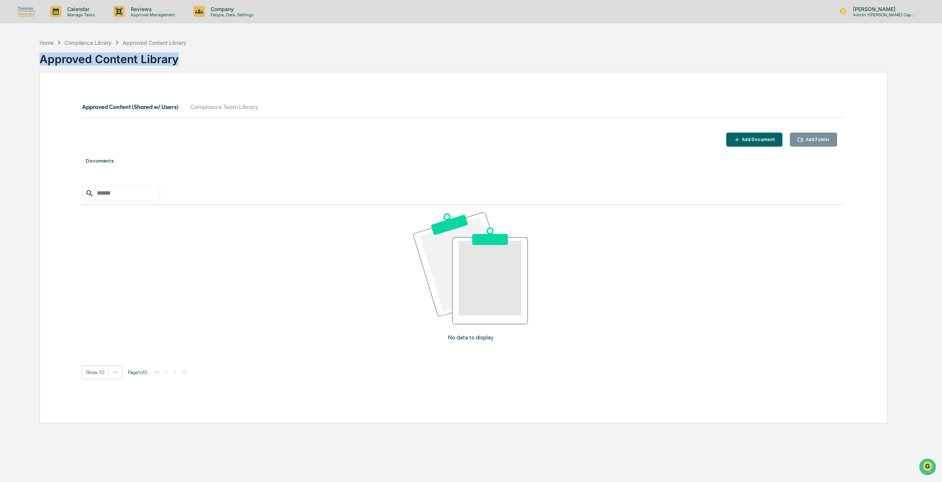
click at [71, 62] on div "Approved Content Library" at bounding box center [463, 56] width 847 height 19
click at [86, 6] on p "Calendar" at bounding box center [79, 9] width 37 height 6
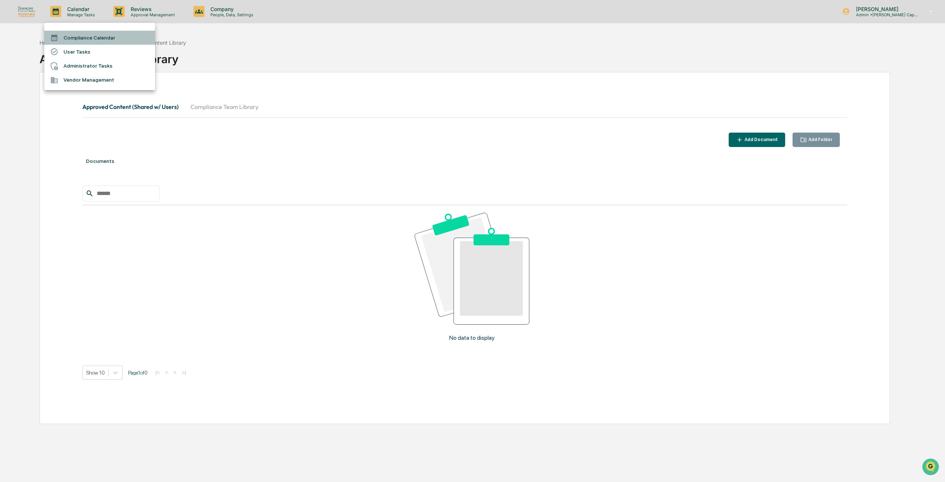
click at [85, 34] on li "Compliance Calendar" at bounding box center [99, 38] width 111 height 14
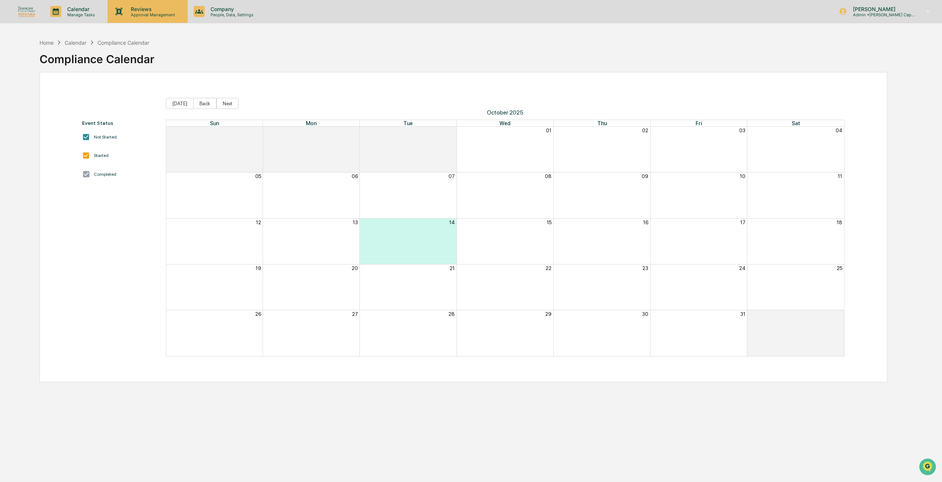
click at [135, 12] on p "Approval Management" at bounding box center [152, 14] width 54 height 5
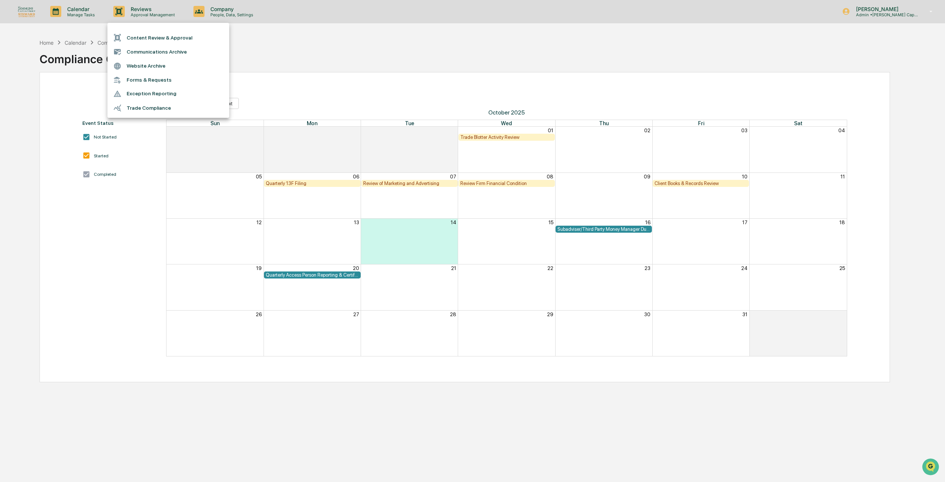
click at [260, 33] on div at bounding box center [472, 241] width 945 height 482
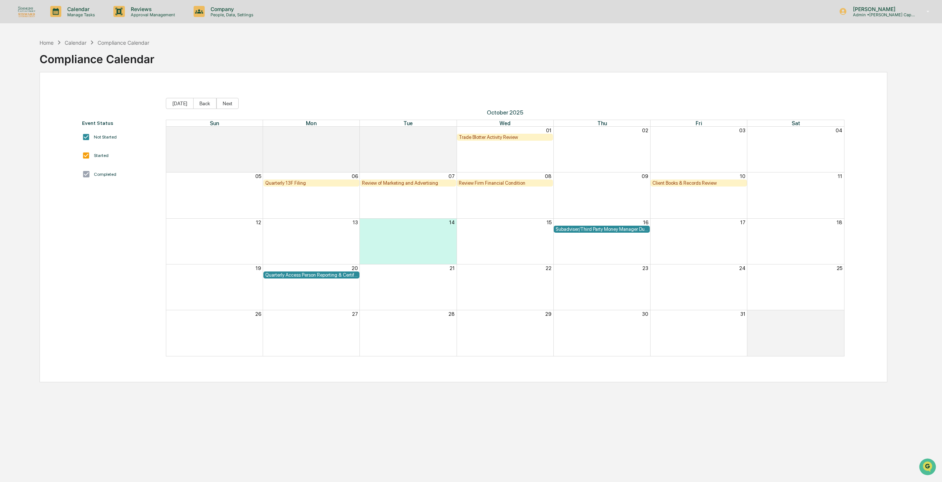
click at [490, 180] on div "Review Firm Financial Condition" at bounding box center [505, 183] width 92 height 6
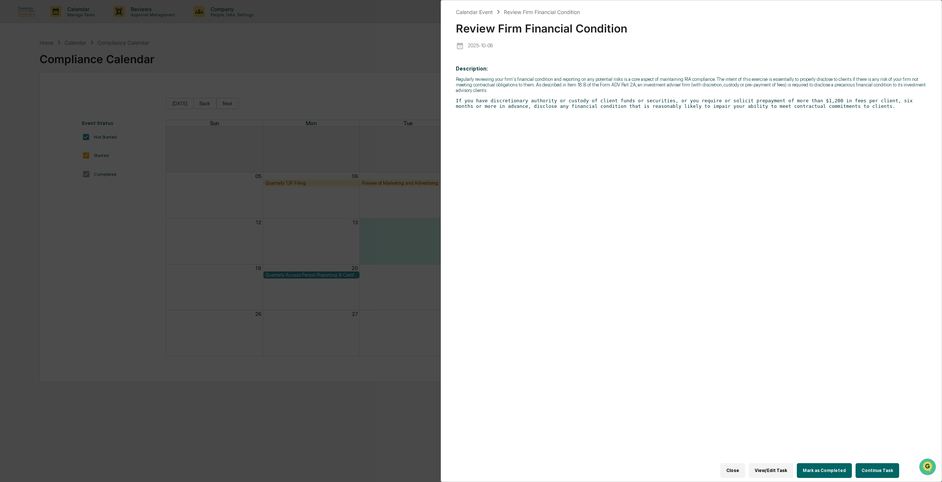
click at [263, 69] on div "Calendar Event Review Firm Financial Condition Review Firm Financial Condition …" at bounding box center [471, 241] width 942 height 482
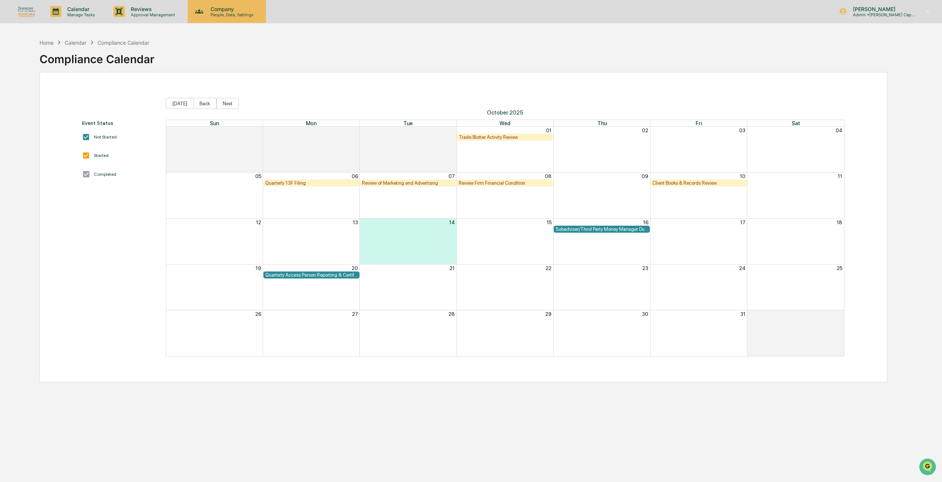
click at [201, 6] on icon at bounding box center [198, 11] width 11 height 11
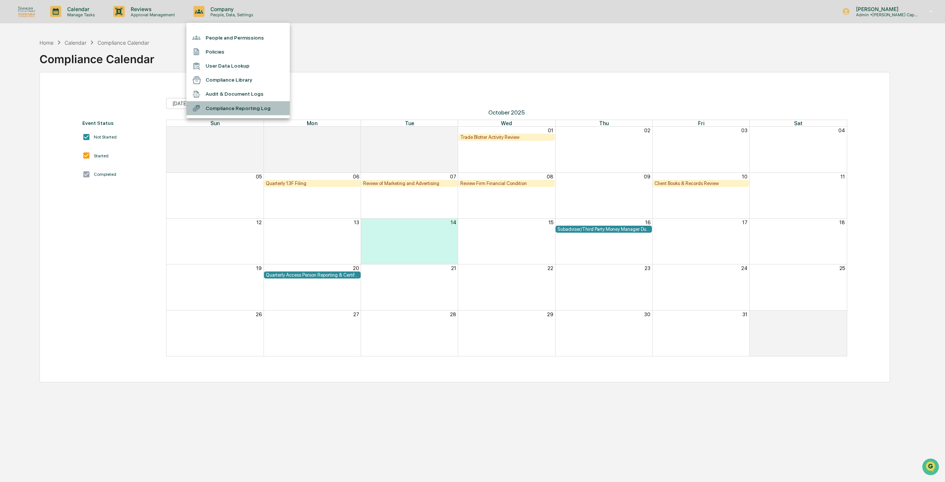
click at [213, 107] on li "Compliance Reporting Log" at bounding box center [237, 108] width 103 height 14
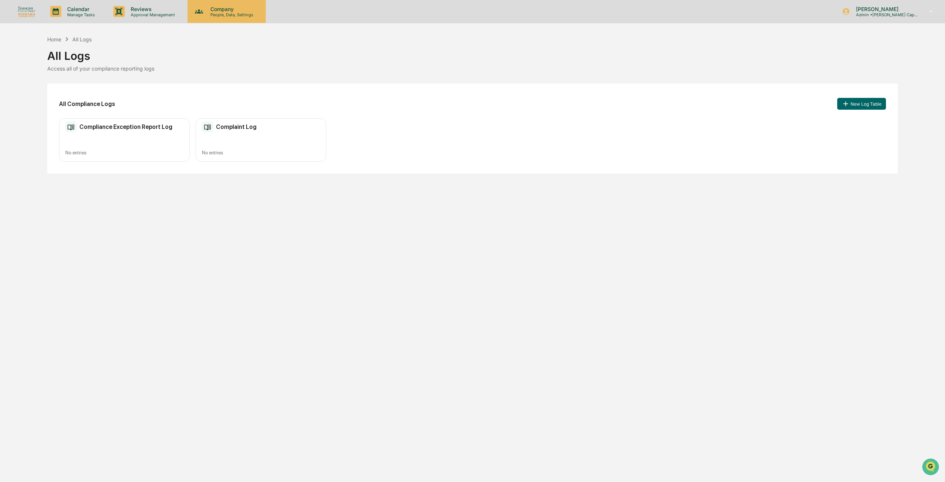
click at [217, 3] on div "Company People, Data, Settings" at bounding box center [227, 11] width 78 height 23
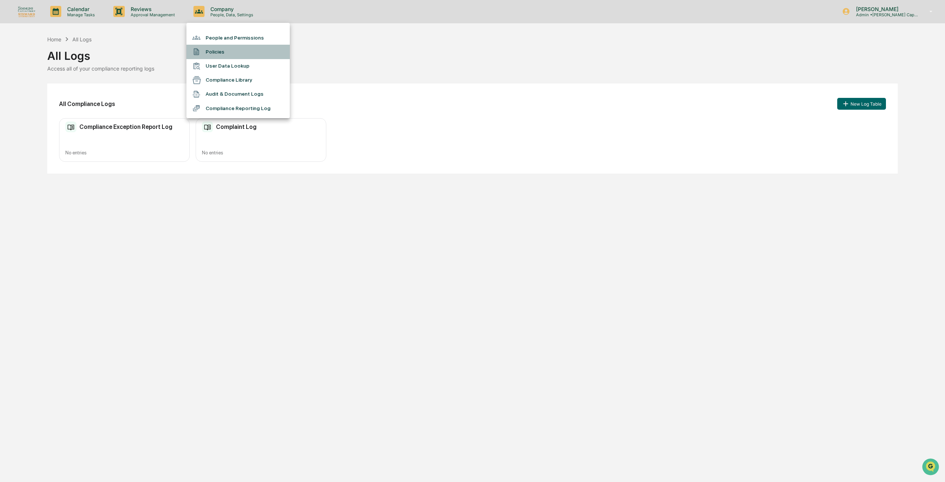
click at [216, 45] on li "Policies" at bounding box center [237, 52] width 103 height 14
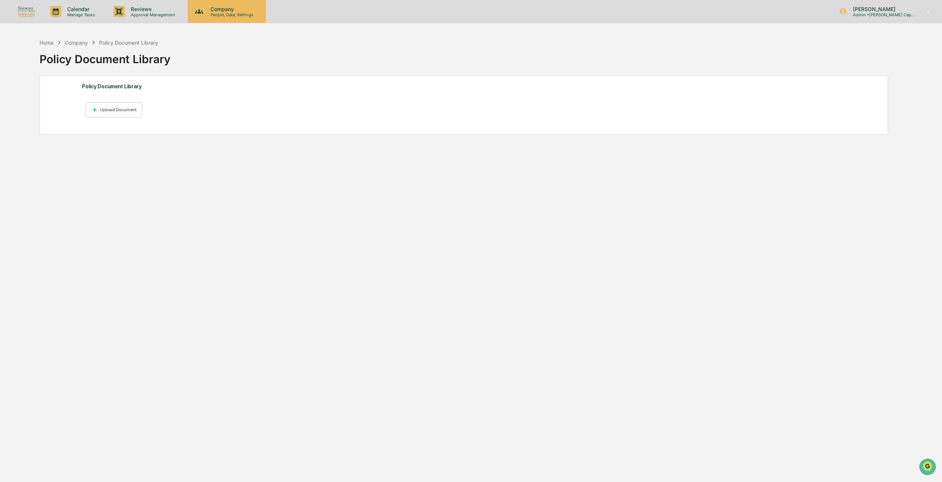
click at [210, 19] on div "Company People, Data, Settings" at bounding box center [227, 11] width 78 height 23
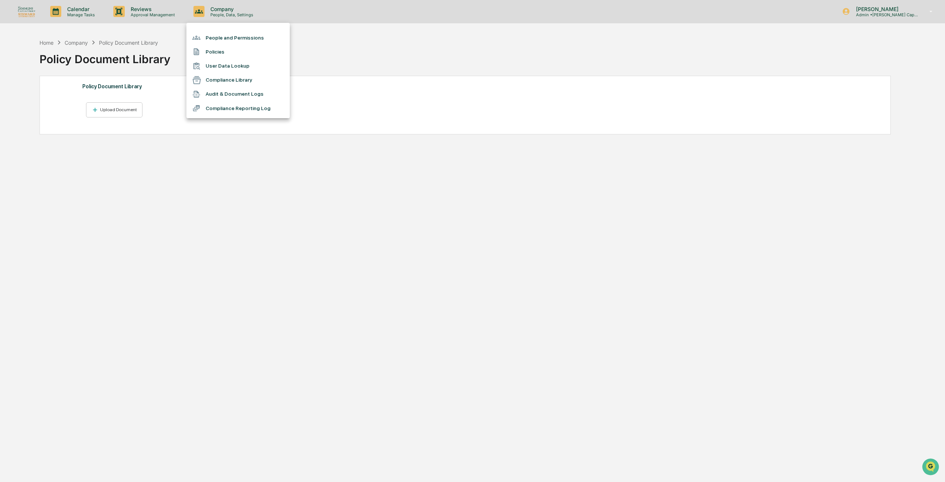
click at [213, 38] on li "People and Permissions" at bounding box center [237, 38] width 103 height 14
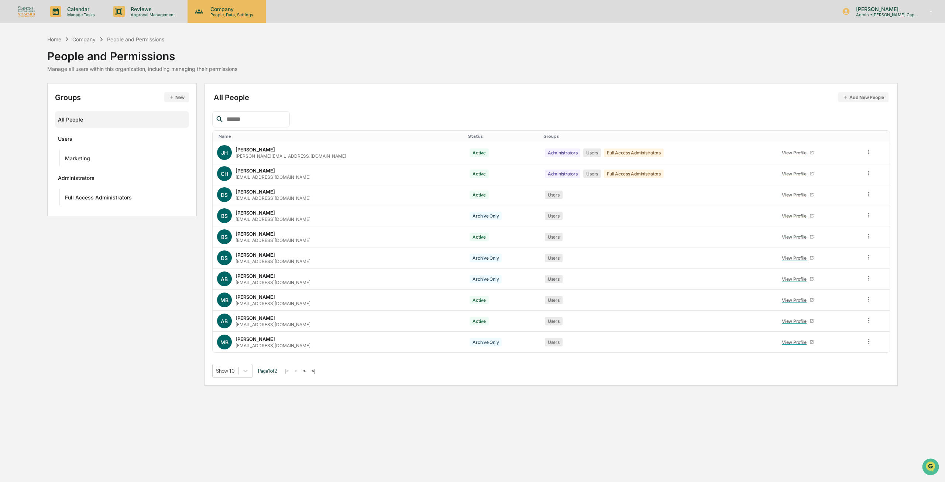
click at [213, 13] on p "People, Data, Settings" at bounding box center [231, 14] width 52 height 5
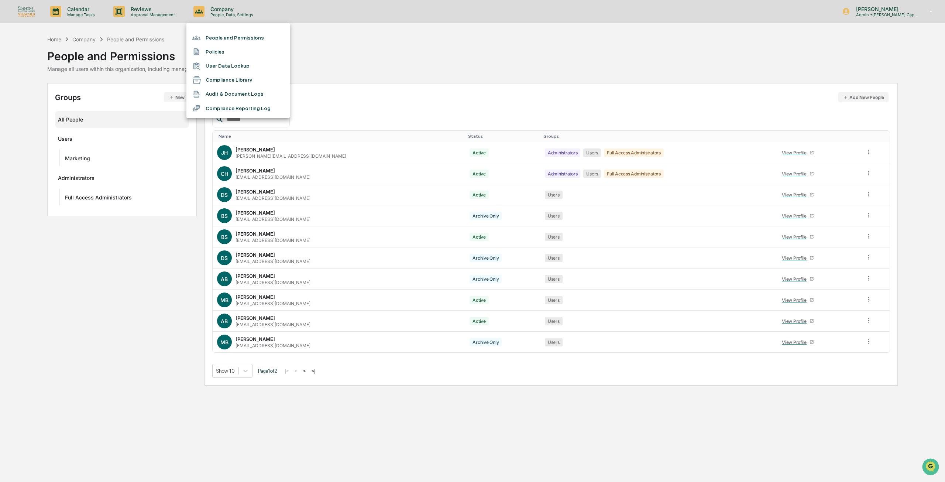
click at [160, 18] on div at bounding box center [472, 241] width 945 height 482
click at [154, 11] on div "People and Permissions Policies User Data Lookup Compliance Library Audit & Doc…" at bounding box center [472, 241] width 945 height 482
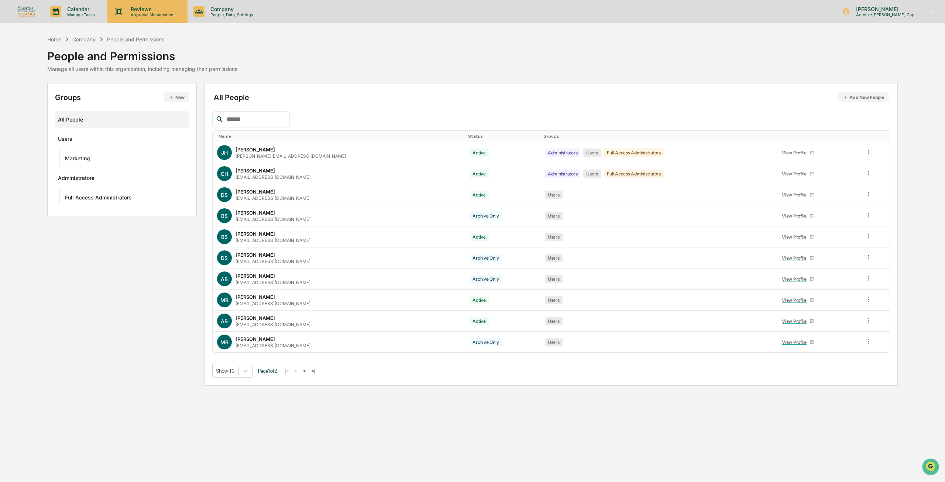
click at [137, 7] on p "Reviews" at bounding box center [152, 9] width 54 height 6
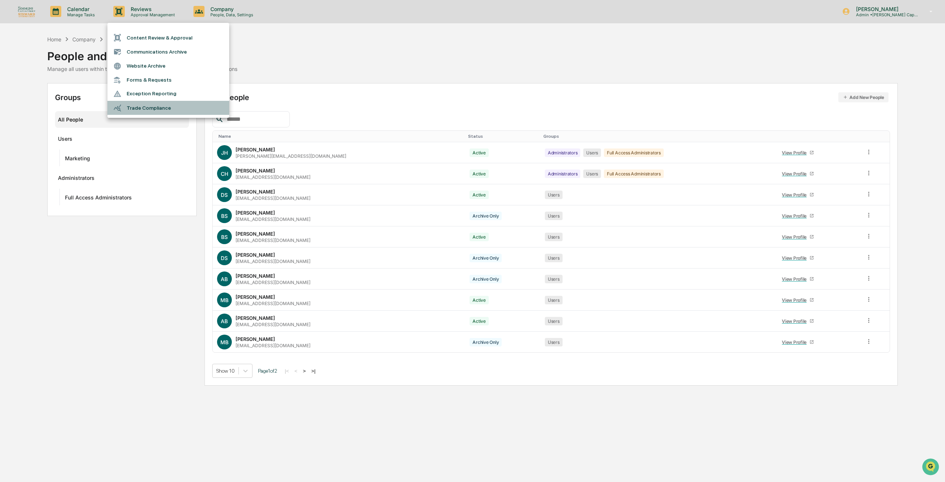
click at [150, 106] on li "Trade Compliance" at bounding box center [168, 108] width 122 height 14
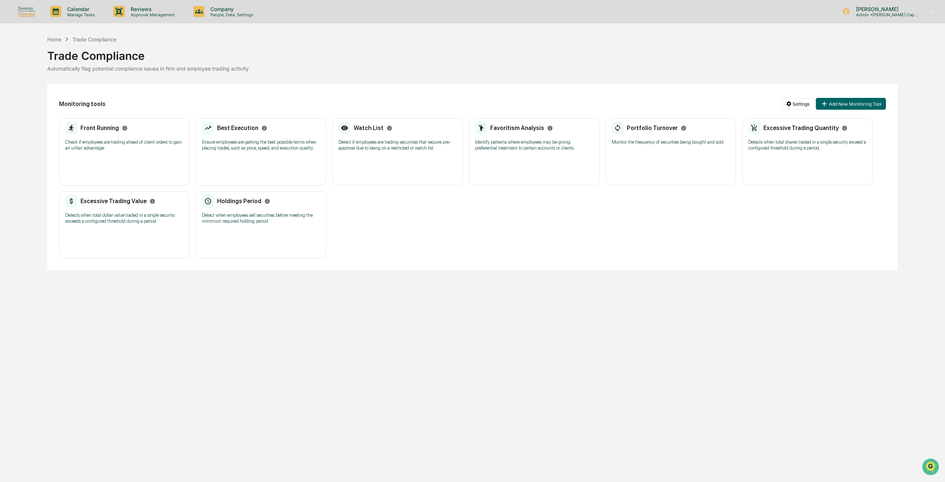
click at [330, 73] on div "Home Trade Compliance Trade Compliance Automatically flag potential compliance …" at bounding box center [472, 152] width 851 height 235
click at [155, 7] on p "Reviews" at bounding box center [152, 9] width 54 height 6
click at [227, 13] on div at bounding box center [472, 241] width 945 height 482
click at [221, 8] on p "Company" at bounding box center [231, 9] width 52 height 6
click at [225, 69] on li "User Data Lookup" at bounding box center [237, 66] width 103 height 14
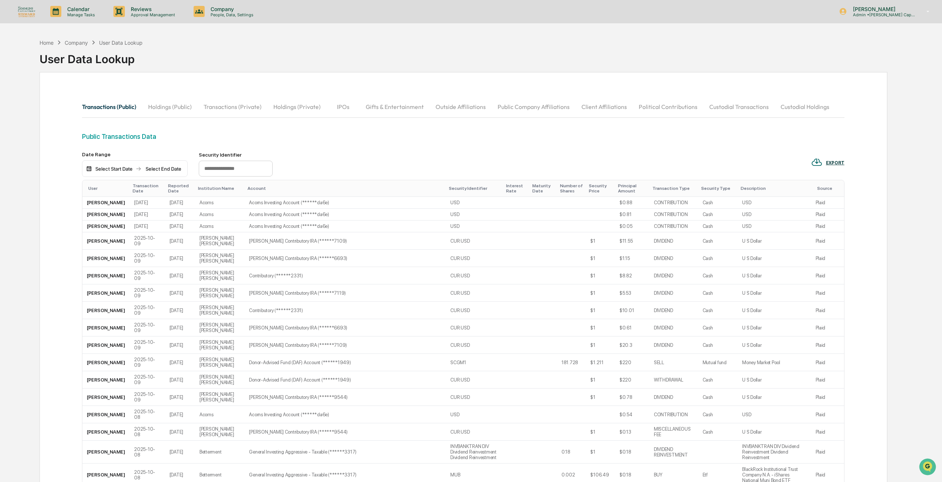
click at [545, 107] on button "Public Company Affiliations" at bounding box center [533, 107] width 84 height 18
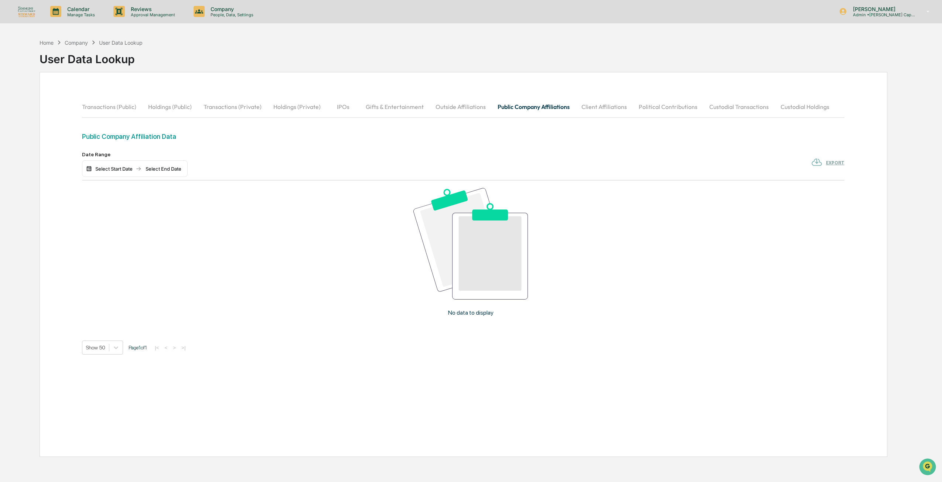
click at [609, 107] on button "Client Affiliations" at bounding box center [603, 107] width 57 height 18
click at [645, 106] on button "Political Contributions" at bounding box center [668, 107] width 71 height 18
click at [722, 104] on button "Custodial Transactions" at bounding box center [738, 107] width 71 height 18
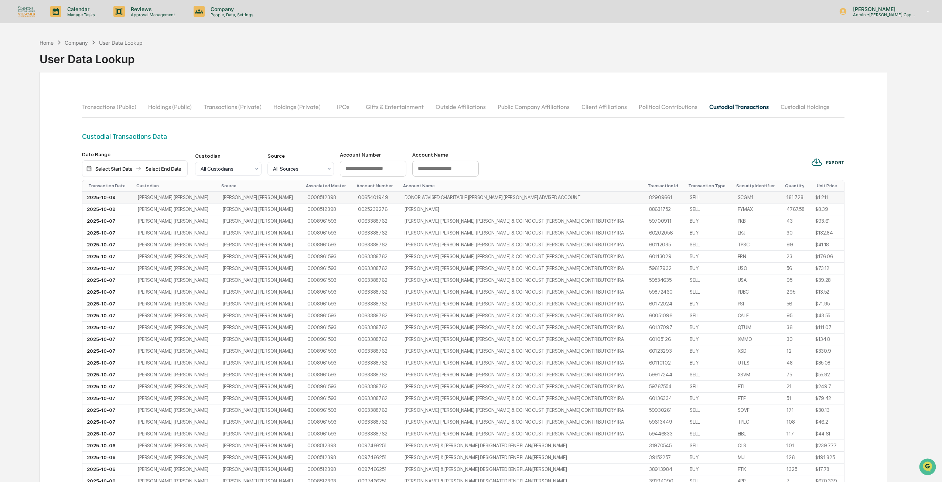
click at [218, 198] on td "[PERSON_NAME] [PERSON_NAME]" at bounding box center [260, 198] width 85 height 12
click at [812, 102] on button "Custodial Holdings" at bounding box center [804, 107] width 61 height 18
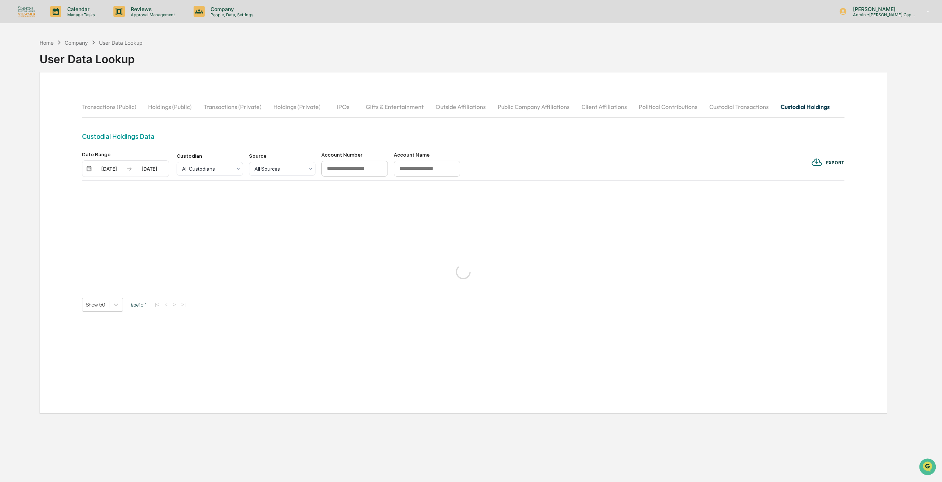
click at [264, 177] on div "Date Range [DATE] [DATE] Custodian All Custodians Source All Sources Account Nu…" at bounding box center [271, 164] width 378 height 26
click at [230, 171] on div at bounding box center [206, 168] width 49 height 7
click at [277, 171] on div at bounding box center [278, 168] width 49 height 7
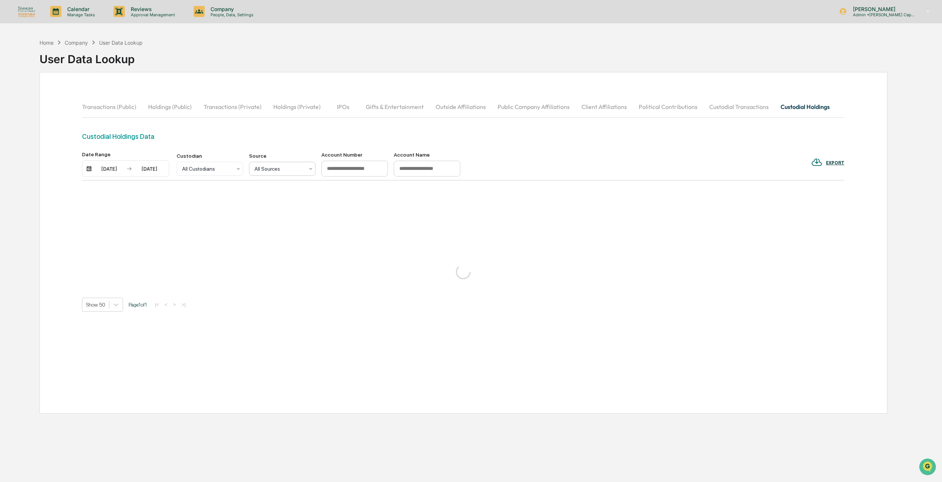
click at [359, 169] on input at bounding box center [354, 169] width 66 height 16
click at [528, 148] on div "Custodial Holdings Data" at bounding box center [463, 142] width 762 height 19
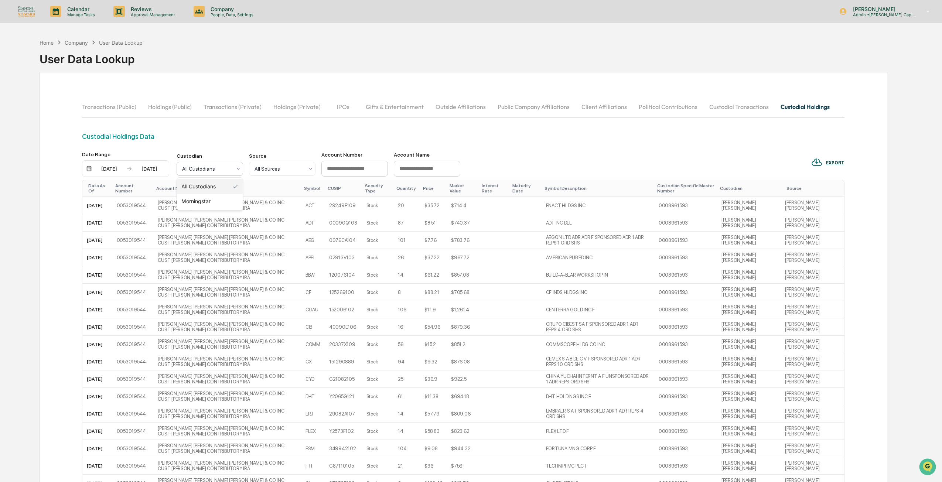
click at [203, 169] on div at bounding box center [206, 168] width 49 height 7
click at [243, 143] on div "Custodial Holdings Data" at bounding box center [463, 142] width 762 height 19
click at [160, 14] on p "Approval Management" at bounding box center [152, 14] width 54 height 5
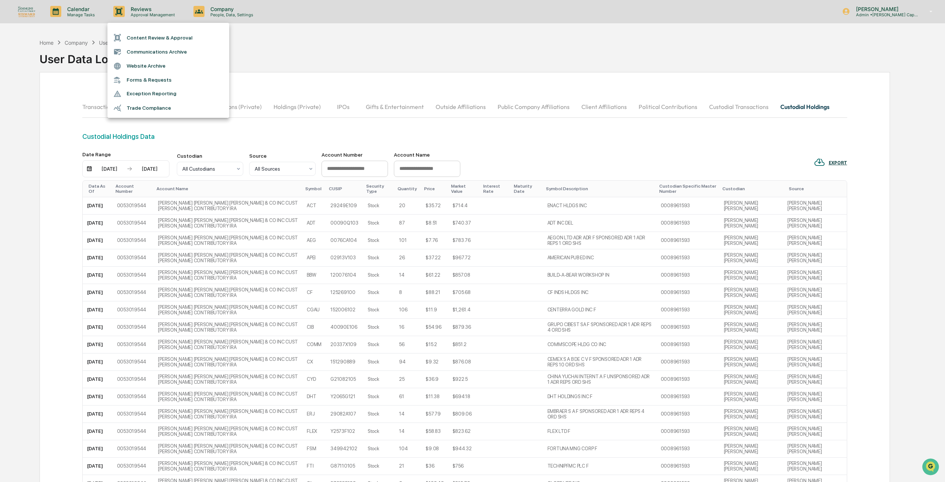
click at [221, 11] on div at bounding box center [472, 241] width 945 height 482
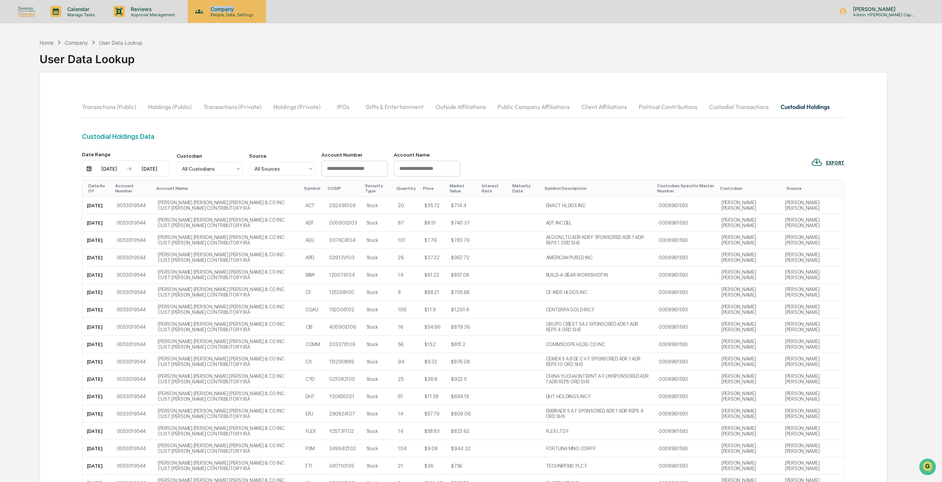
click at [221, 11] on p "Company" at bounding box center [231, 9] width 52 height 6
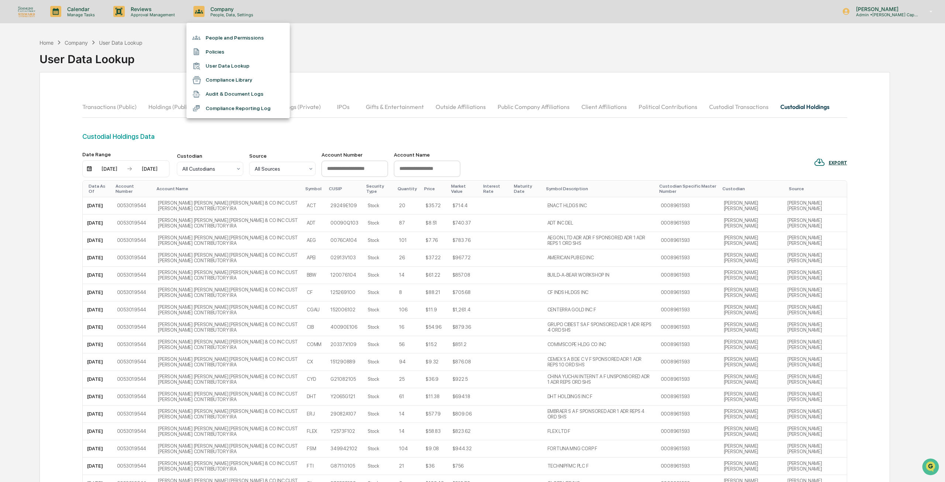
click at [359, 40] on div at bounding box center [472, 241] width 945 height 482
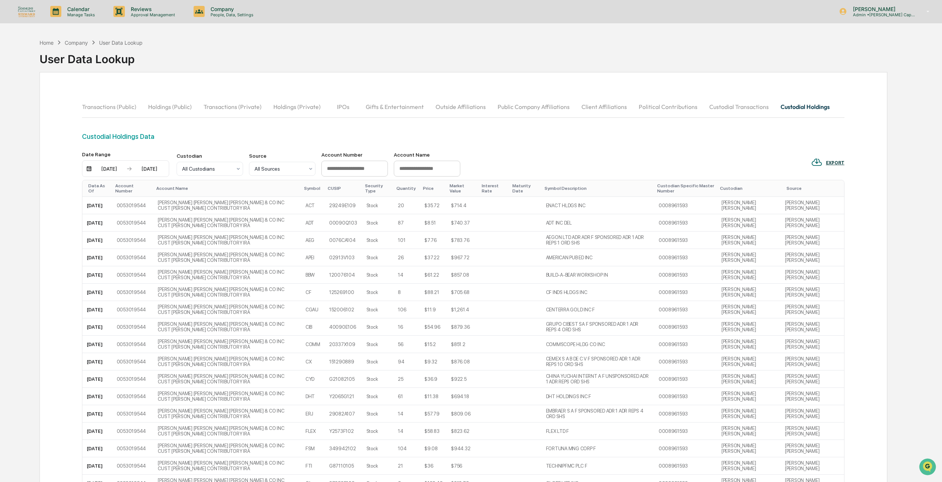
click at [386, 115] on button "Gifts & Entertainment" at bounding box center [395, 107] width 70 height 18
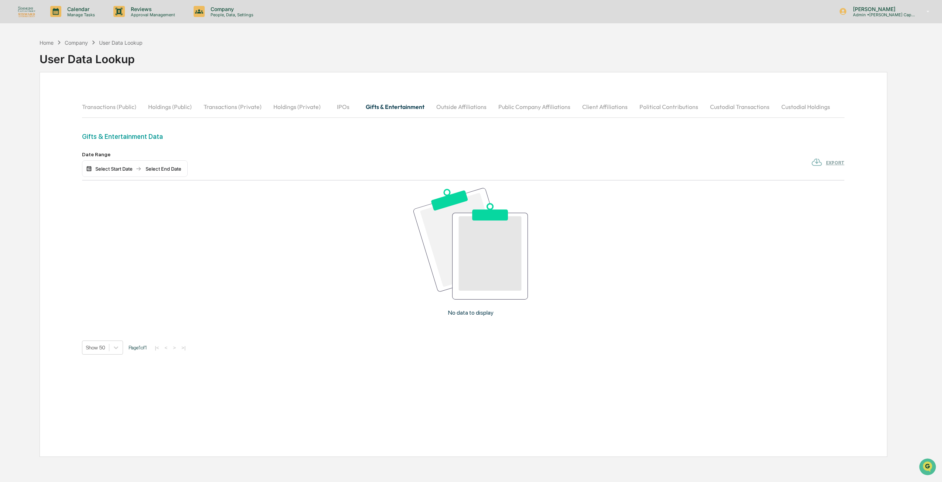
click at [753, 107] on button "Custodial Transactions" at bounding box center [739, 107] width 71 height 18
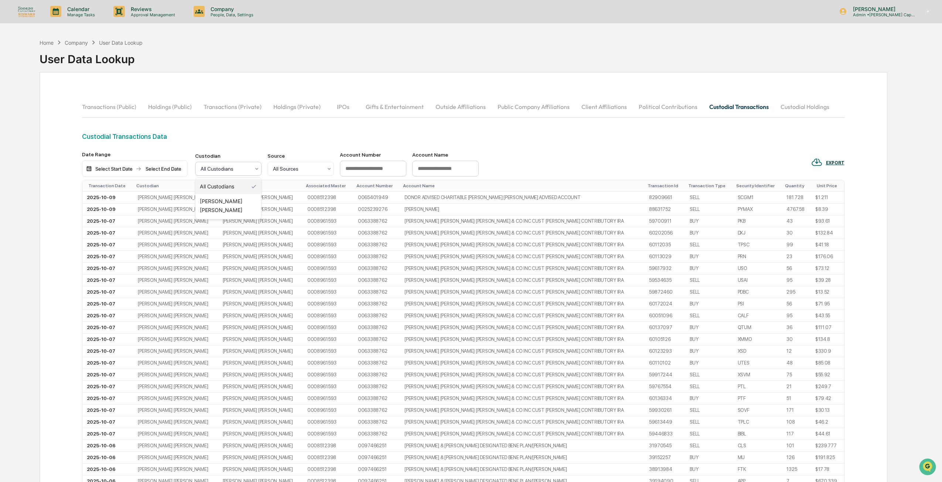
click at [230, 165] on div at bounding box center [225, 168] width 49 height 7
click at [236, 197] on div "[PERSON_NAME] [PERSON_NAME]" at bounding box center [228, 206] width 66 height 24
click at [258, 134] on div "Custodial Transactions Data" at bounding box center [463, 137] width 762 height 8
click at [239, 167] on div at bounding box center [225, 168] width 49 height 7
click at [231, 183] on div "All Custodians" at bounding box center [228, 186] width 66 height 15
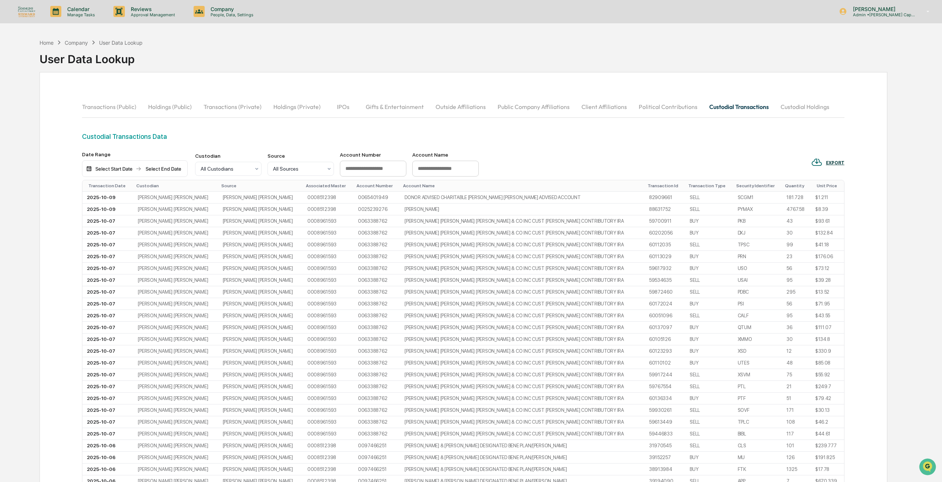
click at [237, 148] on div "Custodial Transactions Data" at bounding box center [463, 142] width 762 height 19
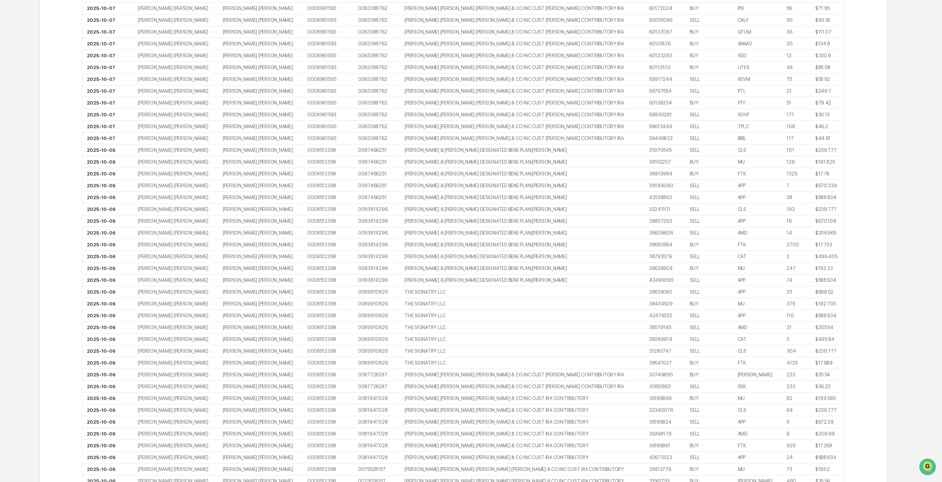
scroll to position [428, 0]
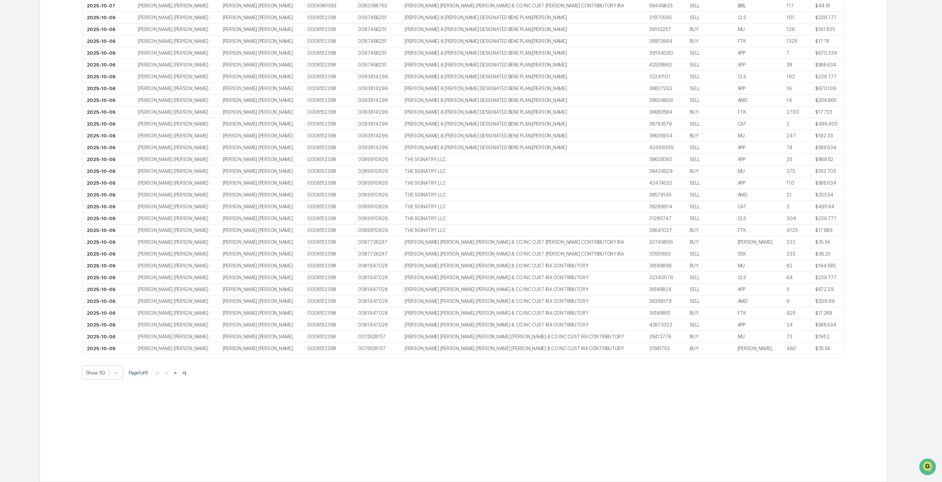
click at [178, 373] on button ">" at bounding box center [174, 373] width 7 height 6
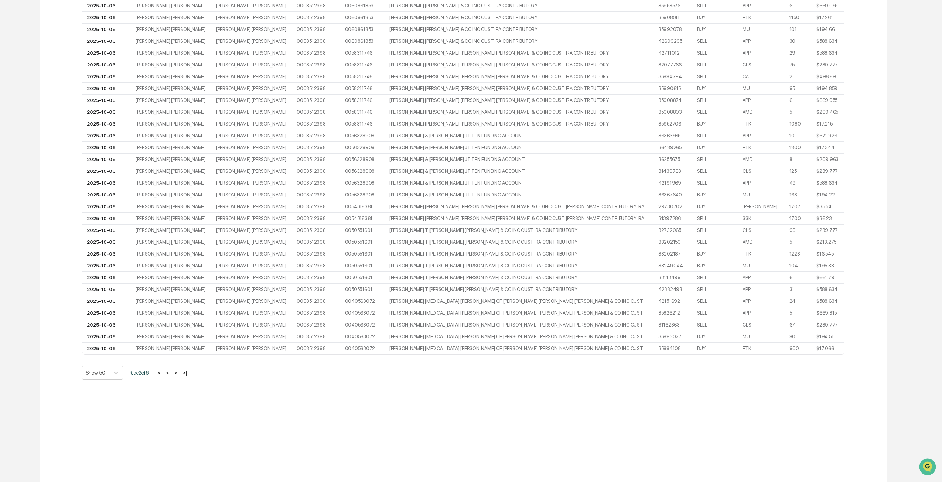
click at [178, 371] on button ">" at bounding box center [175, 373] width 7 height 6
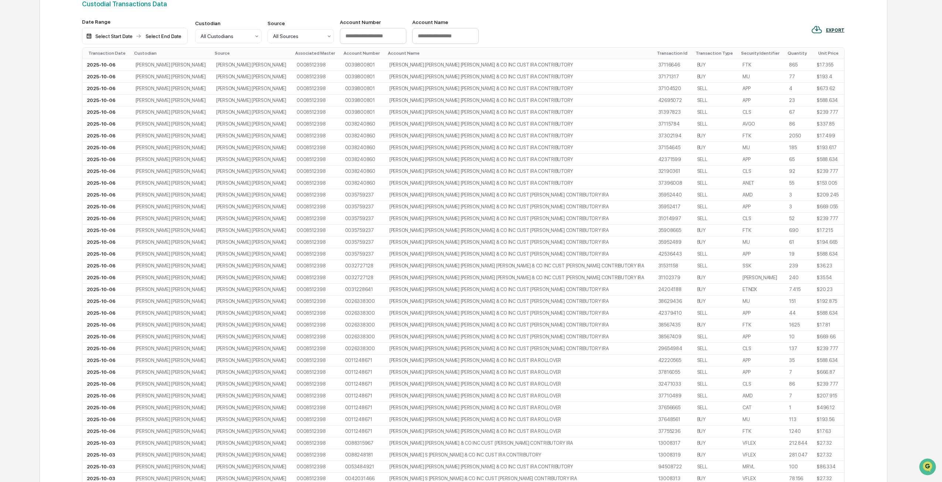
scroll to position [0, 0]
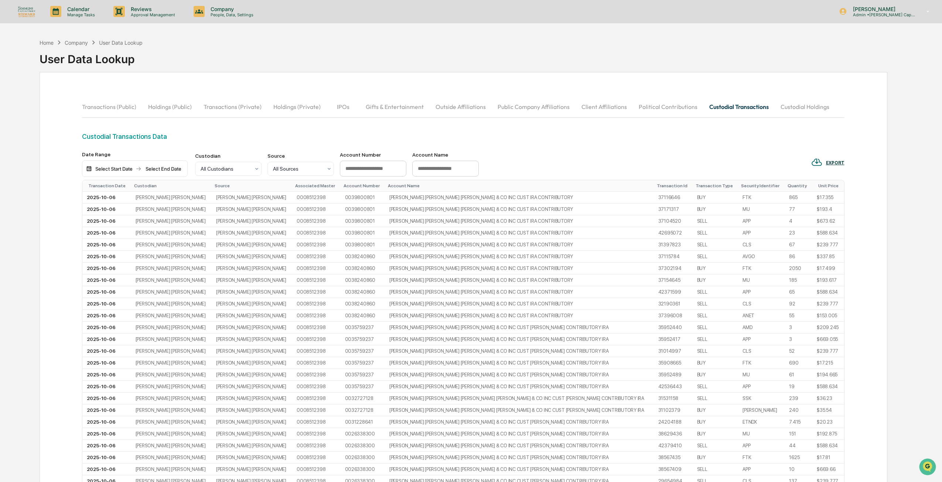
click at [608, 106] on button "Client Affiliations" at bounding box center [603, 107] width 57 height 18
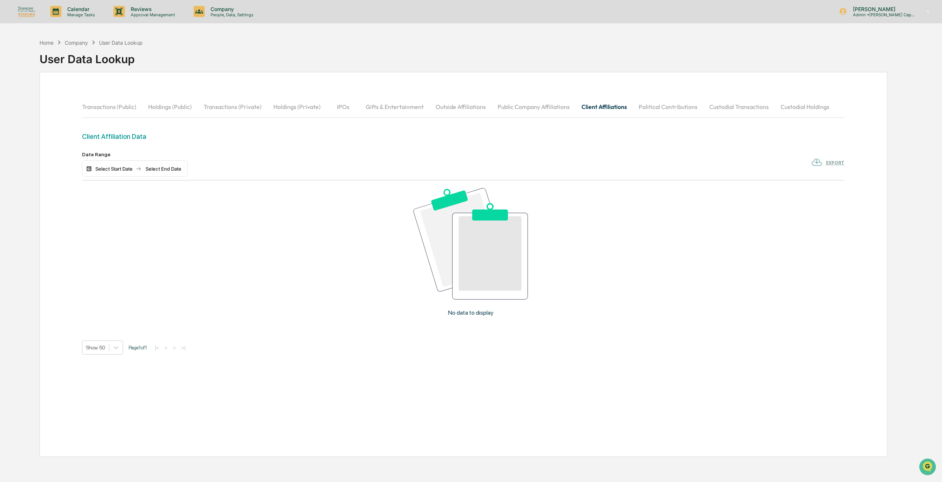
click at [633, 103] on button "Political Contributions" at bounding box center [668, 107] width 71 height 18
click at [724, 106] on button "Custodial Transactions" at bounding box center [738, 107] width 71 height 18
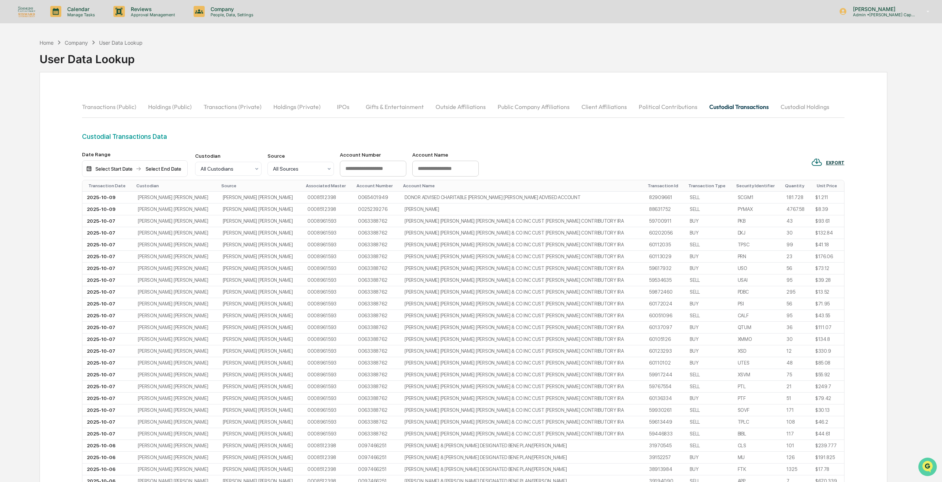
click at [924, 466] on img "Open customer support" at bounding box center [927, 466] width 18 height 15
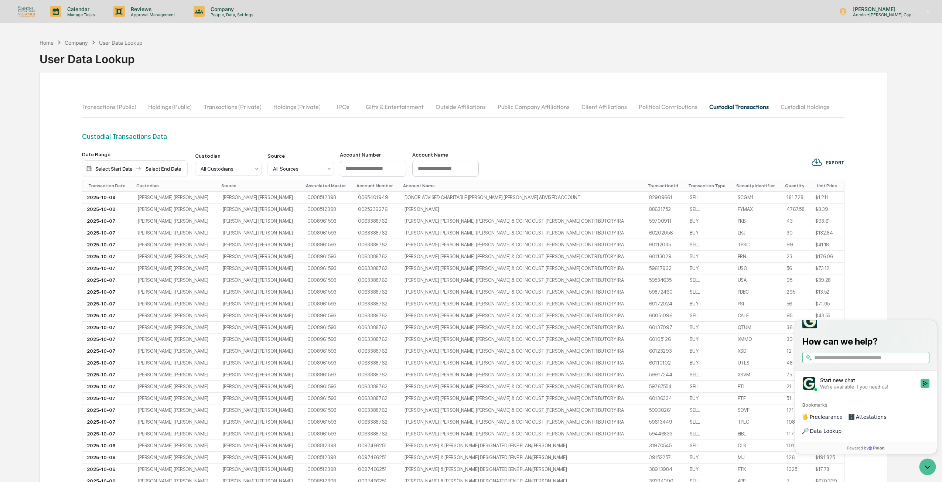
click at [892, 238] on div "Home Company User Data Lookup User Data Lookup Transactions (Public) Holdings (…" at bounding box center [463, 472] width 870 height 875
click at [932, 468] on icon "Open customer support" at bounding box center [927, 467] width 18 height 18
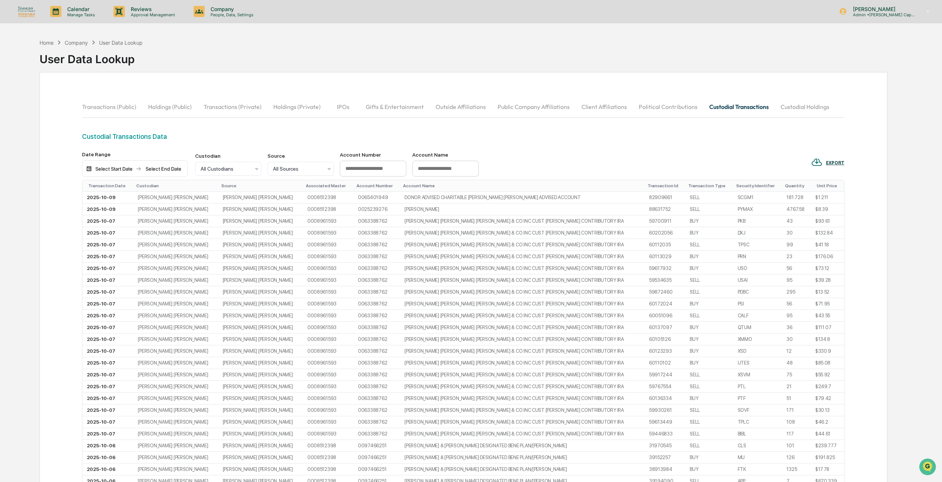
click at [102, 107] on button "Transactions (Public)" at bounding box center [112, 107] width 60 height 18
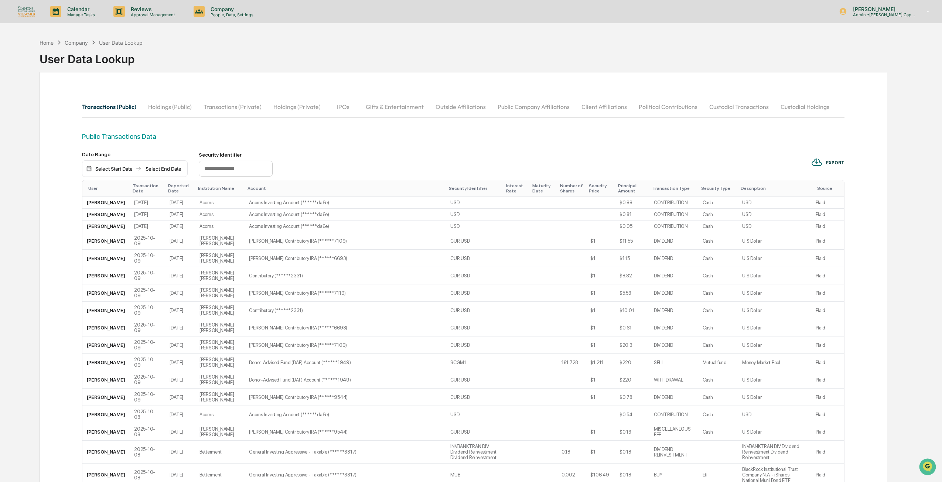
click at [742, 104] on button "Custodial Transactions" at bounding box center [738, 107] width 71 height 18
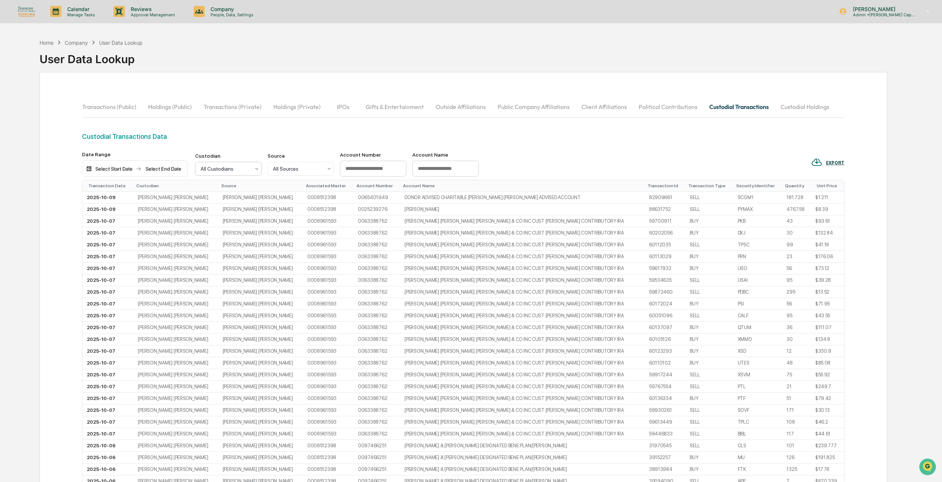
click at [224, 173] on div "All Custodians" at bounding box center [225, 169] width 57 height 10
click at [224, 171] on div at bounding box center [225, 168] width 49 height 7
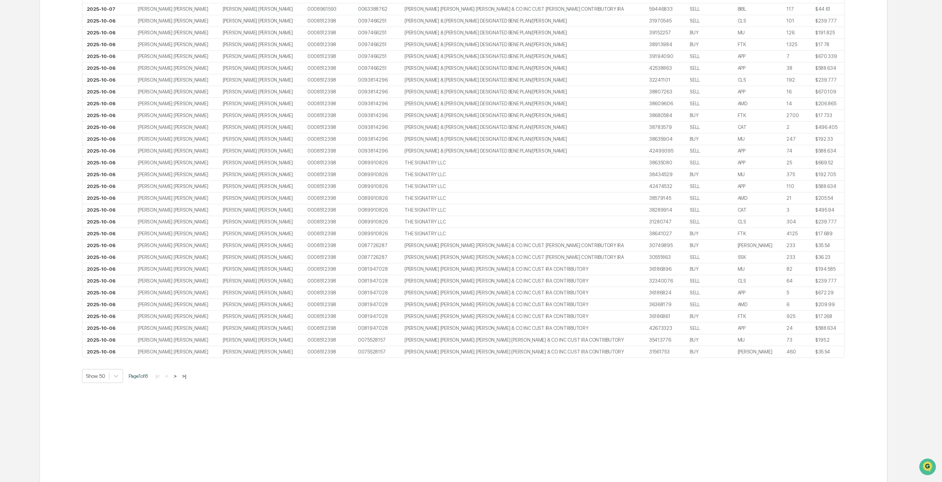
scroll to position [428, 0]
click at [188, 371] on button ">|" at bounding box center [184, 373] width 8 height 6
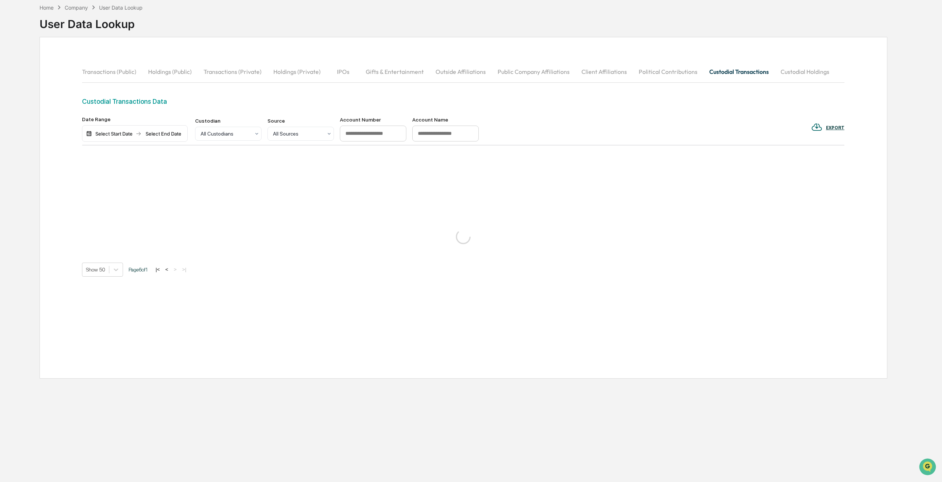
scroll to position [35, 0]
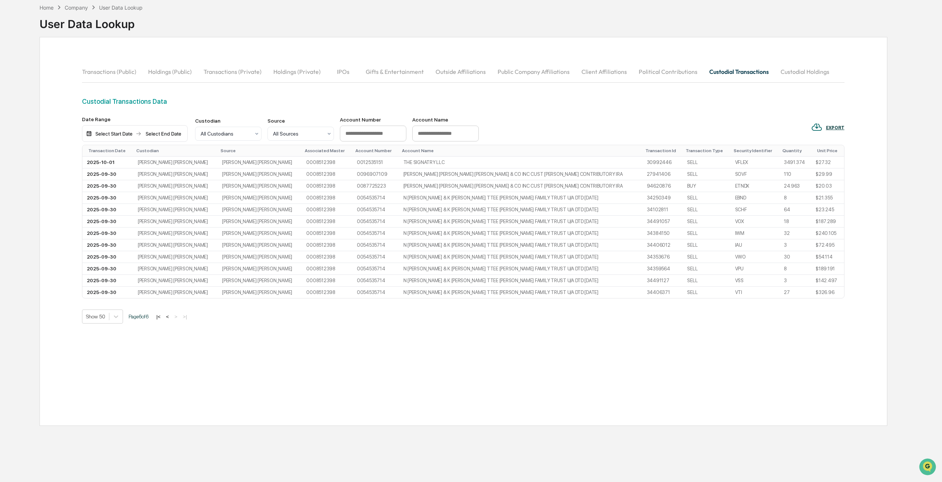
click at [171, 316] on button "<" at bounding box center [167, 317] width 7 height 6
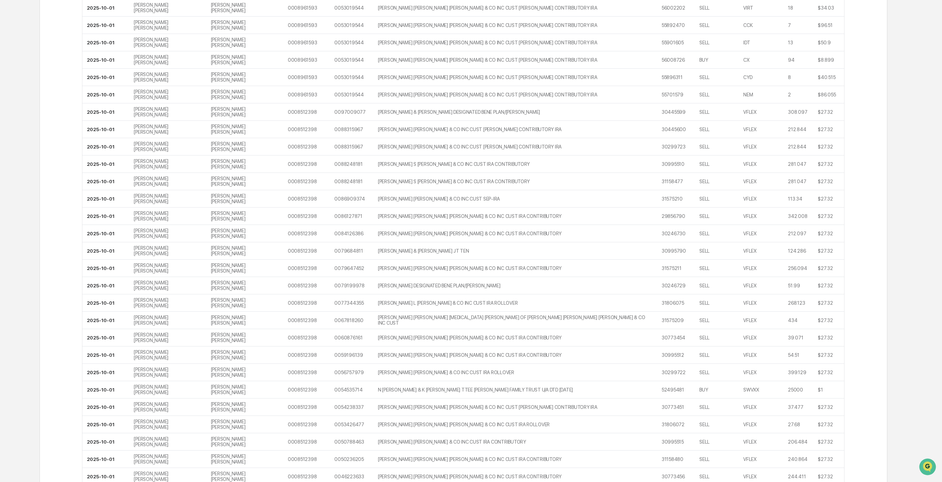
scroll to position [428, 0]
